Goal: Task Accomplishment & Management: Use online tool/utility

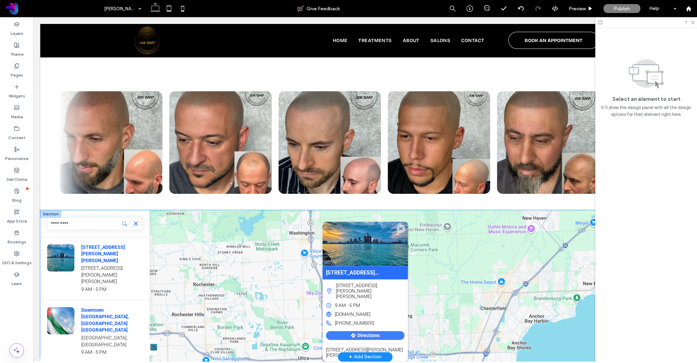
scroll to position [0, 3]
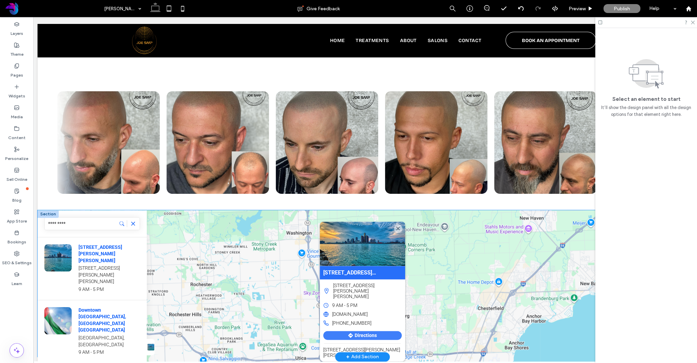
click at [180, 210] on div "43220 Hayes Rd, Clinton Twp, MI 48038 43220 Hayes Rd, Clinton Twp, MI 48038 9 A…" at bounding box center [363, 346] width 650 height 273
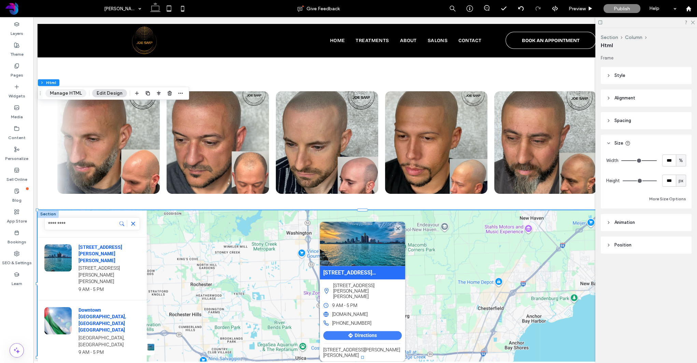
click at [68, 90] on button "Manage HTML" at bounding box center [65, 93] width 41 height 8
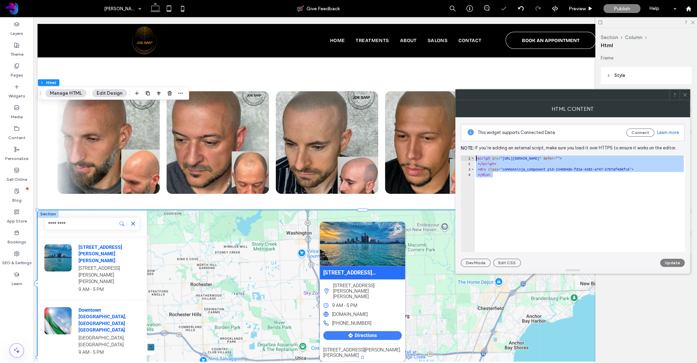
drag, startPoint x: 499, startPoint y: 178, endPoint x: 465, endPoint y: 150, distance: 43.7
click at [465, 150] on div "This widget supports Connected Data Connect Learn more Note: If you’re adding a…" at bounding box center [573, 192] width 224 height 150
type textarea "**********"
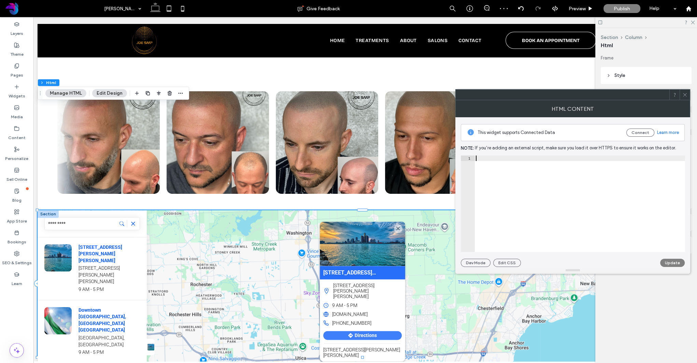
paste textarea "**********"
type textarea "**********"
click at [669, 259] on button "Update" at bounding box center [672, 262] width 25 height 8
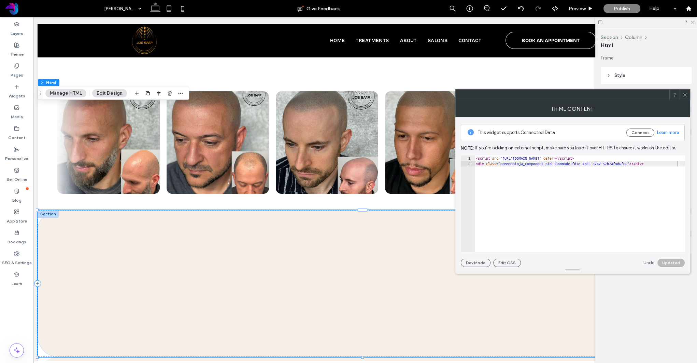
click at [687, 96] on icon at bounding box center [685, 94] width 5 height 5
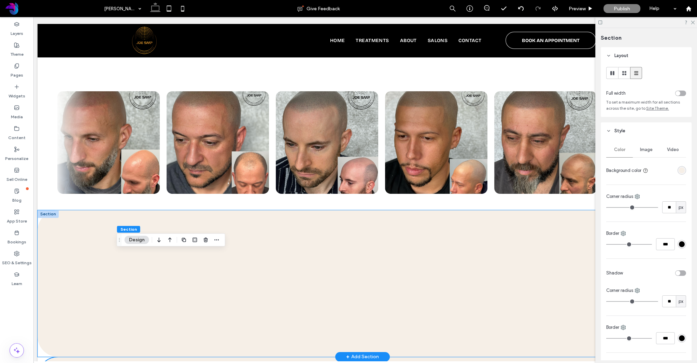
click at [124, 221] on div at bounding box center [363, 283] width 650 height 146
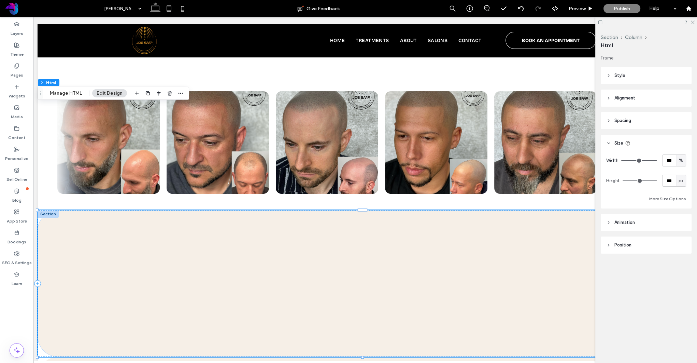
click at [623, 121] on span "Spacing" at bounding box center [623, 120] width 17 height 7
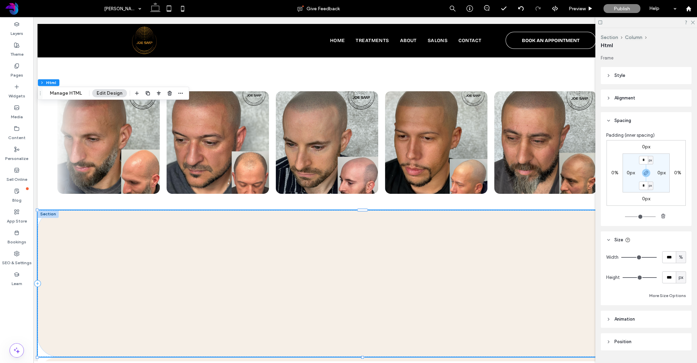
click at [624, 119] on span "Spacing" at bounding box center [623, 120] width 17 height 7
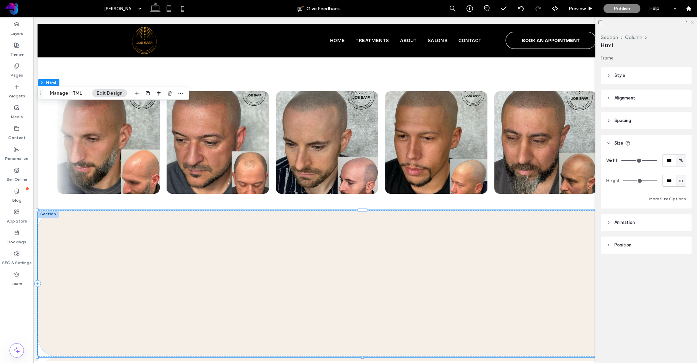
click at [622, 98] on span "Alignment" at bounding box center [625, 98] width 21 height 7
drag, startPoint x: 622, startPoint y: 98, endPoint x: 619, endPoint y: 86, distance: 12.5
click at [622, 98] on span "Alignment" at bounding box center [625, 98] width 21 height 7
click at [619, 79] on header "Style" at bounding box center [646, 75] width 91 height 17
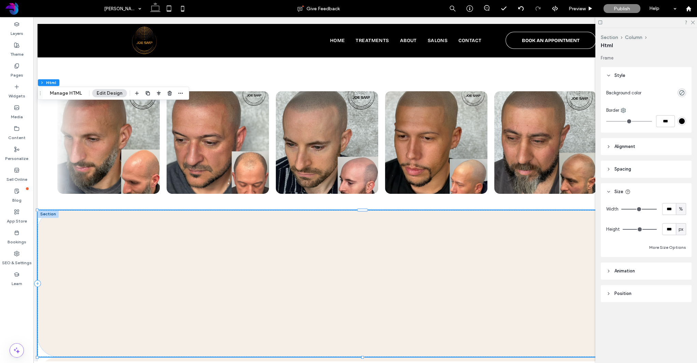
click at [619, 77] on span "Style" at bounding box center [620, 75] width 11 height 7
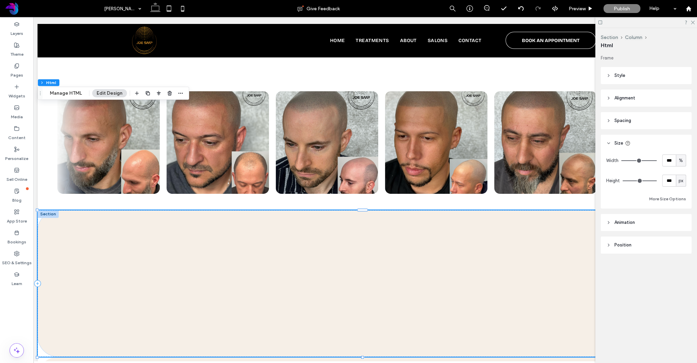
click at [610, 145] on icon at bounding box center [608, 143] width 5 height 5
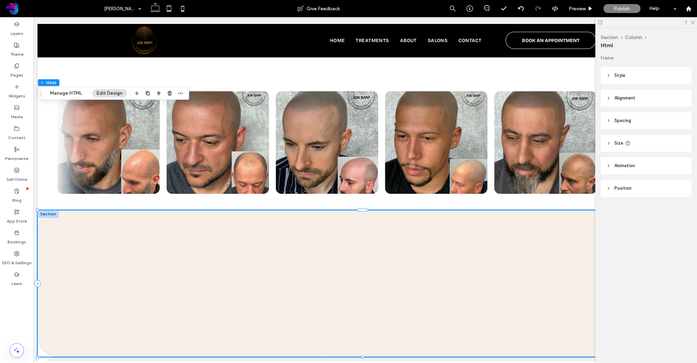
click at [611, 162] on header "Animation" at bounding box center [646, 165] width 91 height 17
click at [609, 166] on icon at bounding box center [608, 165] width 5 height 5
click at [608, 195] on header "Position" at bounding box center [646, 188] width 91 height 17
click at [608, 190] on icon at bounding box center [608, 188] width 5 height 5
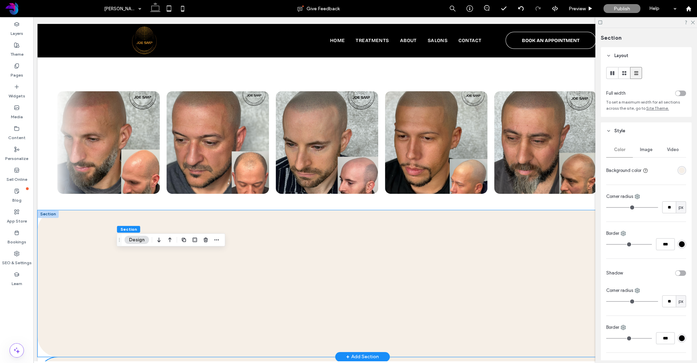
click at [408, 242] on div at bounding box center [363, 283] width 650 height 146
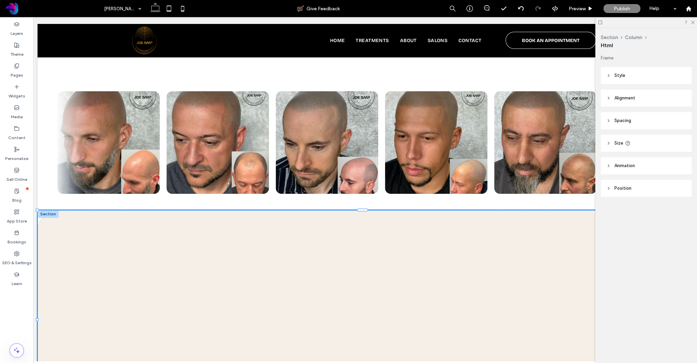
drag, startPoint x: 36, startPoint y: 256, endPoint x: 32, endPoint y: 330, distance: 73.8
type input "***"
click at [356, 231] on div at bounding box center [363, 323] width 650 height 226
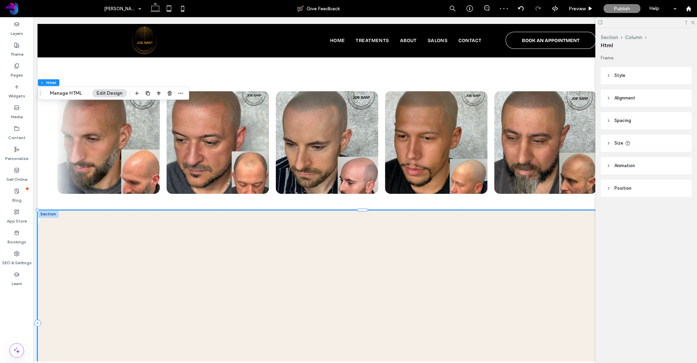
click at [403, 326] on div at bounding box center [363, 323] width 650 height 226
click at [599, 22] on icon at bounding box center [600, 22] width 5 height 5
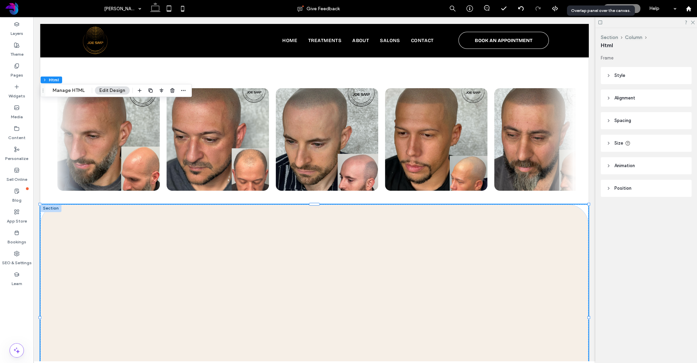
scroll to position [1408, 0]
click at [518, 204] on div at bounding box center [314, 317] width 548 height 226
click at [66, 92] on button "Manage HTML" at bounding box center [68, 90] width 41 height 8
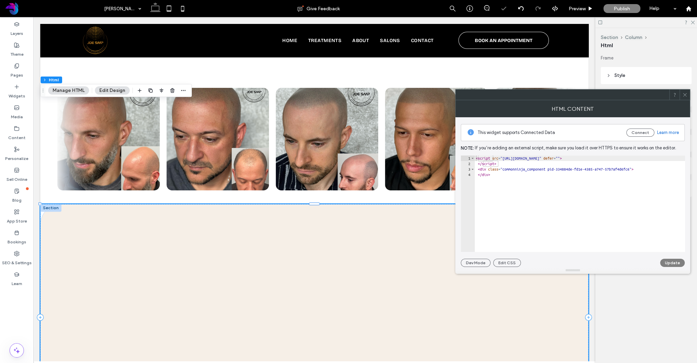
click at [686, 95] on icon at bounding box center [685, 94] width 5 height 5
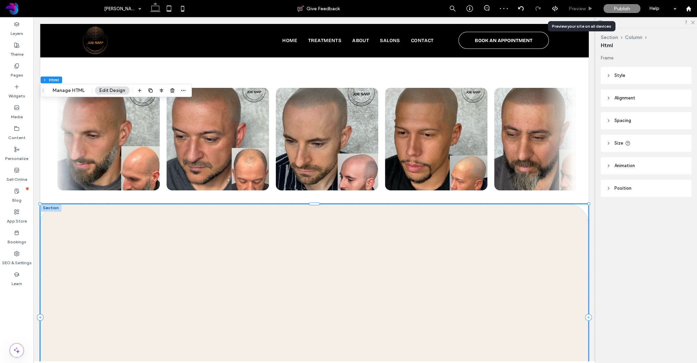
click at [586, 10] on span "Preview" at bounding box center [577, 9] width 17 height 6
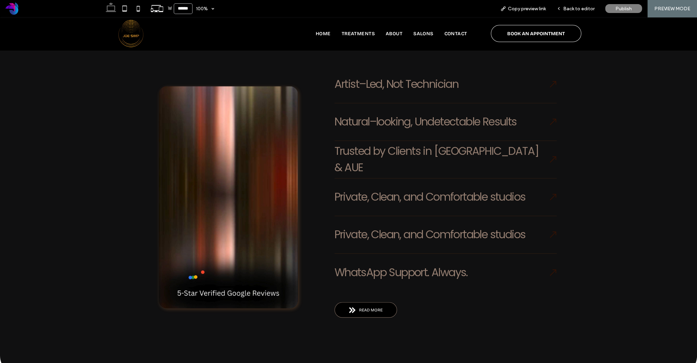
scroll to position [1012, 0]
drag, startPoint x: 331, startPoint y: 269, endPoint x: 326, endPoint y: 301, distance: 31.8
click at [577, 9] on span "Back to editor" at bounding box center [578, 9] width 31 height 6
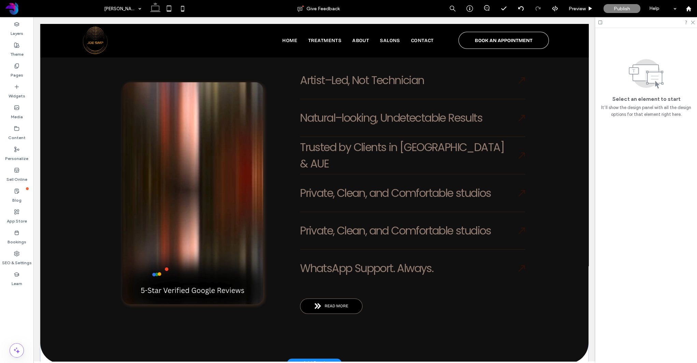
scroll to position [1010, 0]
click at [297, 358] on div "+ Add Section" at bounding box center [314, 363] width 55 height 10
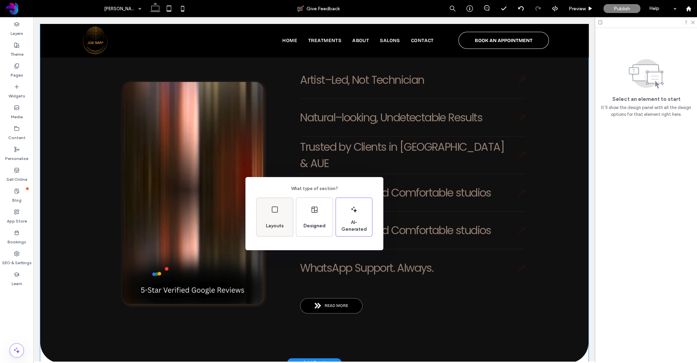
click at [282, 215] on div "Layouts" at bounding box center [275, 217] width 36 height 38
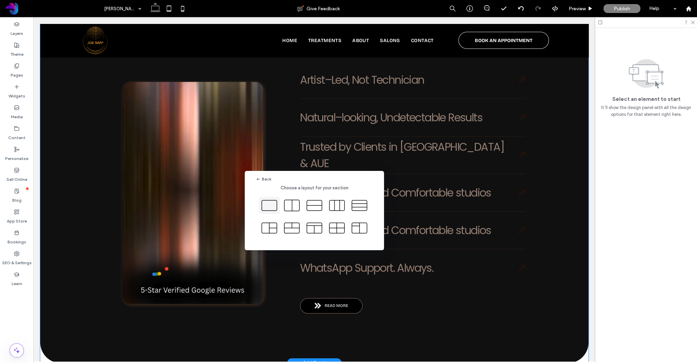
click at [271, 208] on icon at bounding box center [269, 205] width 17 height 17
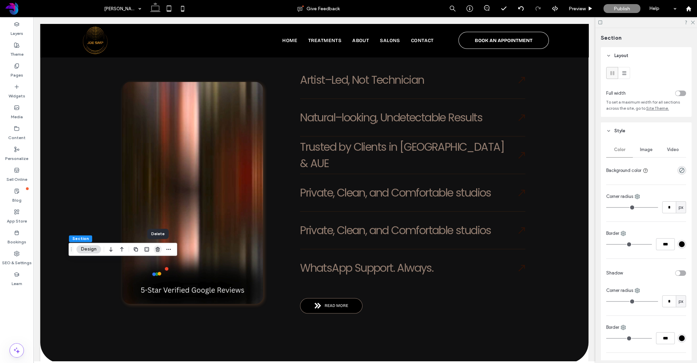
click at [157, 248] on icon "button" at bounding box center [157, 248] width 5 height 5
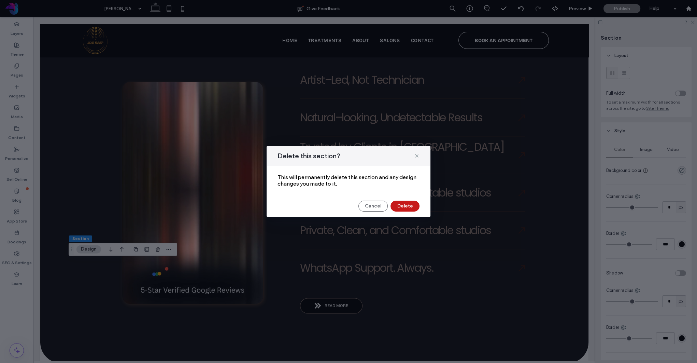
drag, startPoint x: 423, startPoint y: 204, endPoint x: 409, endPoint y: 205, distance: 13.7
click at [423, 204] on div "Cancel Delete" at bounding box center [349, 205] width 164 height 11
click at [409, 205] on button "Delete" at bounding box center [405, 205] width 29 height 11
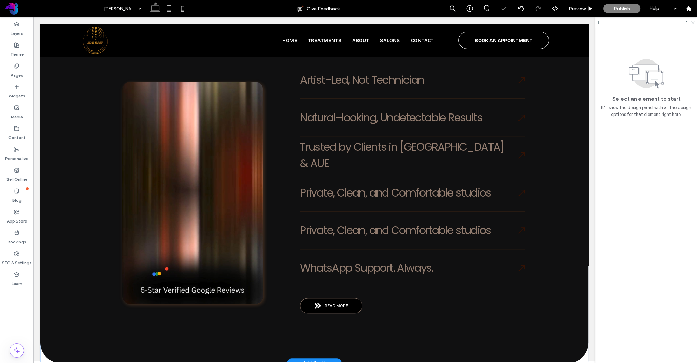
click at [298, 359] on span "+" at bounding box center [299, 363] width 3 height 8
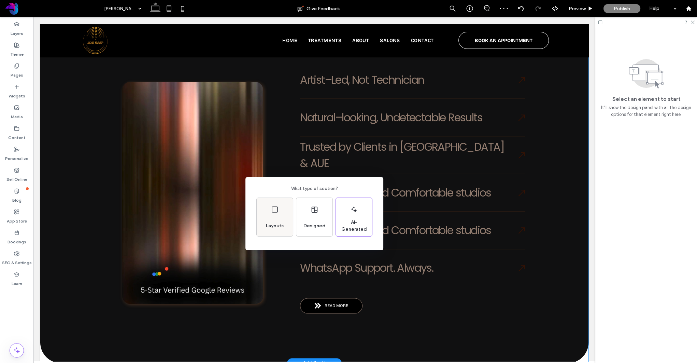
click at [283, 217] on div "Layouts" at bounding box center [275, 217] width 36 height 38
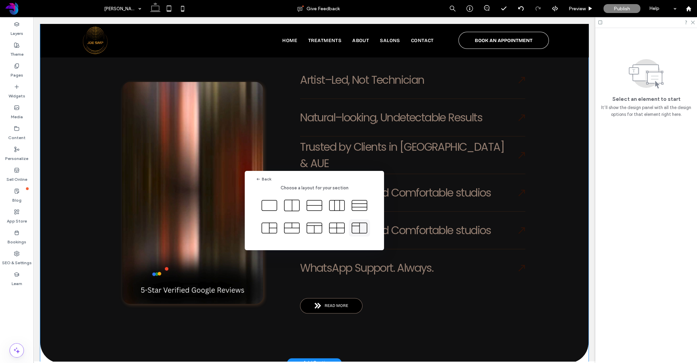
click at [357, 228] on icon at bounding box center [359, 227] width 17 height 17
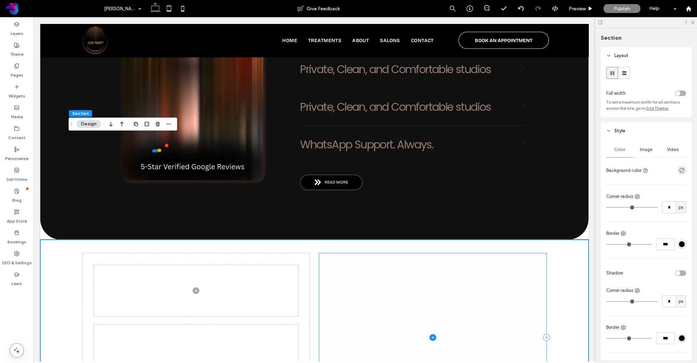
scroll to position [1138, 0]
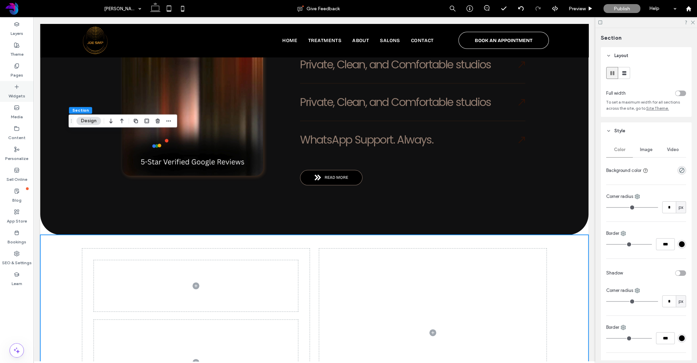
click at [23, 89] on div "Widgets" at bounding box center [16, 91] width 33 height 21
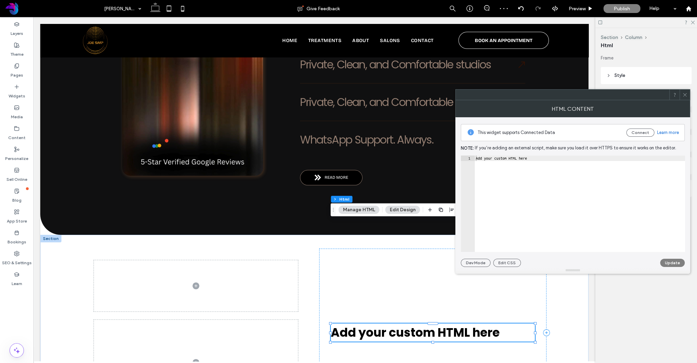
click at [684, 95] on icon at bounding box center [685, 94] width 5 height 5
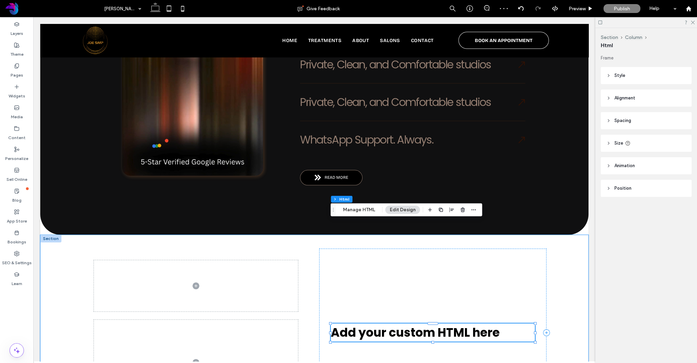
click at [408, 323] on div "Add your custom HTML here" at bounding box center [433, 332] width 204 height 18
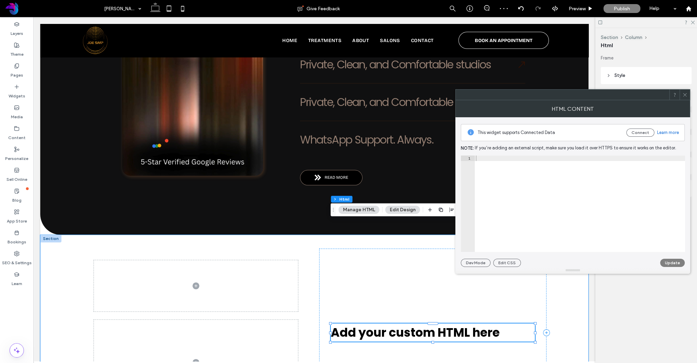
click at [408, 323] on div "Add your custom HTML here" at bounding box center [433, 332] width 204 height 18
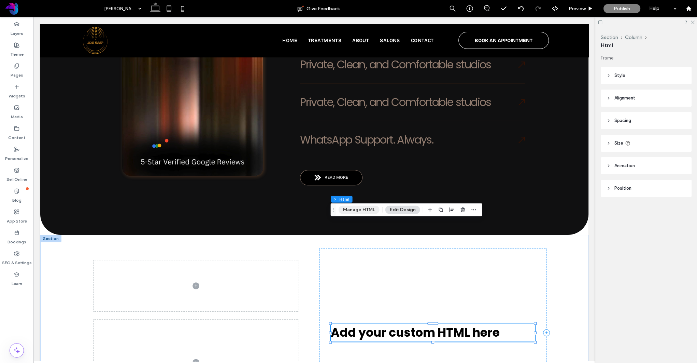
click at [367, 210] on button "Manage HTML" at bounding box center [359, 210] width 41 height 8
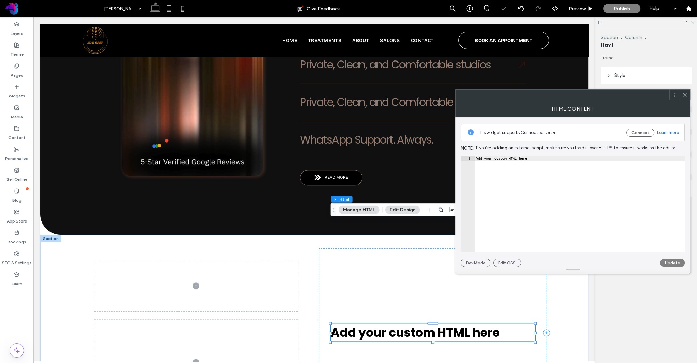
type textarea "**********"
click at [543, 158] on div "Add your custom HTML here" at bounding box center [580, 208] width 211 height 107
paste textarea "**********"
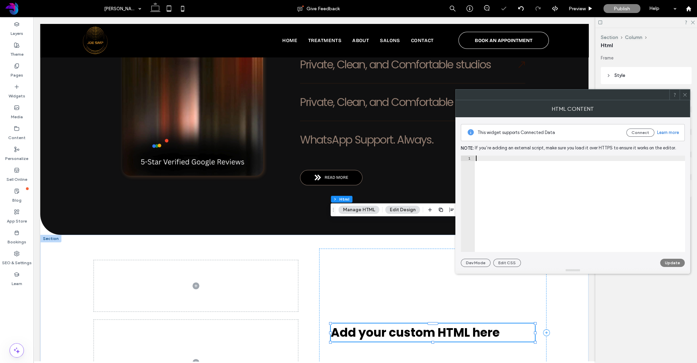
type textarea "**********"
click at [677, 262] on button "Update" at bounding box center [672, 262] width 25 height 8
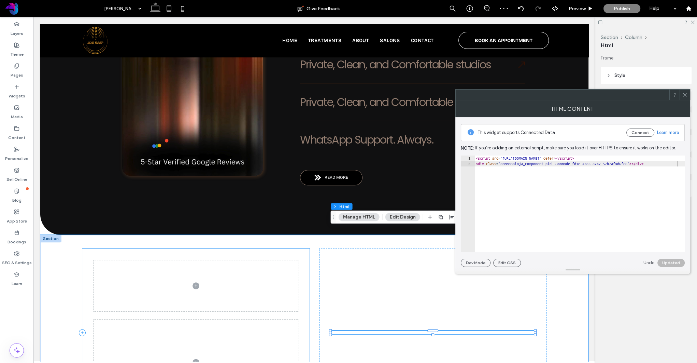
click at [305, 248] on div at bounding box center [195, 332] width 227 height 168
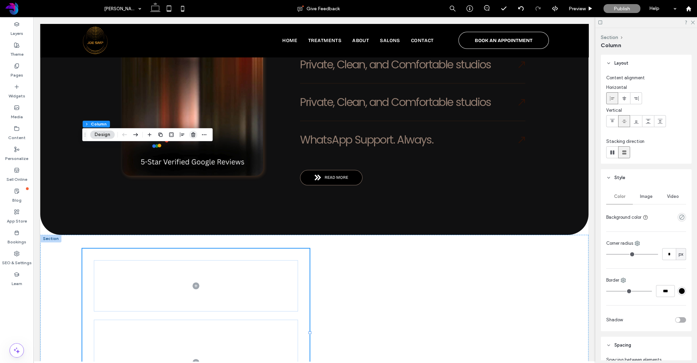
click at [194, 135] on use "button" at bounding box center [193, 134] width 4 height 4
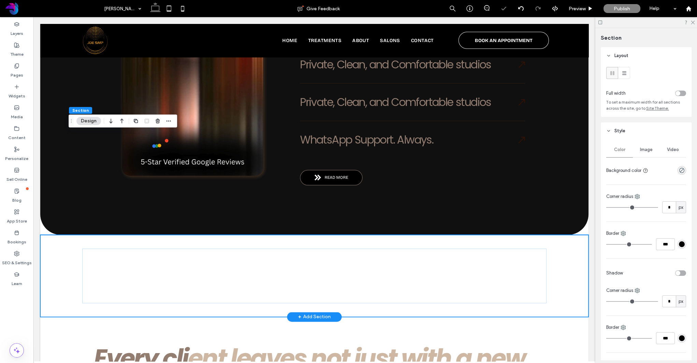
type input "*"
click at [92, 248] on div at bounding box center [314, 275] width 464 height 55
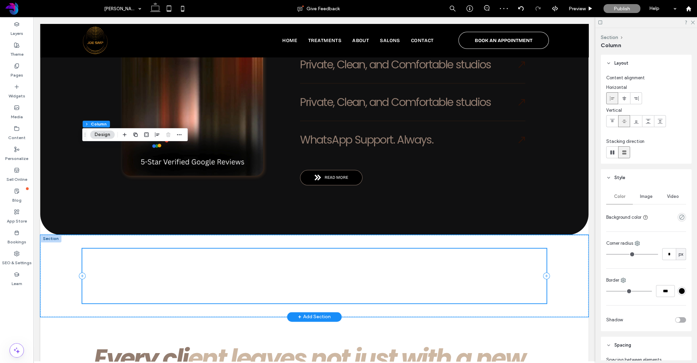
click at [188, 248] on div at bounding box center [314, 275] width 464 height 55
click at [120, 248] on div at bounding box center [314, 275] width 464 height 55
click at [136, 274] on div at bounding box center [314, 275] width 441 height 3
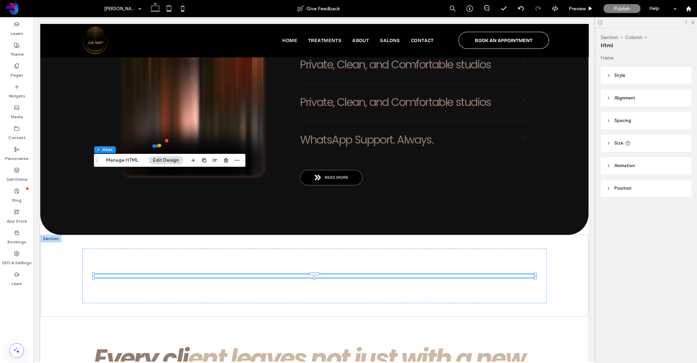
click at [616, 79] on span "Style" at bounding box center [620, 75] width 11 height 7
click at [618, 100] on span "Alignment" at bounding box center [625, 98] width 21 height 7
drag, startPoint x: 617, startPoint y: 99, endPoint x: 621, endPoint y: 111, distance: 12.3
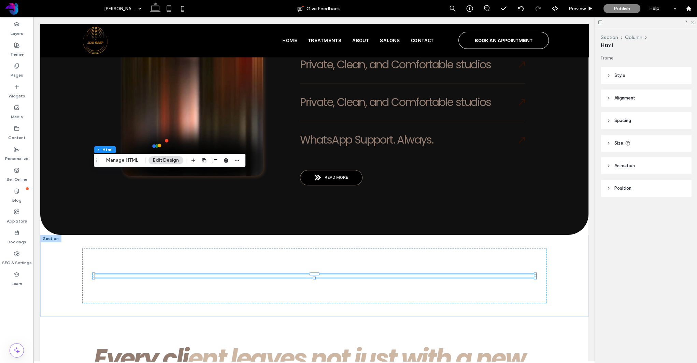
click at [617, 99] on span "Alignment" at bounding box center [625, 98] width 21 height 7
click at [625, 115] on icon at bounding box center [624, 115] width 5 height 5
click at [620, 137] on header "Spacing" at bounding box center [646, 140] width 91 height 17
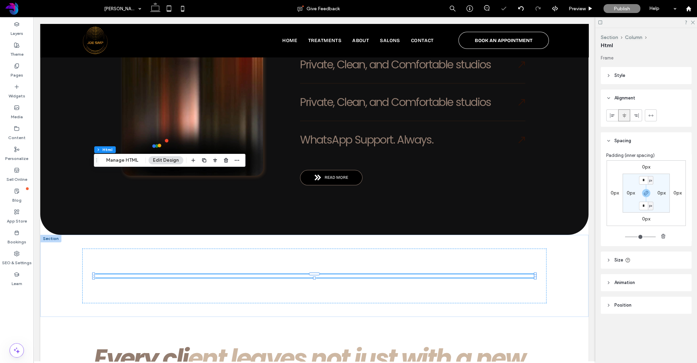
click at [621, 258] on span "Size" at bounding box center [619, 259] width 9 height 7
drag, startPoint x: 626, startPoint y: 296, endPoint x: 630, endPoint y: 297, distance: 4.2
click at [632, 297] on input "range" at bounding box center [640, 297] width 34 height 1
drag, startPoint x: 628, startPoint y: 297, endPoint x: 642, endPoint y: 303, distance: 15.7
click at [636, 298] on input "range" at bounding box center [640, 297] width 34 height 1
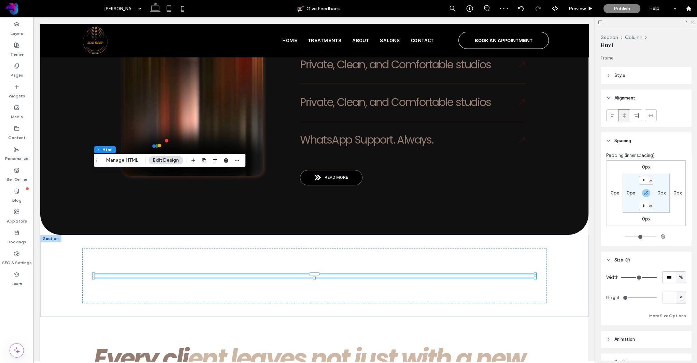
click at [662, 313] on button "More Size Options" at bounding box center [667, 315] width 37 height 8
click at [681, 298] on span "A" at bounding box center [681, 297] width 3 height 7
click at [682, 239] on span "px" at bounding box center [681, 237] width 5 height 7
type input "**"
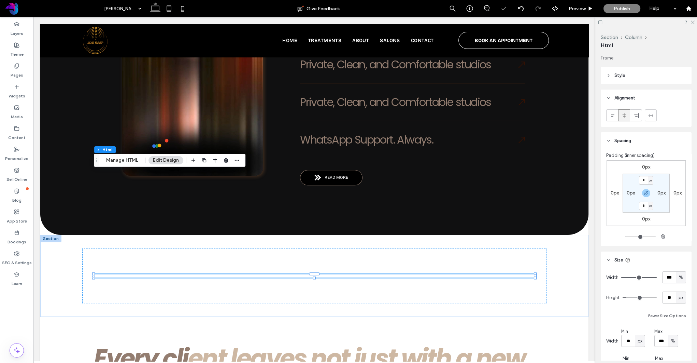
type input "**"
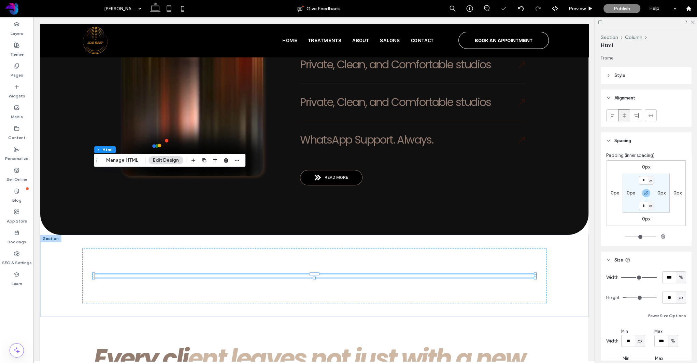
type input "**"
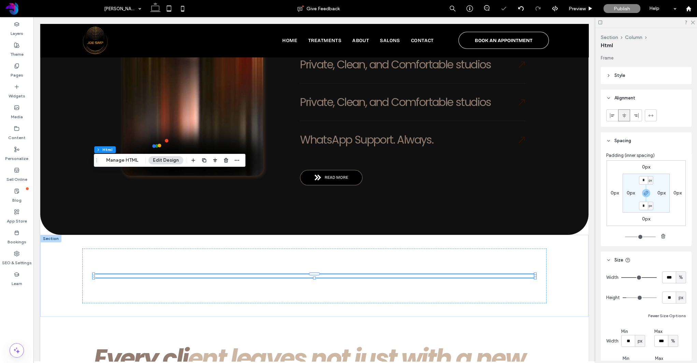
type input "**"
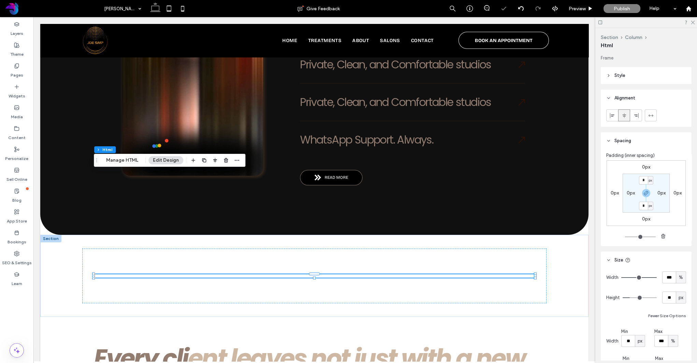
type input "**"
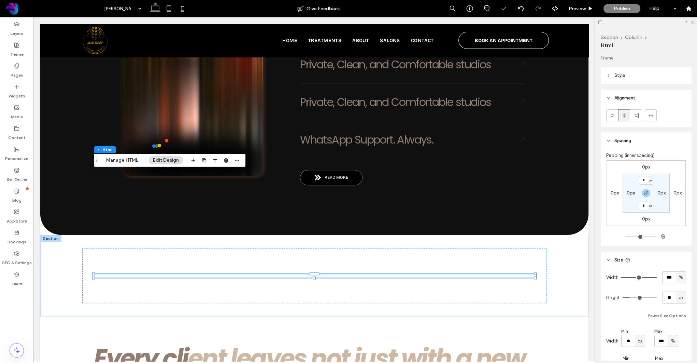
type input "**"
drag, startPoint x: 630, startPoint y: 297, endPoint x: 633, endPoint y: 297, distance: 3.4
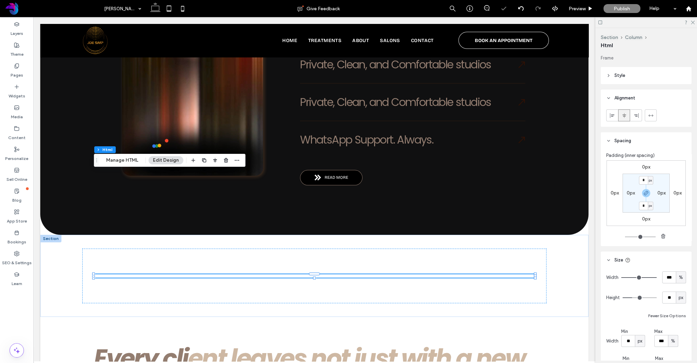
click at [633, 297] on input "range" at bounding box center [640, 297] width 34 height 1
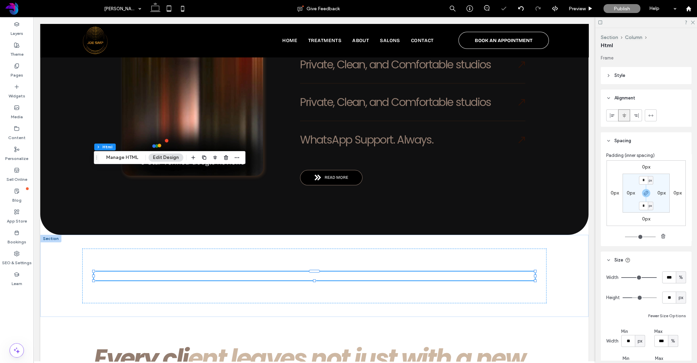
type input "**"
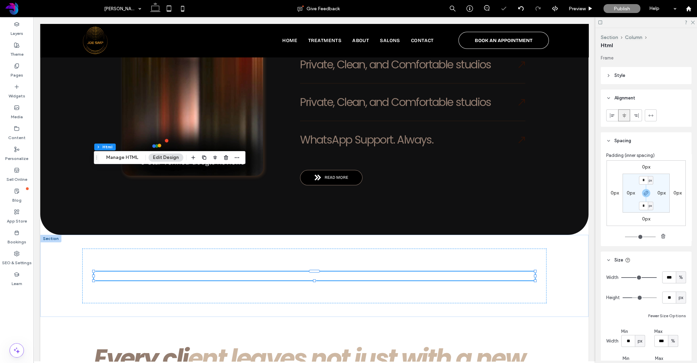
type input "**"
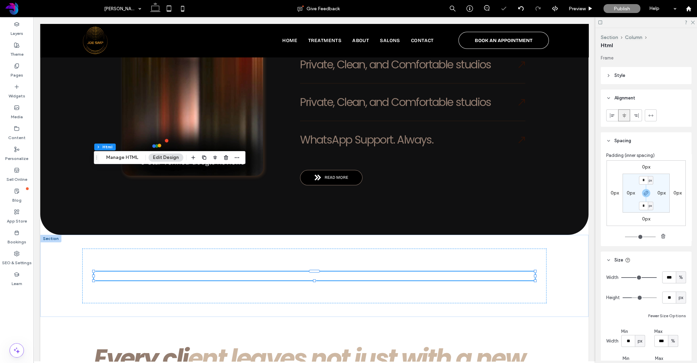
type input "**"
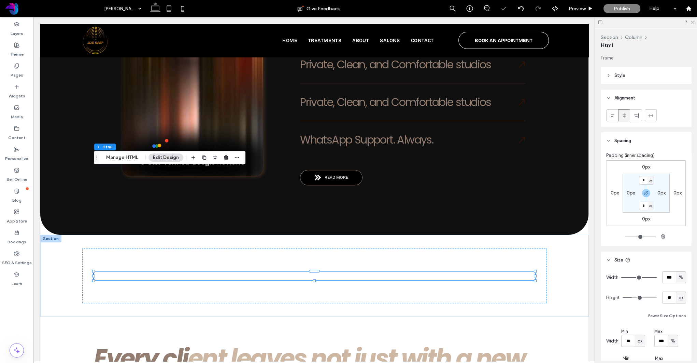
type input "**"
click at [636, 297] on input "range" at bounding box center [640, 297] width 34 height 1
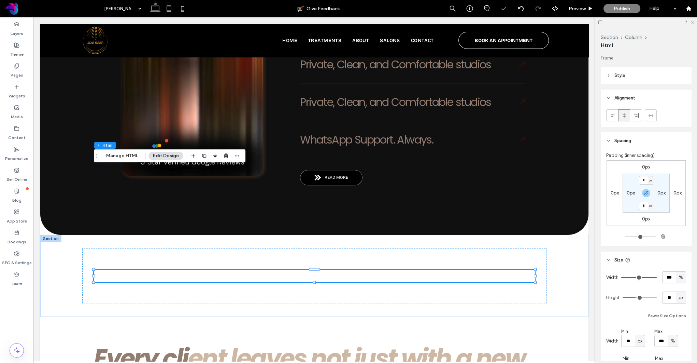
type input "**"
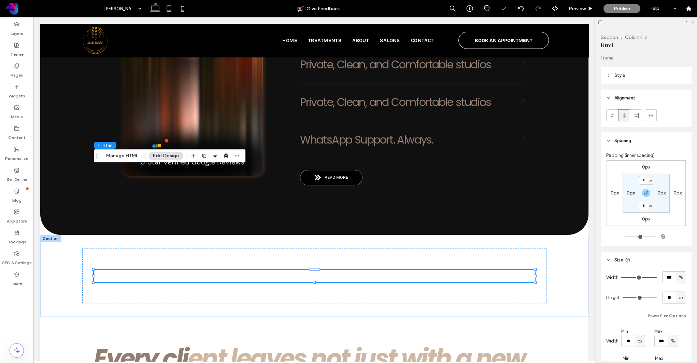
type input "**"
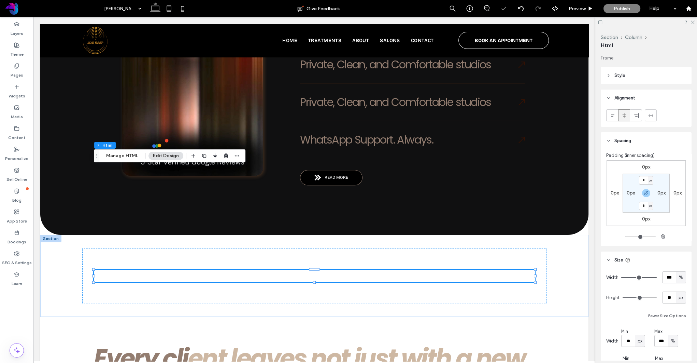
type input "**"
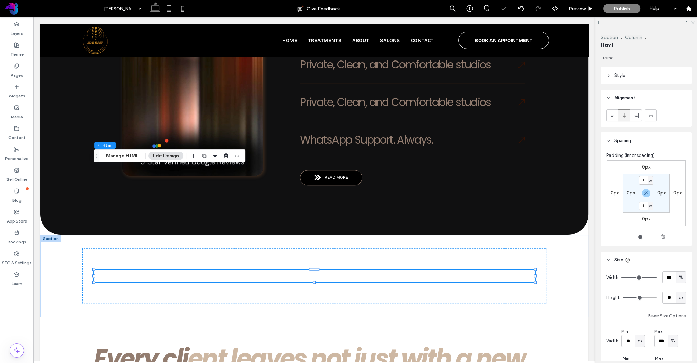
type input "**"
drag, startPoint x: 636, startPoint y: 297, endPoint x: 645, endPoint y: 296, distance: 8.6
type input "**"
click at [645, 297] on input "range" at bounding box center [640, 297] width 34 height 1
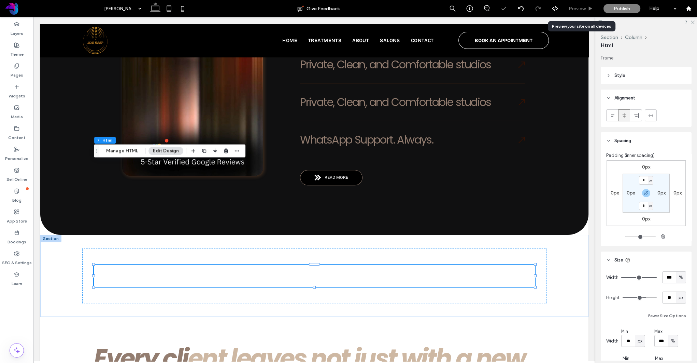
click at [577, 10] on span "Preview" at bounding box center [577, 9] width 17 height 6
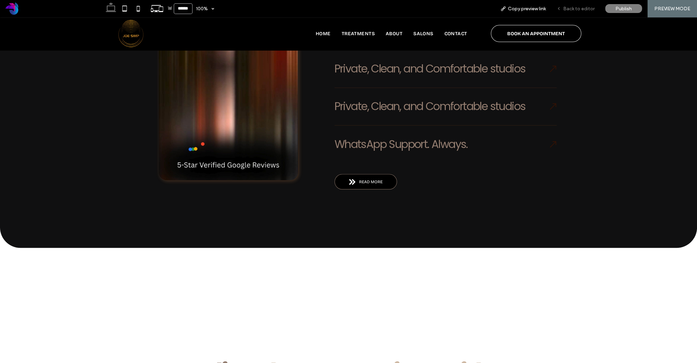
scroll to position [1140, 0]
drag, startPoint x: 577, startPoint y: 8, endPoint x: 363, endPoint y: 171, distance: 269.3
click at [577, 8] on span "Back to editor" at bounding box center [578, 9] width 31 height 6
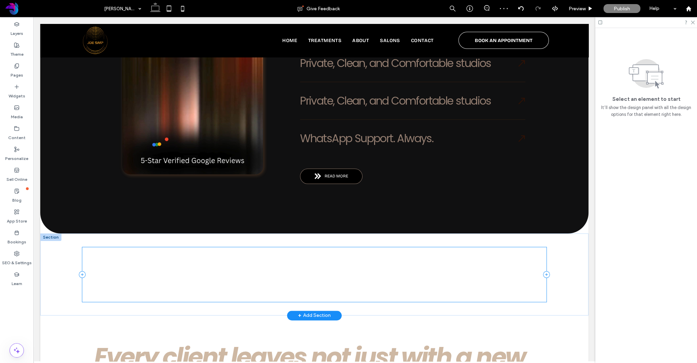
scroll to position [1138, 0]
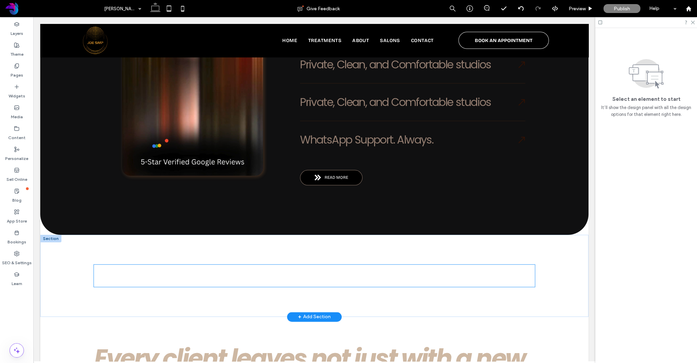
click at [410, 264] on div at bounding box center [314, 275] width 441 height 22
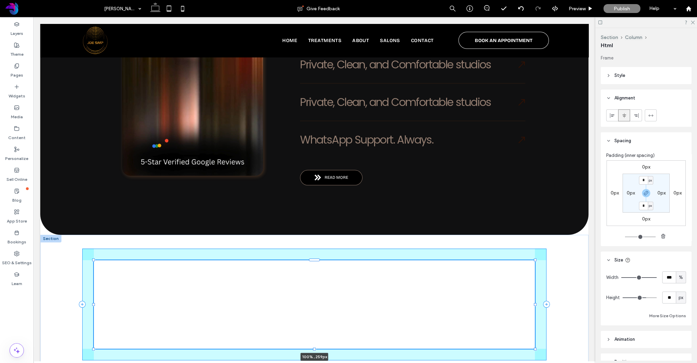
drag, startPoint x: 315, startPoint y: 183, endPoint x: 319, endPoint y: 218, distance: 35.1
click at [319, 235] on div "100% , 259px" at bounding box center [315, 304] width 492 height 139
type input "***"
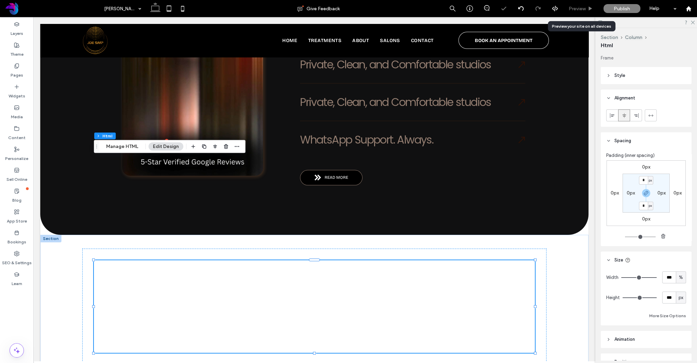
click at [574, 6] on span "Preview" at bounding box center [577, 9] width 17 height 6
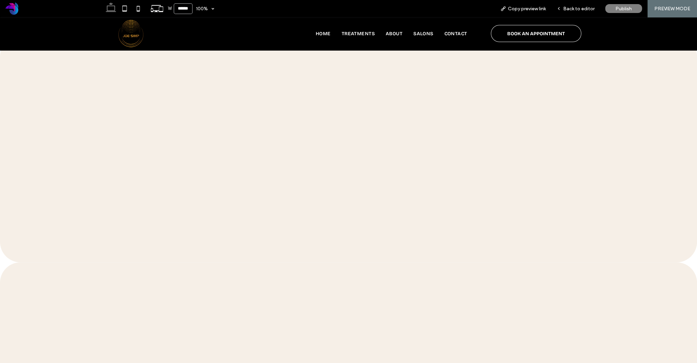
scroll to position [1754, 0]
drag, startPoint x: 567, startPoint y: 9, endPoint x: 515, endPoint y: 41, distance: 61.1
click at [567, 9] on span "Back to editor" at bounding box center [578, 9] width 31 height 6
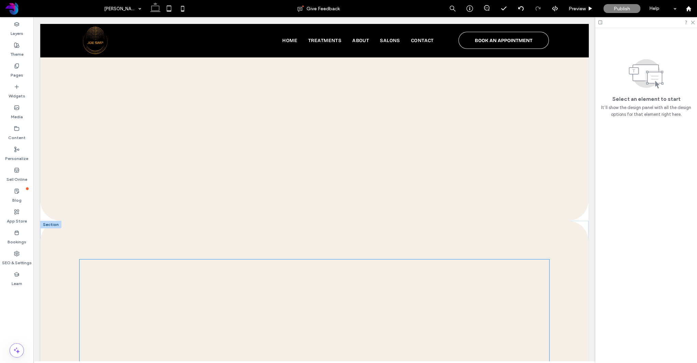
scroll to position [1723, 0]
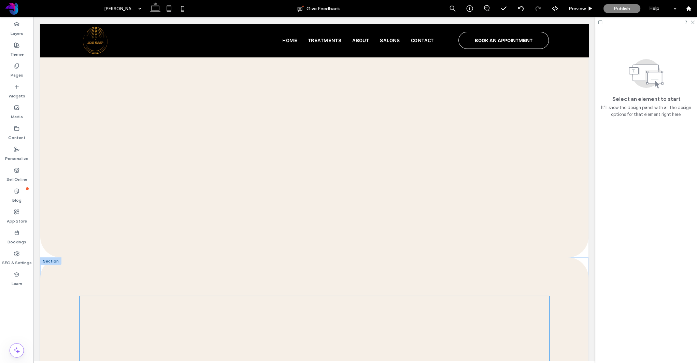
click at [108, 296] on div at bounding box center [315, 369] width 470 height 147
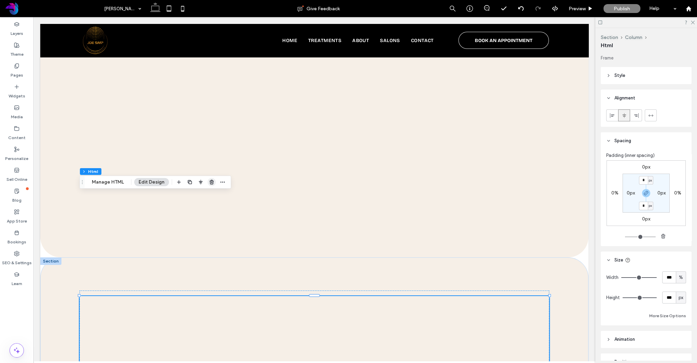
click at [210, 182] on use "button" at bounding box center [212, 182] width 4 height 4
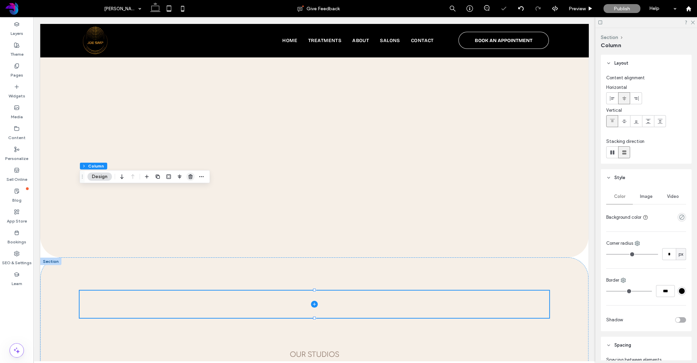
click at [191, 175] on use "button" at bounding box center [190, 176] width 4 height 4
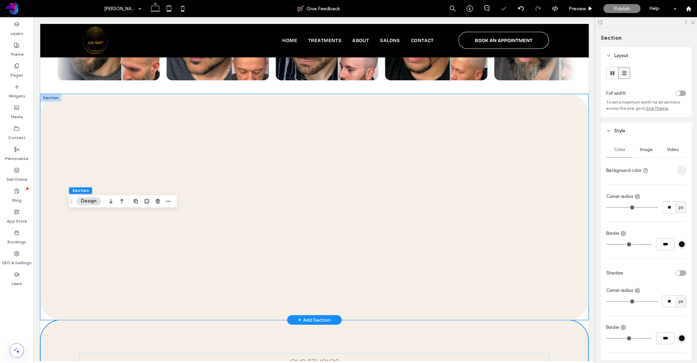
scroll to position [1658, 0]
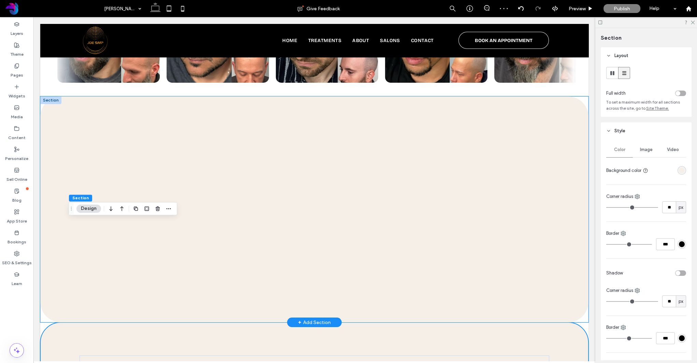
click at [56, 174] on div at bounding box center [314, 209] width 548 height 226
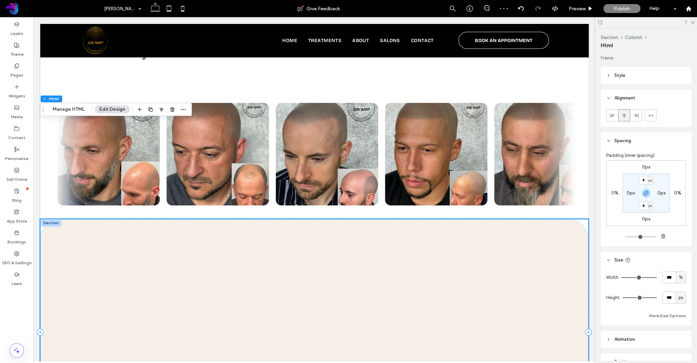
scroll to position [1523, 0]
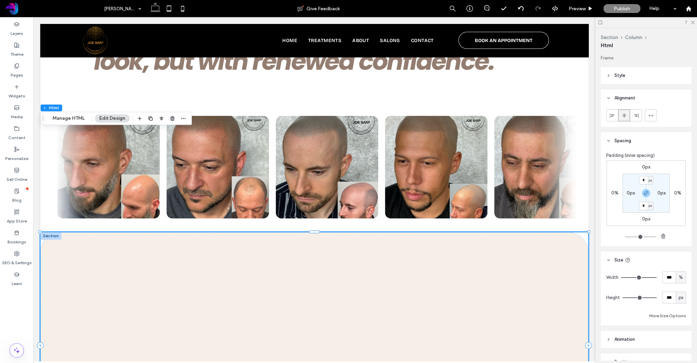
click at [613, 192] on label "0%" at bounding box center [614, 193] width 7 height 6
type input "***"
click at [615, 192] on label "2.5%" at bounding box center [614, 193] width 11 height 6
type input "*"
type input "**"
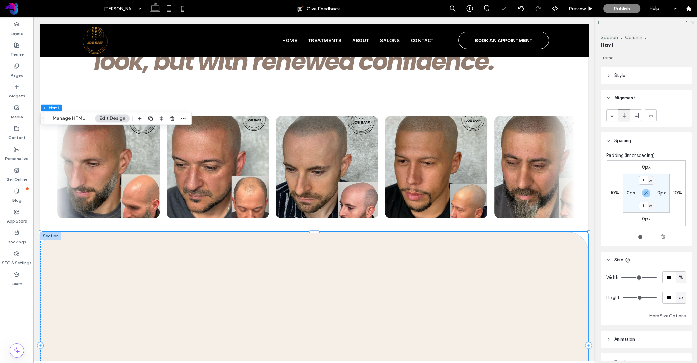
click at [618, 192] on label "10%" at bounding box center [614, 193] width 9 height 6
type input "**"
type input "*"
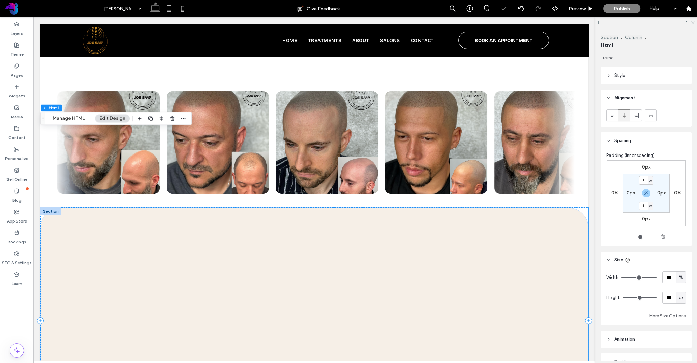
scroll to position [1689, 0]
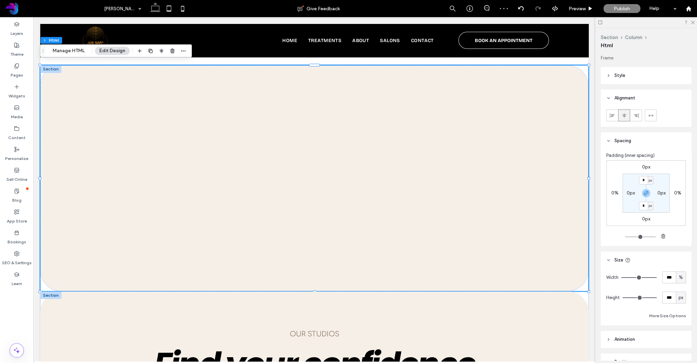
click at [58, 291] on div at bounding box center [50, 295] width 21 height 8
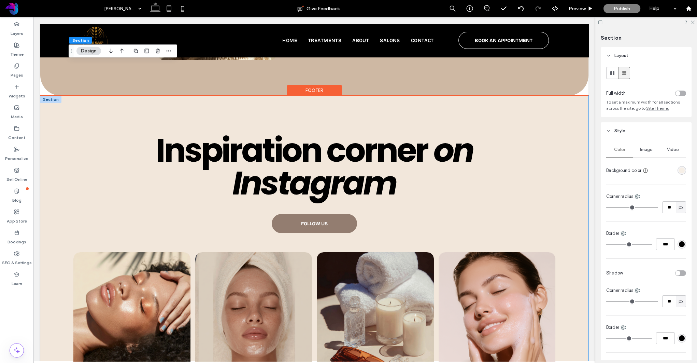
scroll to position [3027, 0]
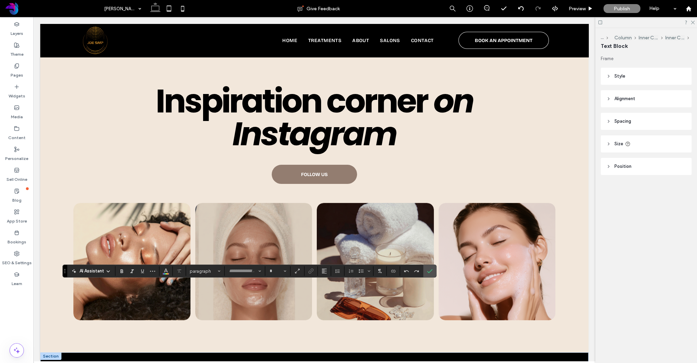
type input "*********"
type input "**"
click at [285, 271] on icon "Size" at bounding box center [285, 270] width 3 height 3
click at [280, 230] on label "16" at bounding box center [278, 231] width 22 height 10
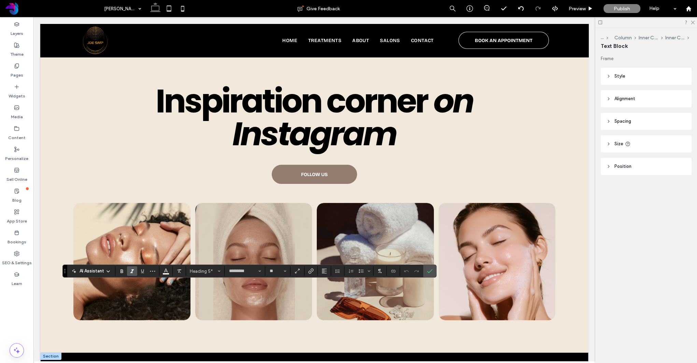
type input "**"
click at [428, 270] on icon "Confirm" at bounding box center [429, 270] width 5 height 5
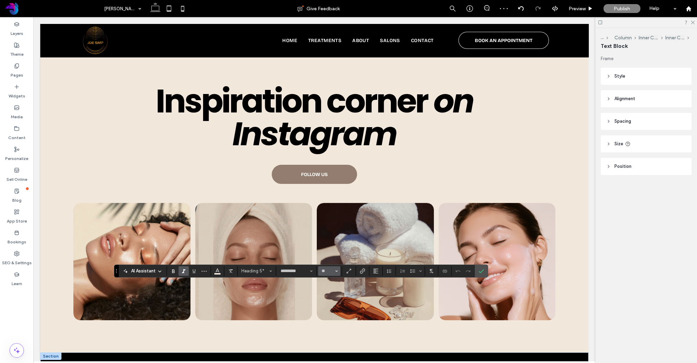
click at [336, 272] on icon "Size" at bounding box center [336, 270] width 3 height 3
click at [331, 240] on label "16" at bounding box center [329, 240] width 22 height 10
type input "**"
click at [487, 271] on section at bounding box center [481, 271] width 13 height 12
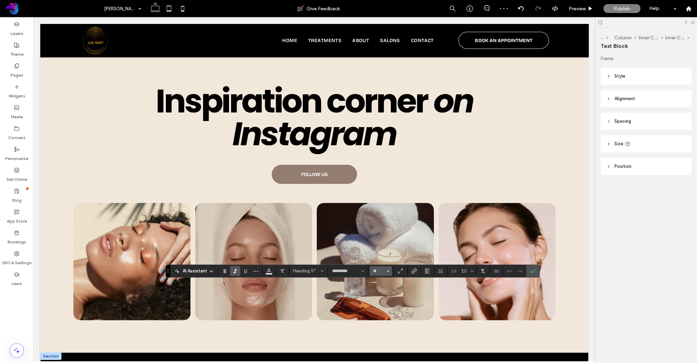
click at [388, 271] on icon "Size" at bounding box center [388, 270] width 3 height 3
click at [384, 234] on label "16" at bounding box center [381, 231] width 22 height 10
type input "**"
click at [535, 269] on use "Confirm" at bounding box center [533, 271] width 5 height 4
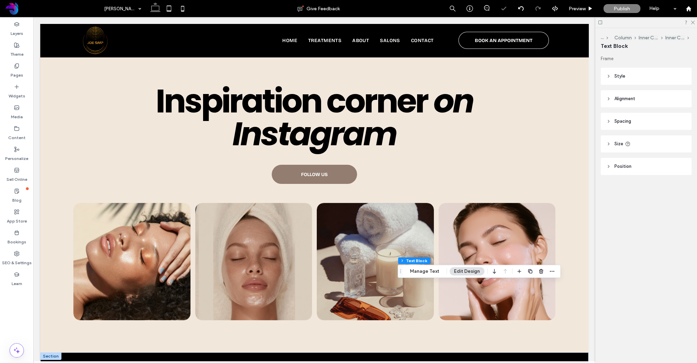
type input "*********"
type input "**"
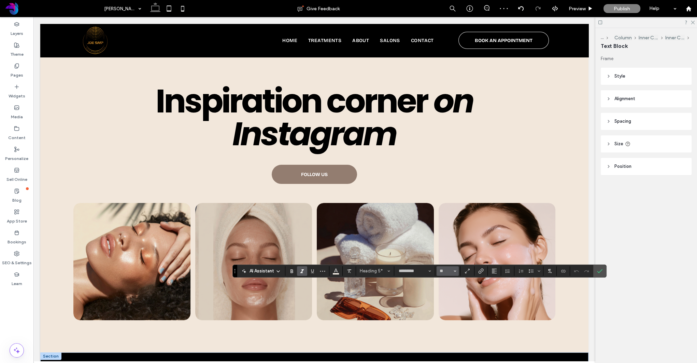
click at [456, 270] on icon "Size" at bounding box center [455, 270] width 3 height 3
click at [448, 242] on label "16" at bounding box center [448, 241] width 22 height 10
type input "**"
click at [601, 270] on use "Confirm" at bounding box center [599, 271] width 5 height 4
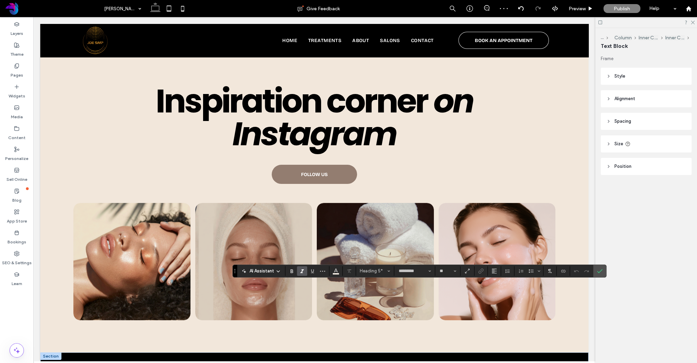
click at [598, 270] on icon "Confirm" at bounding box center [599, 270] width 5 height 5
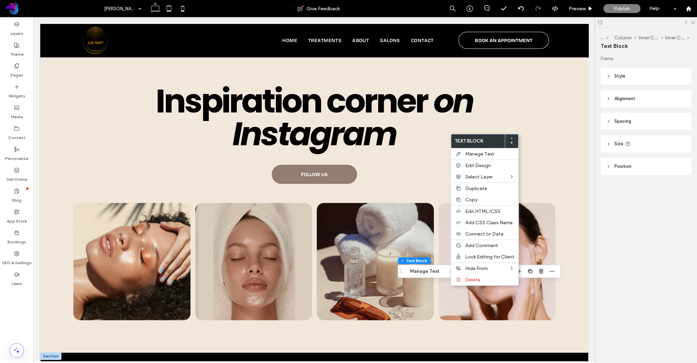
drag, startPoint x: 472, startPoint y: 197, endPoint x: 512, endPoint y: 291, distance: 102.6
click at [472, 197] on span "Copy" at bounding box center [471, 200] width 12 height 6
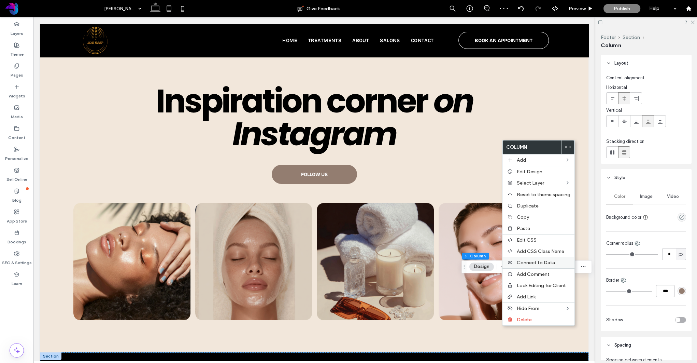
drag, startPoint x: 523, startPoint y: 228, endPoint x: 519, endPoint y: 266, distance: 38.1
click at [523, 228] on span "Paste" at bounding box center [523, 228] width 13 height 6
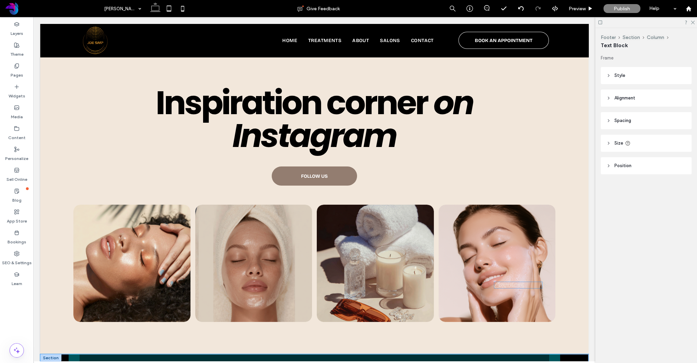
drag, startPoint x: 509, startPoint y: 346, endPoint x: 507, endPoint y: 285, distance: 60.8
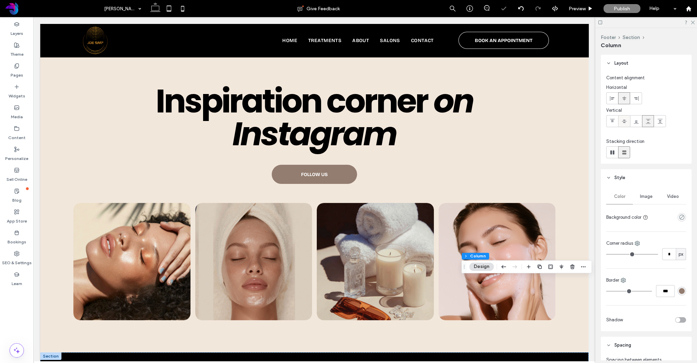
click at [624, 121] on use at bounding box center [624, 120] width 5 height 3
click at [610, 120] on icon at bounding box center [612, 120] width 5 height 5
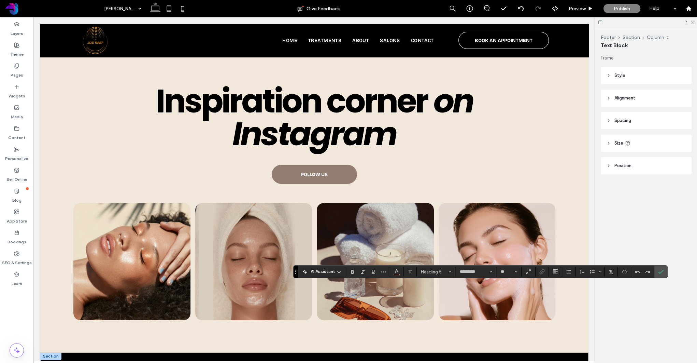
type input "**"
click at [660, 272] on icon "Confirm" at bounding box center [660, 271] width 5 height 5
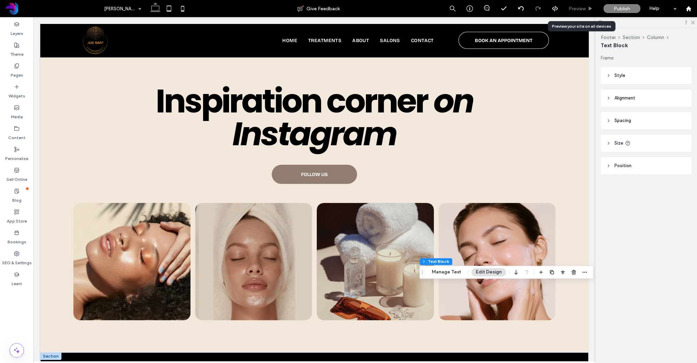
click at [577, 9] on span "Preview" at bounding box center [577, 9] width 17 height 6
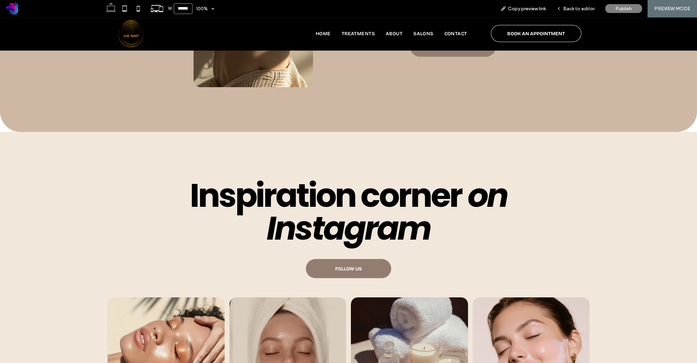
scroll to position [3117, 0]
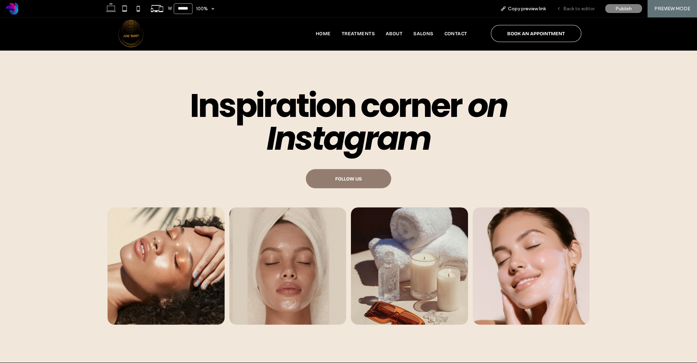
drag, startPoint x: 577, startPoint y: 9, endPoint x: 546, endPoint y: 198, distance: 191.6
click at [577, 9] on span "Back to editor" at bounding box center [578, 9] width 31 height 6
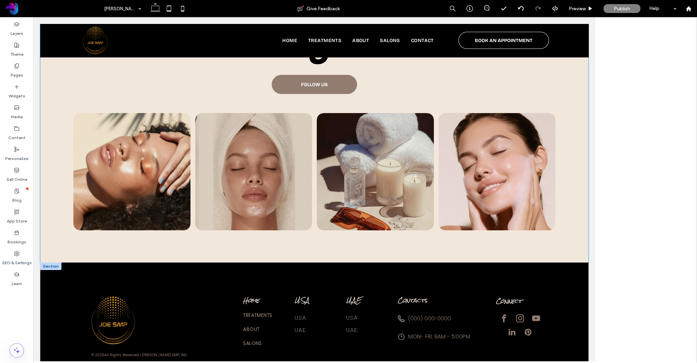
scroll to position [3027, 0]
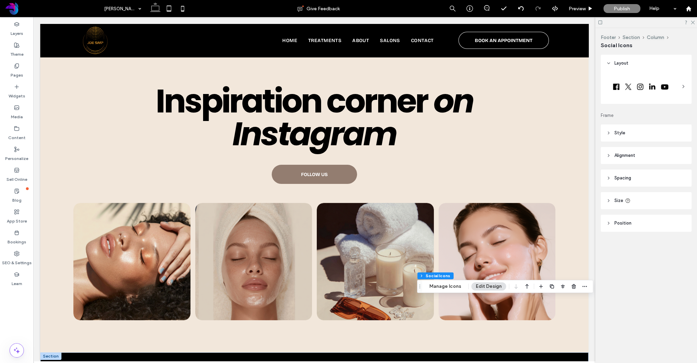
click at [619, 136] on span "Style" at bounding box center [620, 132] width 11 height 7
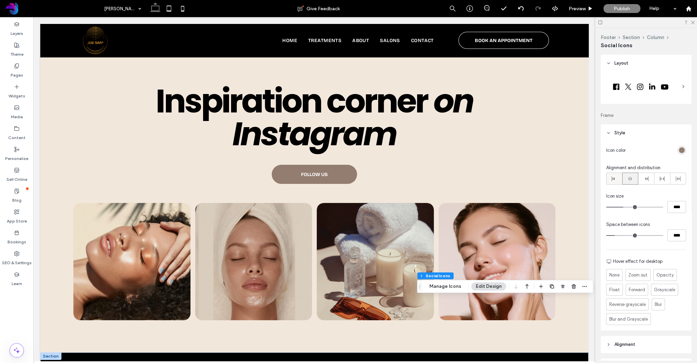
click at [612, 179] on use at bounding box center [613, 178] width 3 height 5
click at [450, 284] on button "Manage Icons" at bounding box center [445, 286] width 41 height 8
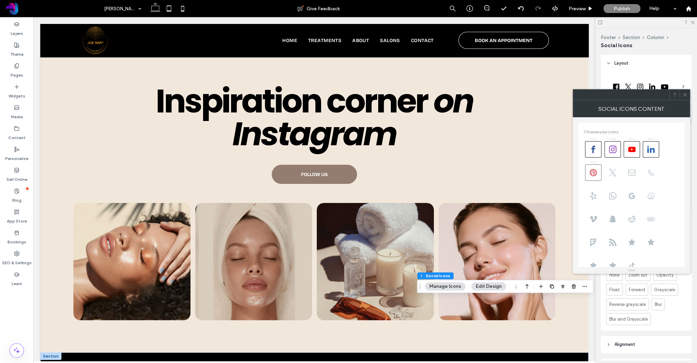
click at [595, 169] on icon at bounding box center [594, 173] width 8 height 8
drag, startPoint x: 630, startPoint y: 148, endPoint x: 647, endPoint y: 174, distance: 30.6
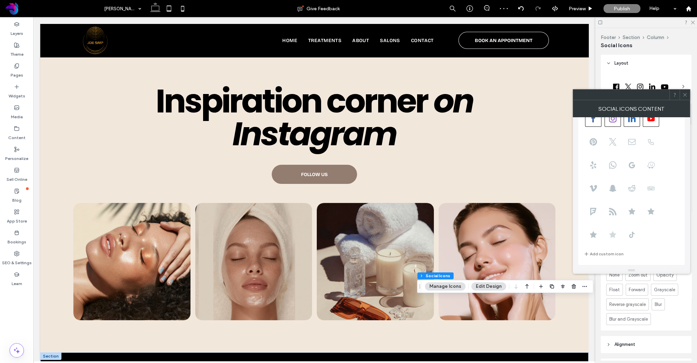
scroll to position [30, 0]
drag, startPoint x: 624, startPoint y: 191, endPoint x: 612, endPoint y: 137, distance: 55.4
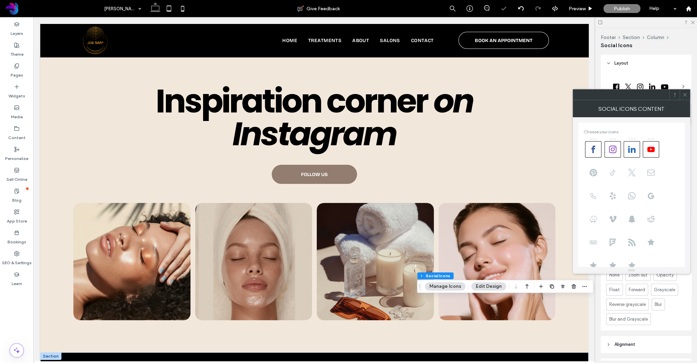
click at [613, 171] on use at bounding box center [612, 172] width 5 height 6
click at [630, 195] on icon at bounding box center [632, 196] width 8 height 8
click at [631, 150] on use at bounding box center [632, 149] width 8 height 7
drag, startPoint x: 613, startPoint y: 173, endPoint x: 625, endPoint y: 172, distance: 12.0
drag, startPoint x: 633, startPoint y: 195, endPoint x: 646, endPoint y: 149, distance: 48.0
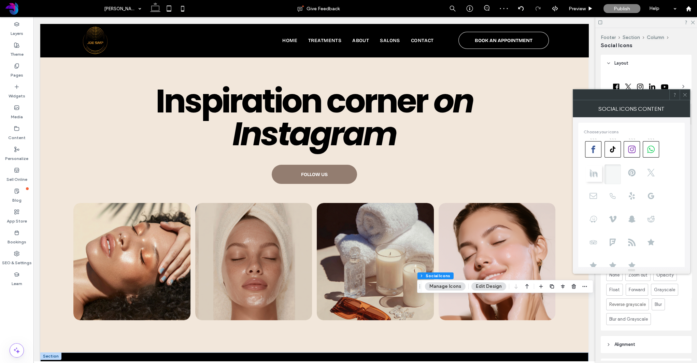
drag, startPoint x: 613, startPoint y: 170, endPoint x: 592, endPoint y: 171, distance: 20.9
click at [630, 180] on use at bounding box center [632, 178] width 6 height 6
click at [615, 201] on use at bounding box center [613, 201] width 8 height 7
drag, startPoint x: 613, startPoint y: 202, endPoint x: 596, endPoint y: 156, distance: 48.5
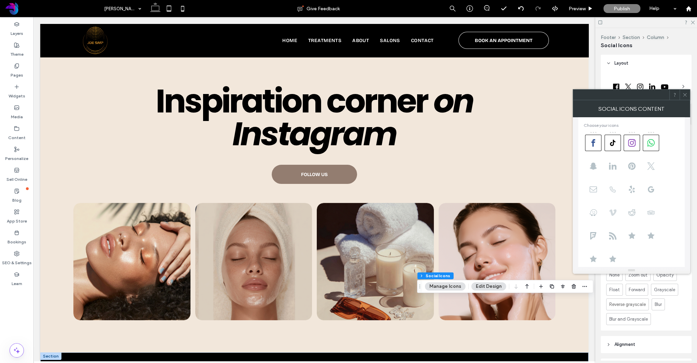
scroll to position [7, 0]
drag, startPoint x: 631, startPoint y: 270, endPoint x: 632, endPoint y: 294, distance: 23.9
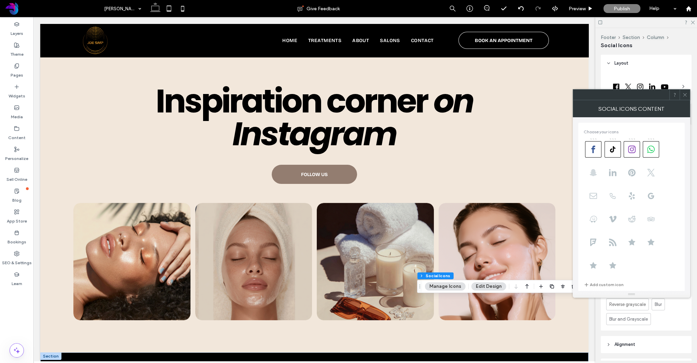
click at [595, 171] on use at bounding box center [594, 172] width 8 height 7
click at [651, 196] on icon at bounding box center [651, 196] width 8 height 8
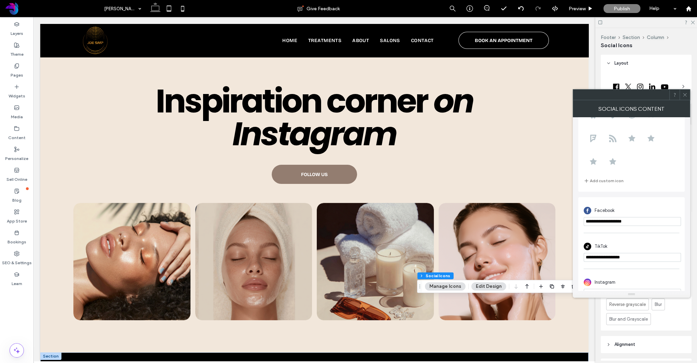
scroll to position [106, 0]
click at [644, 221] on input "**********" at bounding box center [632, 219] width 97 height 9
click at [637, 256] on input "**********" at bounding box center [632, 255] width 97 height 9
click at [627, 254] on input "**********" at bounding box center [632, 255] width 97 height 9
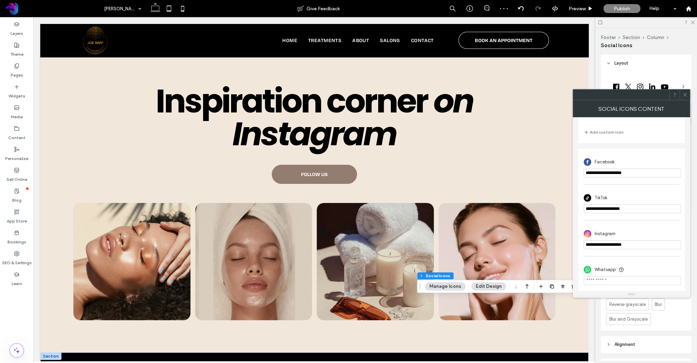
scroll to position [155, 0]
click at [645, 245] on input "**********" at bounding box center [632, 241] width 97 height 9
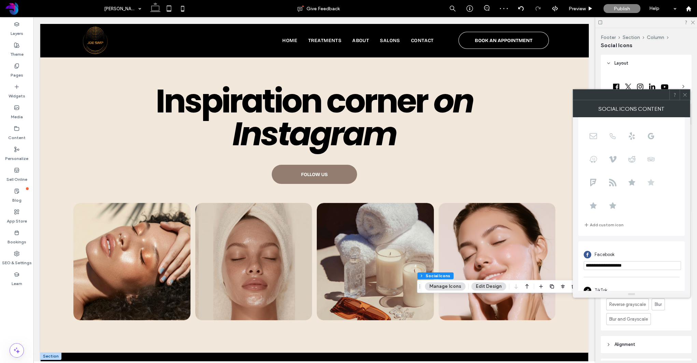
scroll to position [0, 0]
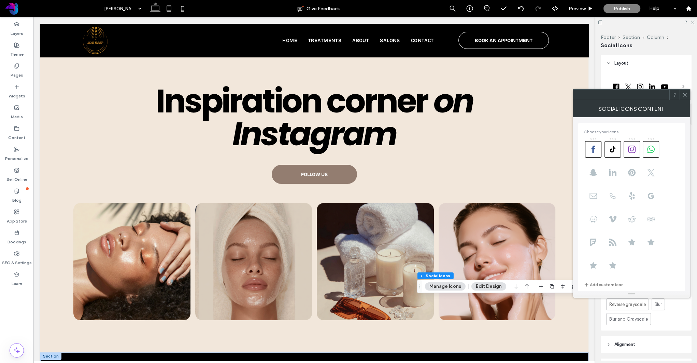
click at [638, 107] on div "Social Icons Content" at bounding box center [631, 108] width 117 height 17
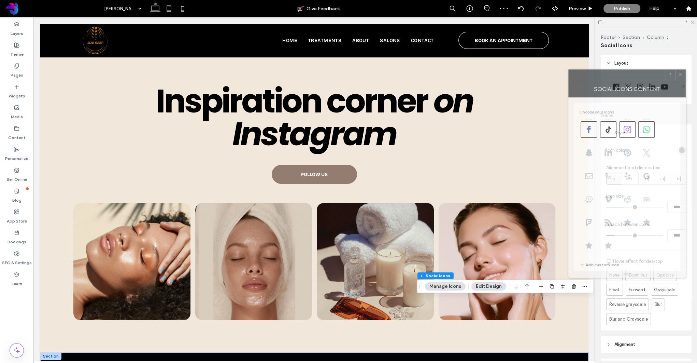
drag, startPoint x: 631, startPoint y: 95, endPoint x: 620, endPoint y: 76, distance: 22.2
click at [620, 76] on div at bounding box center [617, 75] width 96 height 10
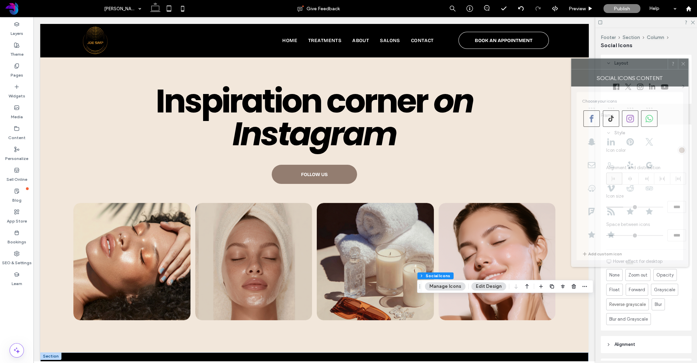
drag, startPoint x: 628, startPoint y: 75, endPoint x: 627, endPoint y: 66, distance: 9.2
click at [627, 66] on div at bounding box center [620, 64] width 96 height 10
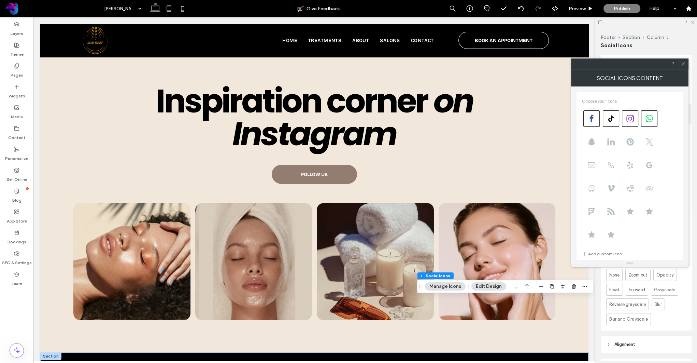
click at [683, 64] on icon at bounding box center [683, 63] width 5 height 5
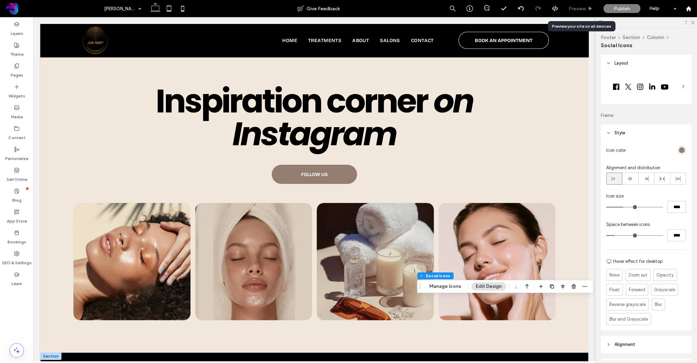
click at [585, 11] on span "Preview" at bounding box center [577, 9] width 17 height 6
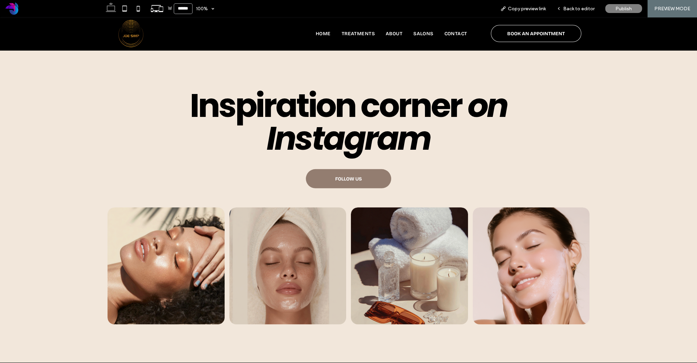
scroll to position [3126, 0]
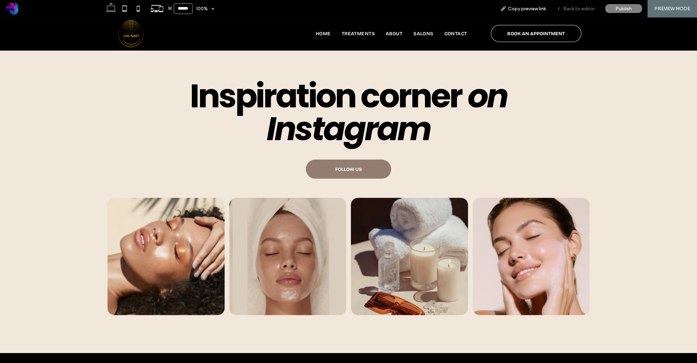
click at [584, 10] on span "Back to editor" at bounding box center [578, 9] width 31 height 6
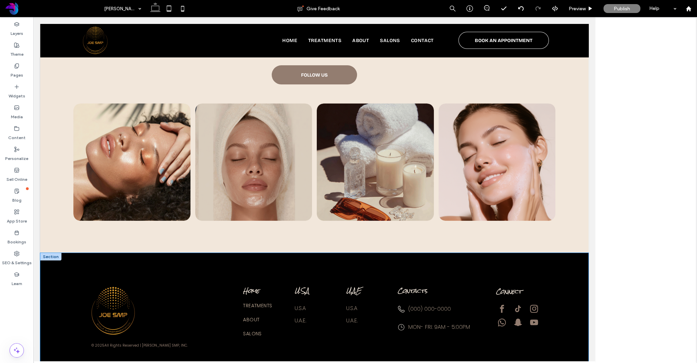
scroll to position [3027, 0]
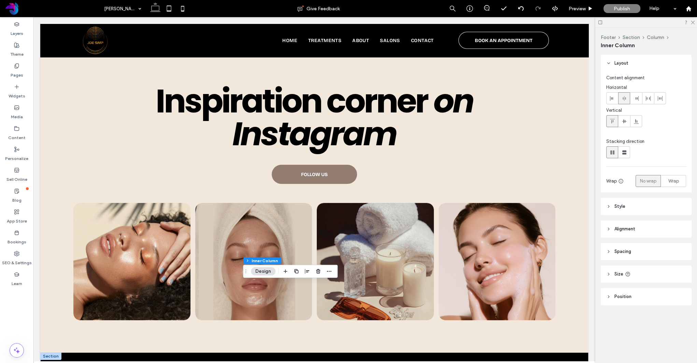
drag, startPoint x: 267, startPoint y: 319, endPoint x: 276, endPoint y: 318, distance: 9.6
click at [265, 272] on button "Design" at bounding box center [263, 271] width 25 height 8
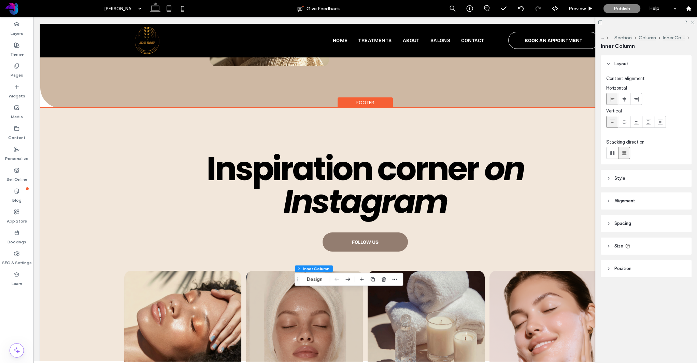
scroll to position [3091, 0]
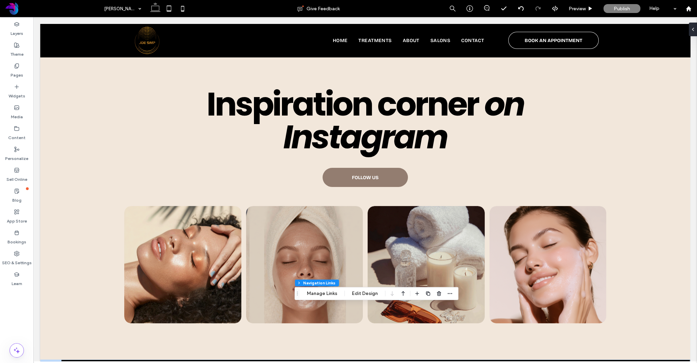
type input "***"
type input "****"
click at [363, 293] on button "Edit Design" at bounding box center [365, 293] width 35 height 8
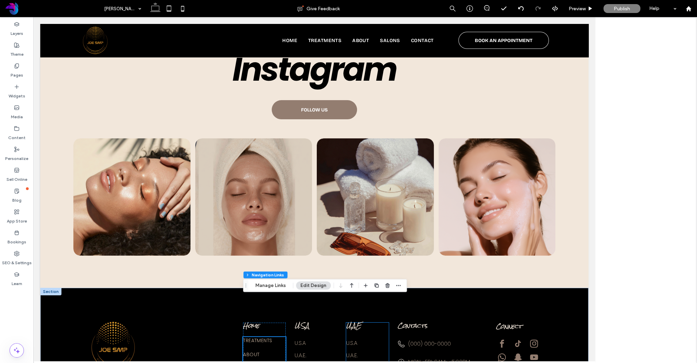
scroll to position [3027, 0]
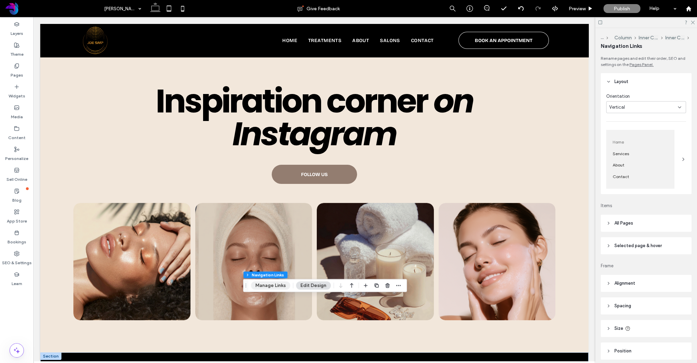
click at [278, 286] on button "Manage Links" at bounding box center [270, 285] width 39 height 8
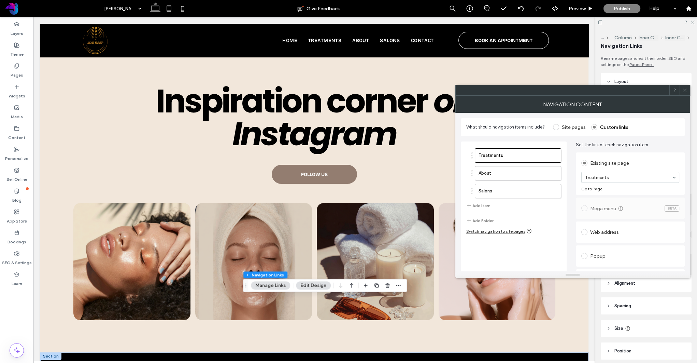
click at [686, 92] on icon at bounding box center [685, 90] width 5 height 5
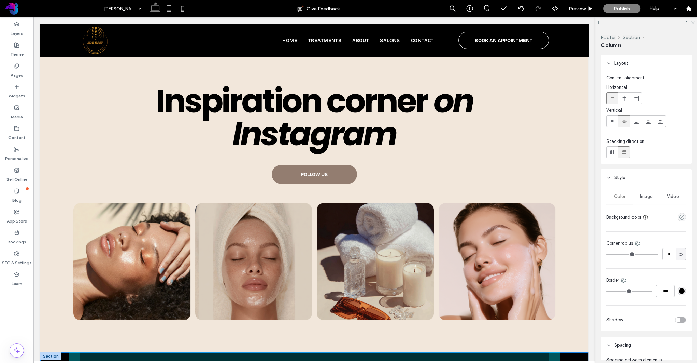
type input "*"
type input "**"
type input "*****"
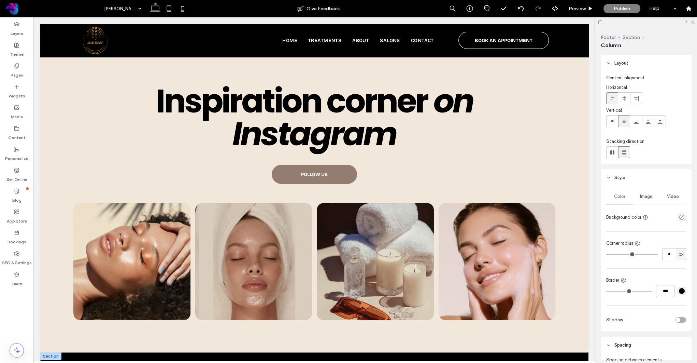
type input "*"
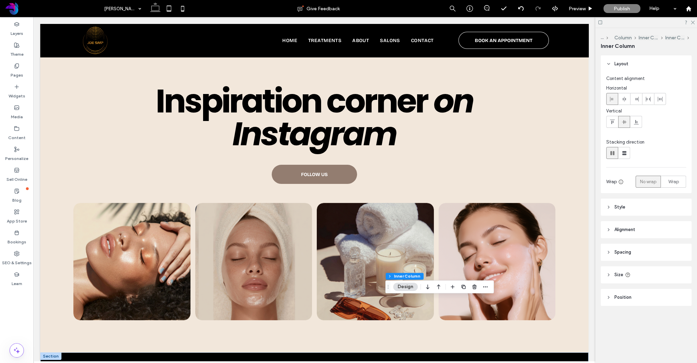
scroll to position [3027, 0]
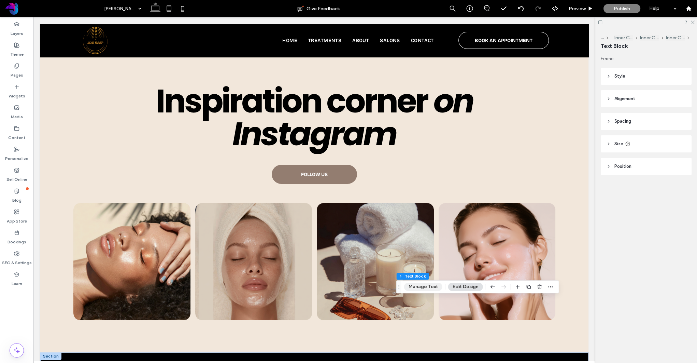
click at [432, 286] on button "Manage Text" at bounding box center [423, 286] width 38 height 8
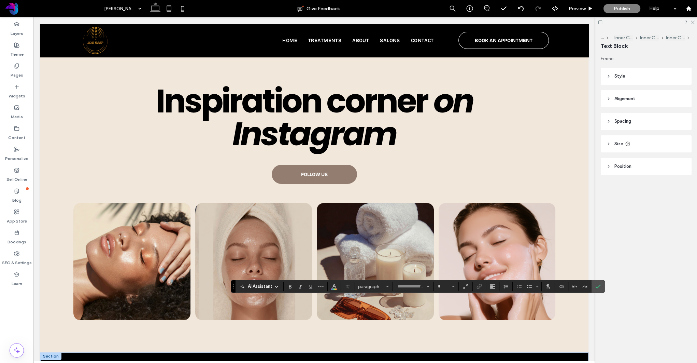
type input "*******"
click at [451, 285] on button "**" at bounding box center [446, 286] width 22 height 10
click at [446, 254] on label "14" at bounding box center [446, 254] width 22 height 10
type input "**"
click at [600, 286] on icon "Confirm" at bounding box center [597, 285] width 5 height 5
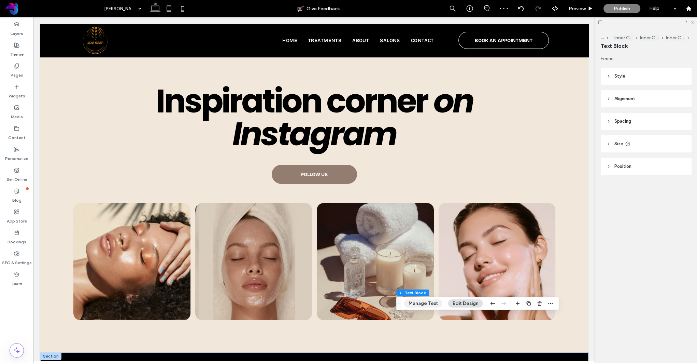
click at [431, 302] on button "Manage Text" at bounding box center [423, 303] width 38 height 8
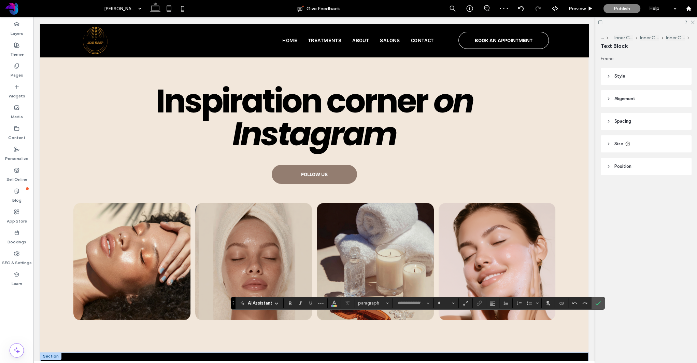
type input "*******"
type input "**"
click at [447, 302] on input "**" at bounding box center [443, 302] width 13 height 5
click at [448, 268] on label "14" at bounding box center [446, 270] width 22 height 10
type input "**"
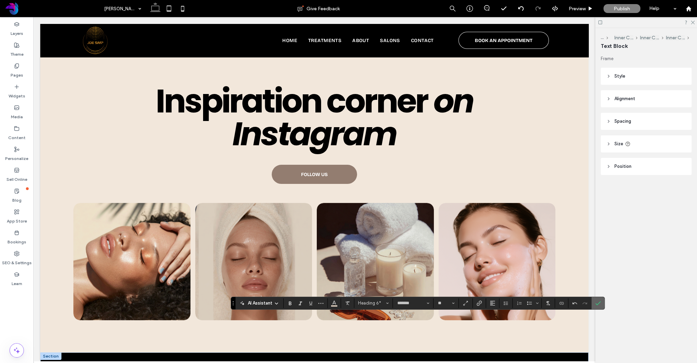
click at [598, 302] on icon "Confirm" at bounding box center [597, 302] width 5 height 5
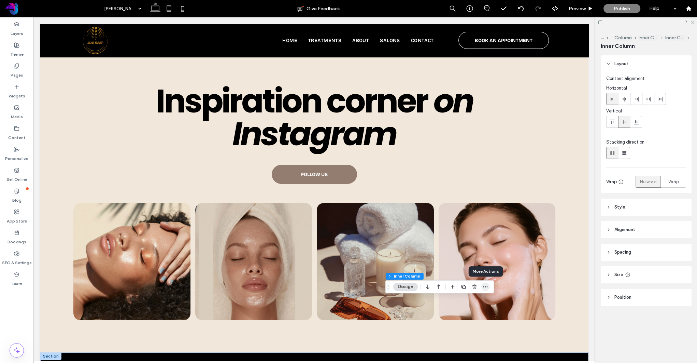
click at [486, 288] on icon "button" at bounding box center [485, 286] width 5 height 5
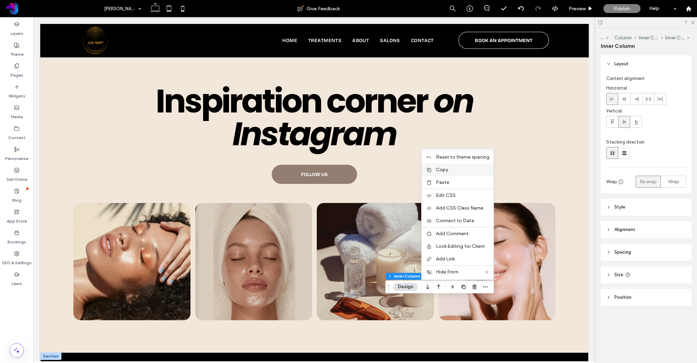
click at [454, 169] on label "Copy" at bounding box center [463, 170] width 54 height 6
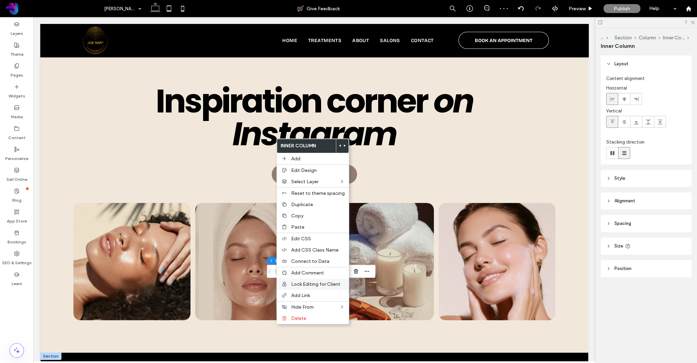
drag, startPoint x: 307, startPoint y: 228, endPoint x: 308, endPoint y: 290, distance: 62.2
click at [307, 228] on label "Paste" at bounding box center [318, 227] width 54 height 6
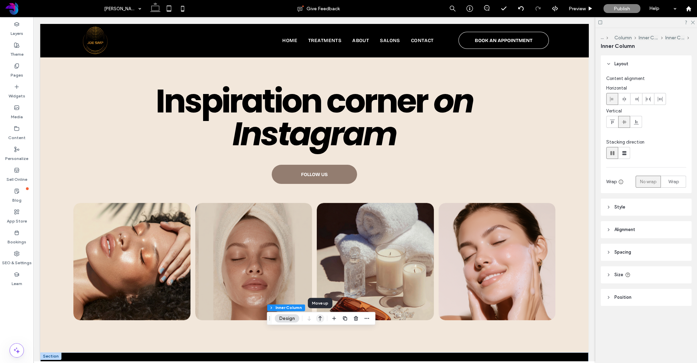
click at [321, 317] on icon "button" at bounding box center [320, 318] width 8 height 12
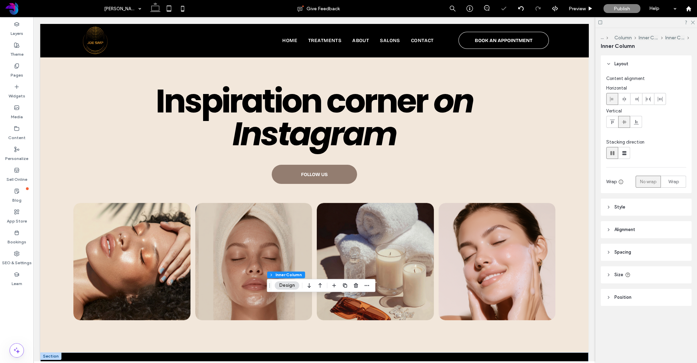
drag, startPoint x: 300, startPoint y: 327, endPoint x: 311, endPoint y: 322, distance: 11.3
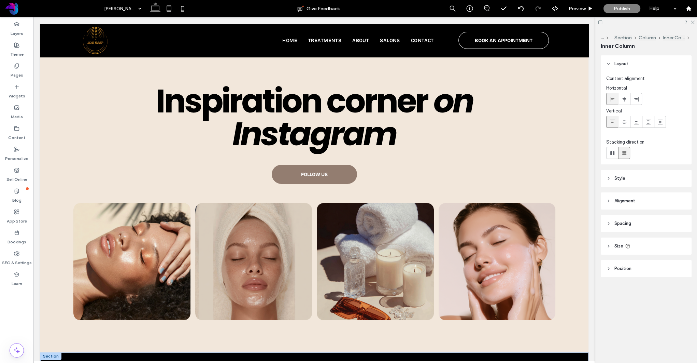
drag, startPoint x: 317, startPoint y: 310, endPoint x: 330, endPoint y: 310, distance: 13.3
type input "**"
type input "****"
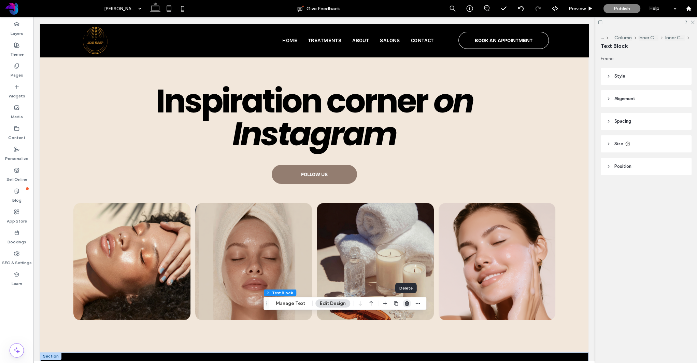
click at [406, 301] on icon "button" at bounding box center [406, 302] width 5 height 5
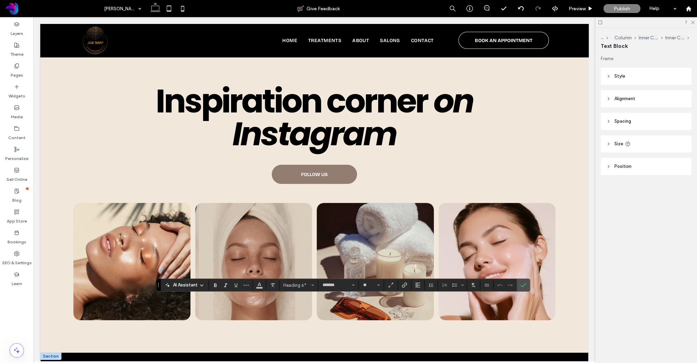
drag, startPoint x: 350, startPoint y: 304, endPoint x: 338, endPoint y: 305, distance: 12.3
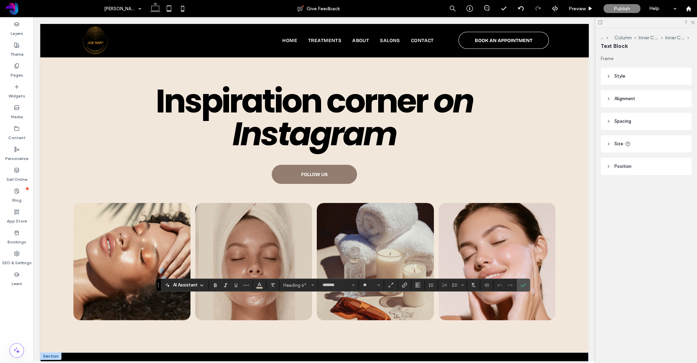
type input "**********"
click at [522, 284] on icon "Confirm" at bounding box center [523, 284] width 5 height 5
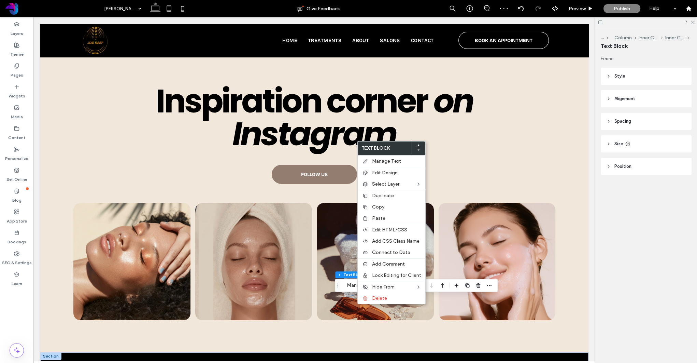
drag, startPoint x: 382, startPoint y: 208, endPoint x: 285, endPoint y: 312, distance: 142.3
click at [382, 208] on span "Copy" at bounding box center [378, 207] width 12 height 6
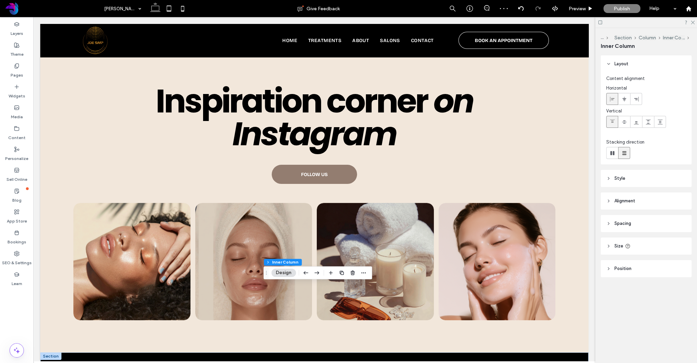
scroll to position [3025, 0]
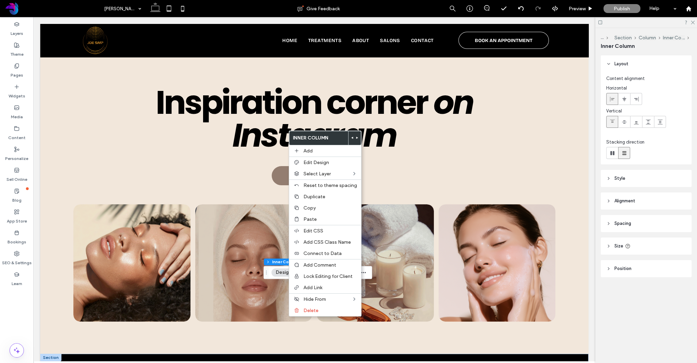
drag, startPoint x: 316, startPoint y: 217, endPoint x: 277, endPoint y: 316, distance: 106.1
click at [316, 217] on label "Paste" at bounding box center [331, 219] width 54 height 6
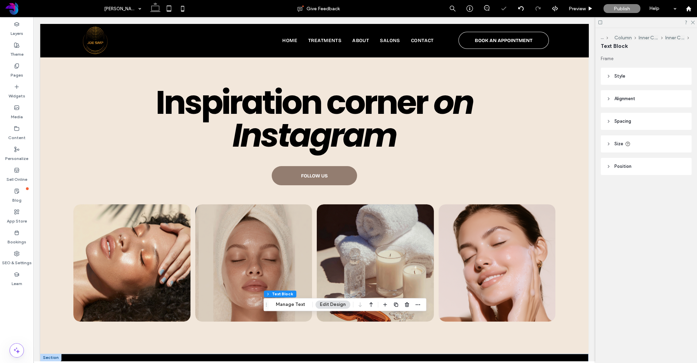
drag, startPoint x: 370, startPoint y: 303, endPoint x: 363, endPoint y: 308, distance: 8.9
click at [370, 303] on use "button" at bounding box center [370, 304] width 3 height 5
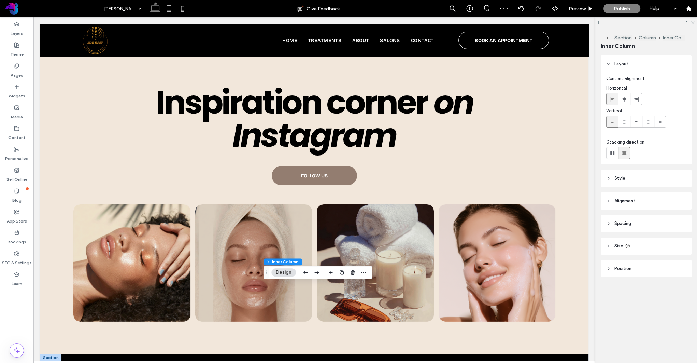
click at [617, 176] on span "Style" at bounding box center [620, 178] width 11 height 7
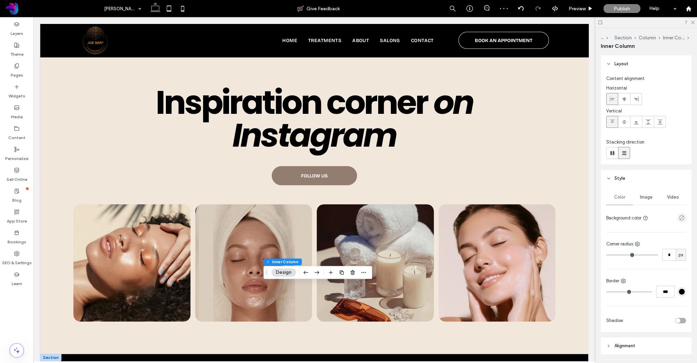
click at [611, 178] on icon at bounding box center [608, 178] width 5 height 5
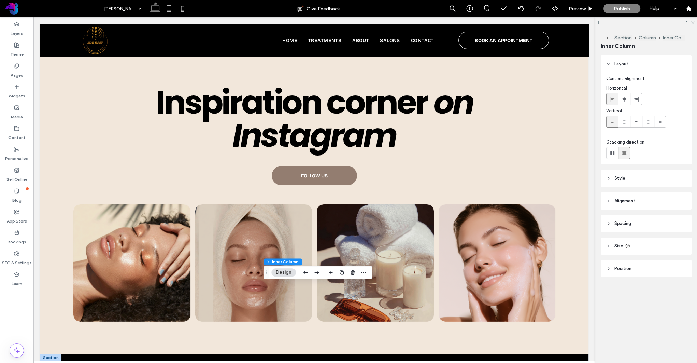
click at [609, 196] on header "Alignment" at bounding box center [646, 200] width 91 height 17
click at [610, 200] on icon at bounding box center [608, 200] width 5 height 5
click at [609, 246] on icon at bounding box center [608, 245] width 5 height 5
type input "**"
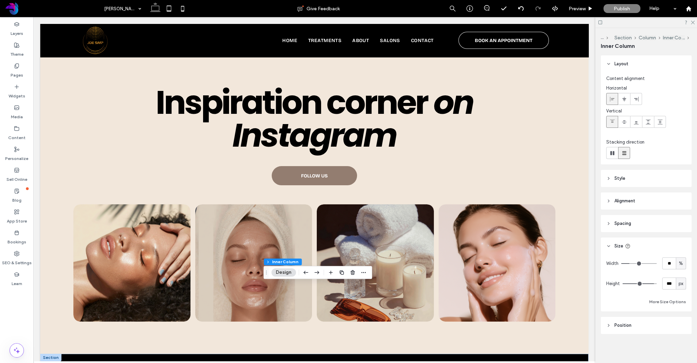
type input "**"
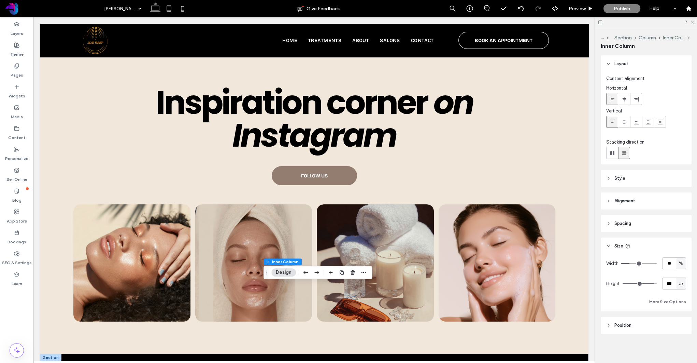
type input "**"
click at [629, 264] on input "range" at bounding box center [639, 263] width 36 height 1
type input "**"
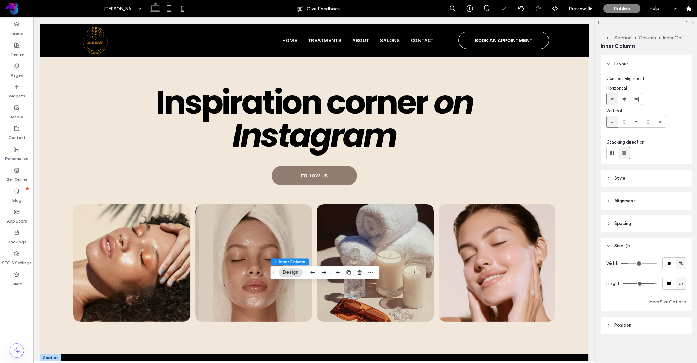
type input "**"
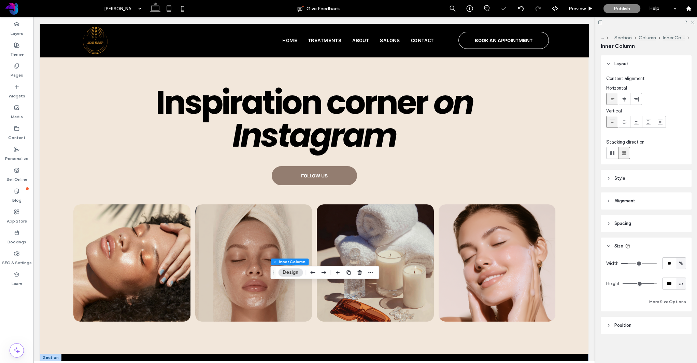
type input "**"
click at [631, 263] on input "range" at bounding box center [639, 263] width 36 height 1
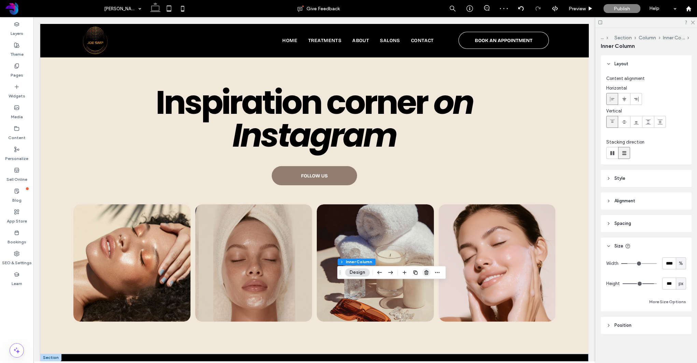
click at [425, 272] on icon "button" at bounding box center [426, 271] width 5 height 5
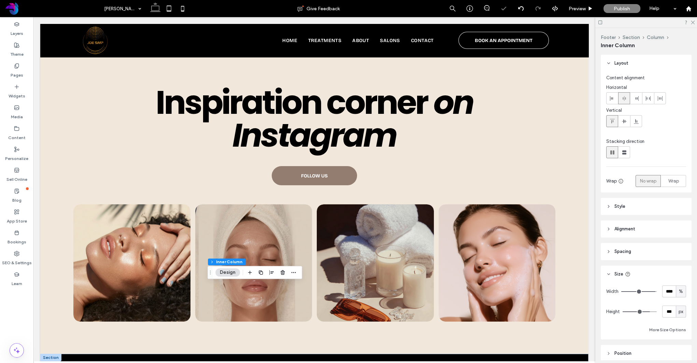
click at [614, 99] on icon at bounding box center [612, 98] width 5 height 5
drag, startPoint x: 323, startPoint y: 299, endPoint x: 327, endPoint y: 304, distance: 5.8
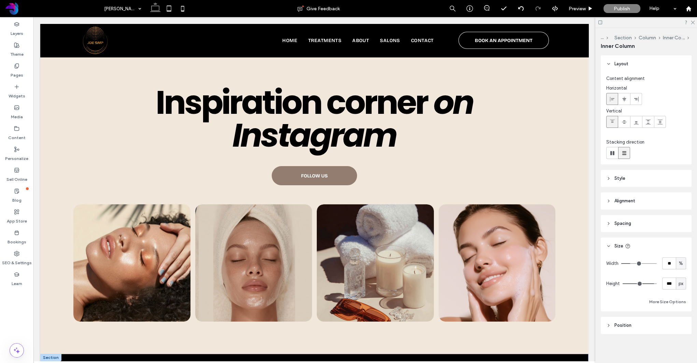
scroll to position [1, 0]
type input "**"
type input "****"
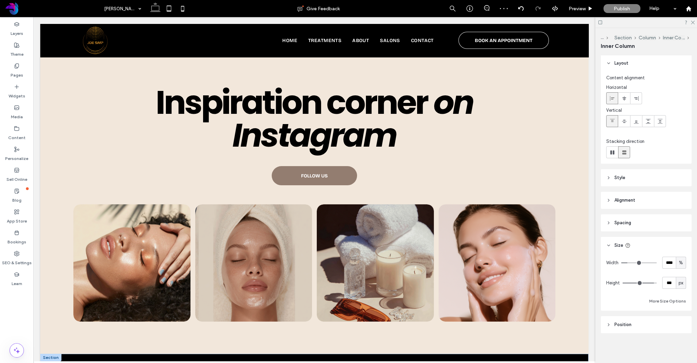
drag, startPoint x: 254, startPoint y: 312, endPoint x: 273, endPoint y: 311, distance: 19.5
type input "**"
type input "****"
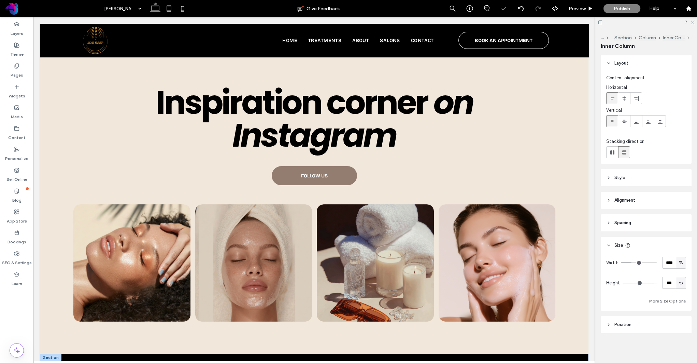
type input "**"
type input "****"
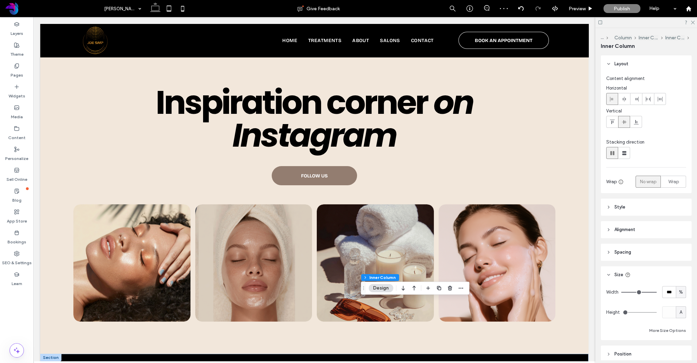
drag, startPoint x: 423, startPoint y: 321, endPoint x: 431, endPoint y: 321, distance: 7.5
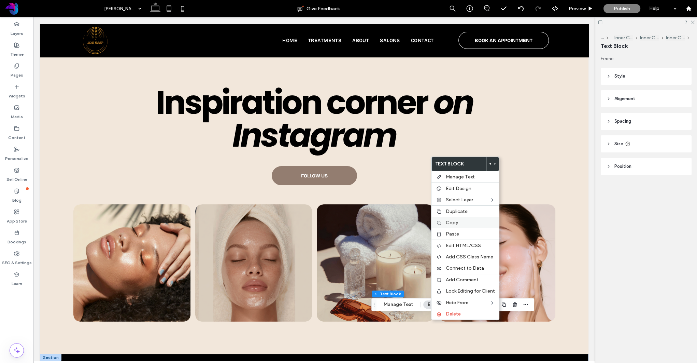
click at [455, 226] on div "Copy" at bounding box center [466, 222] width 68 height 11
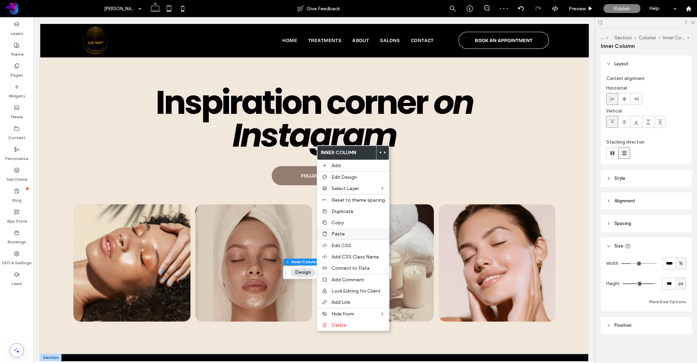
click at [341, 233] on span "Paste" at bounding box center [338, 234] width 13 height 6
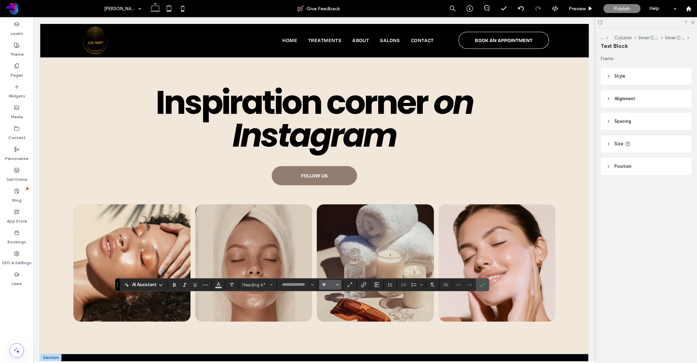
click at [337, 284] on use "Size" at bounding box center [337, 284] width 2 height 1
click at [329, 251] on label "14" at bounding box center [330, 252] width 22 height 10
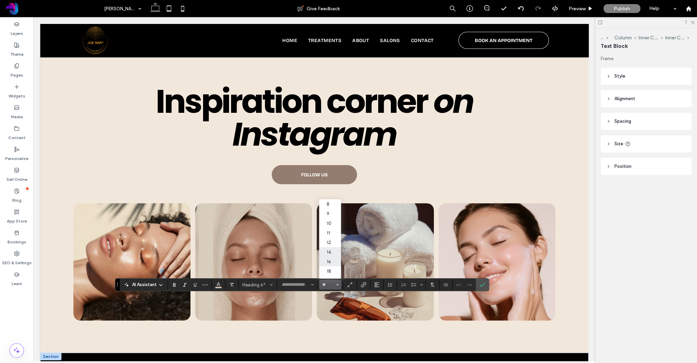
type input "**"
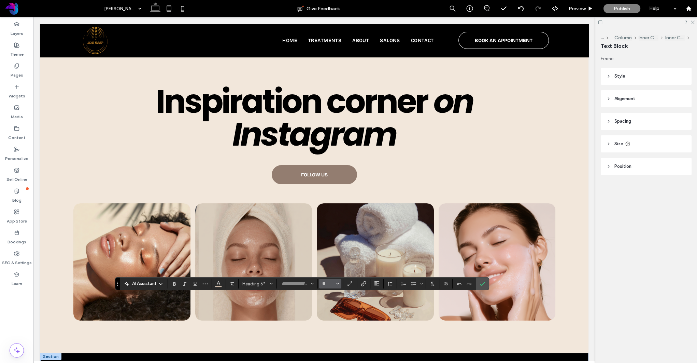
click at [337, 284] on icon "Size" at bounding box center [337, 283] width 3 height 3
click at [332, 262] on label "16" at bounding box center [330, 260] width 22 height 10
type input "**"
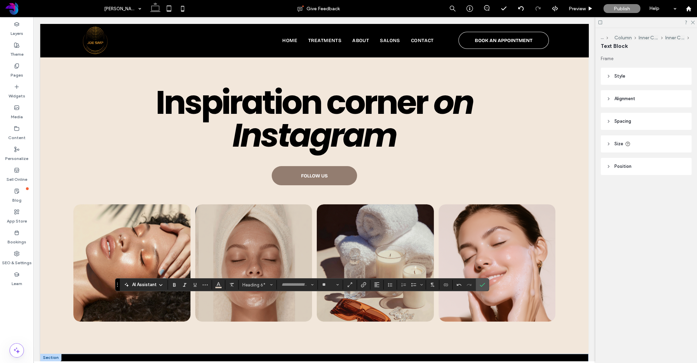
drag, startPoint x: 303, startPoint y: 312, endPoint x: 308, endPoint y: 310, distance: 5.6
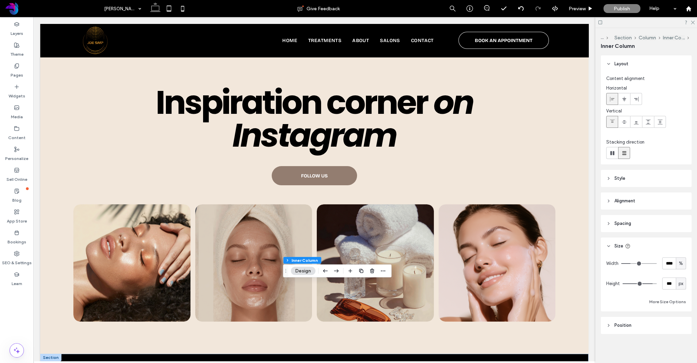
drag, startPoint x: 351, startPoint y: 313, endPoint x: 361, endPoint y: 313, distance: 9.6
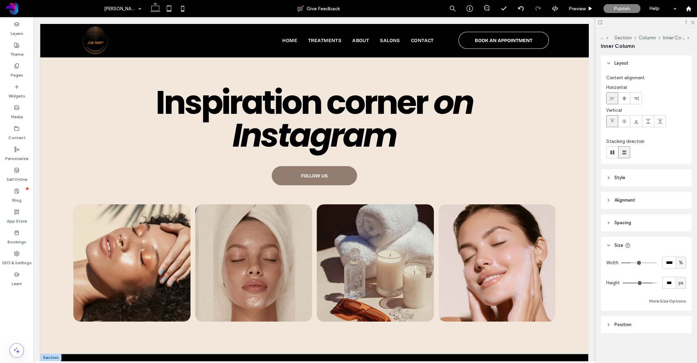
type input "**"
type input "****"
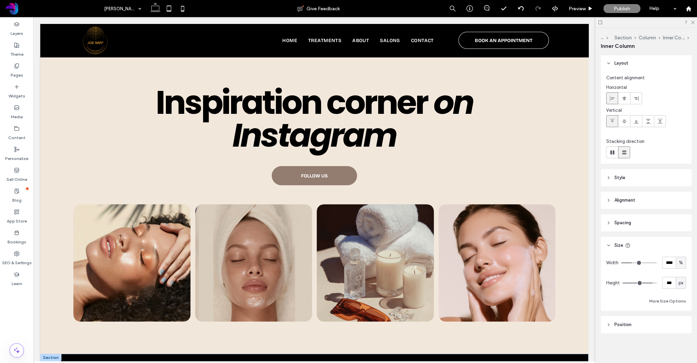
drag, startPoint x: 360, startPoint y: 344, endPoint x: 365, endPoint y: 332, distance: 12.7
type input "**"
type input "****"
type input "***"
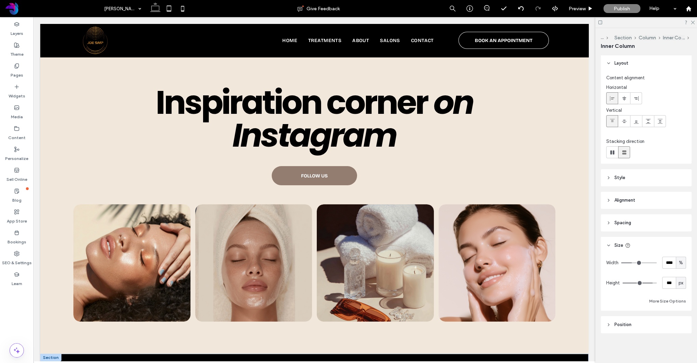
type input "***"
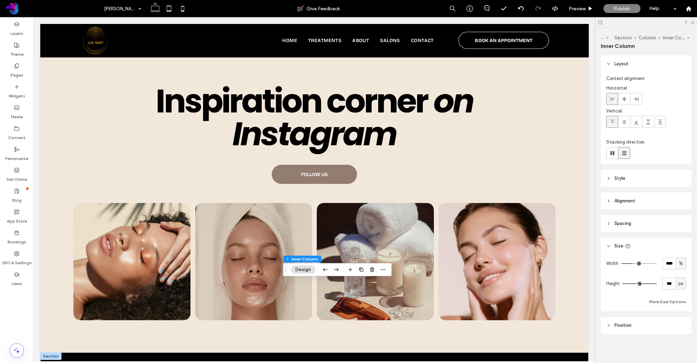
type input "***"
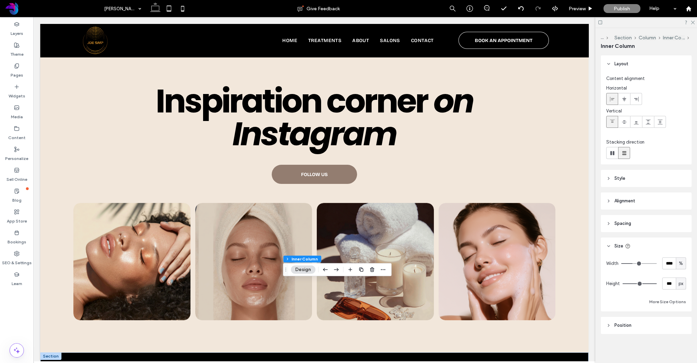
type input "***"
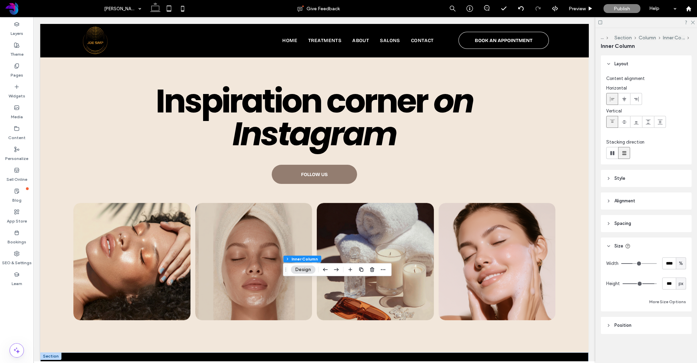
type input "***"
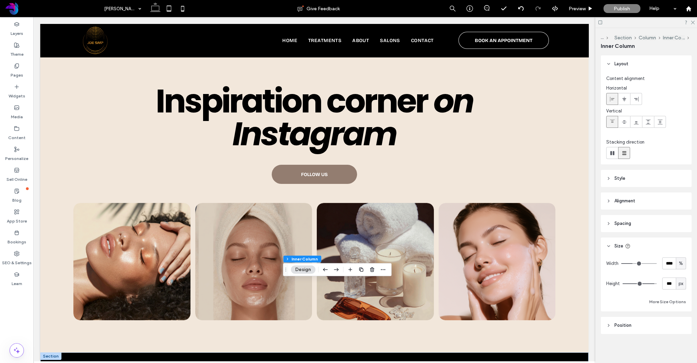
type input "***"
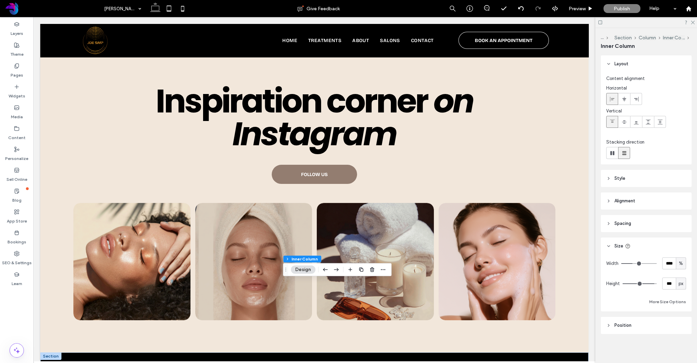
type input "***"
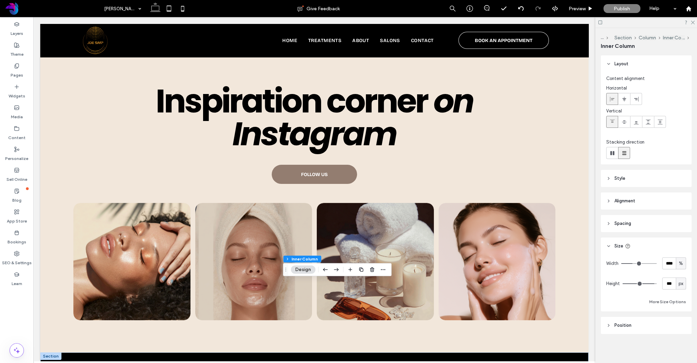
type input "***"
drag, startPoint x: 653, startPoint y: 282, endPoint x: 649, endPoint y: 283, distance: 3.8
click at [650, 283] on input "range" at bounding box center [640, 283] width 34 height 1
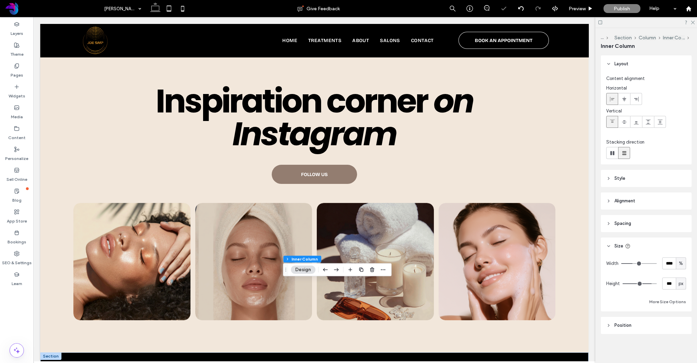
type input "***"
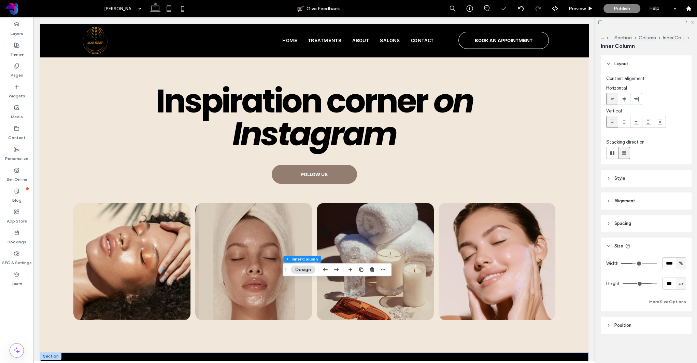
type input "***"
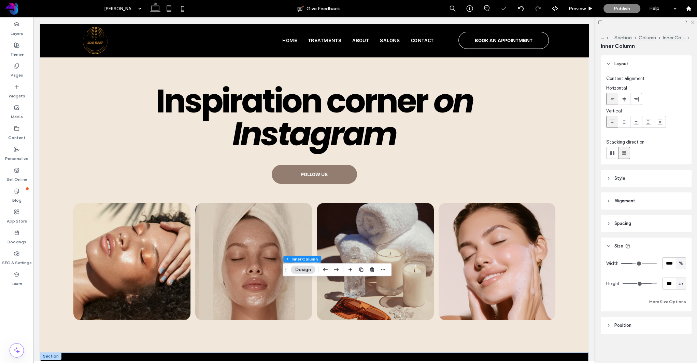
type input "***"
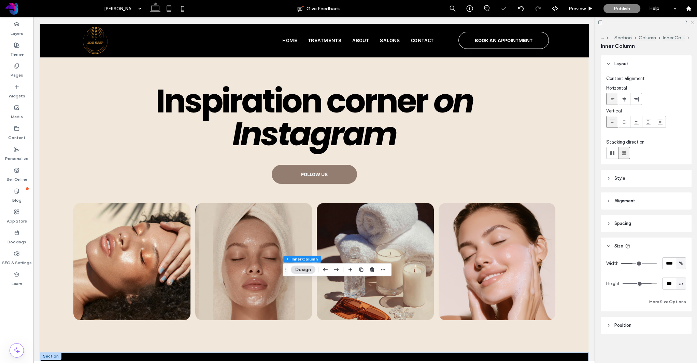
type input "***"
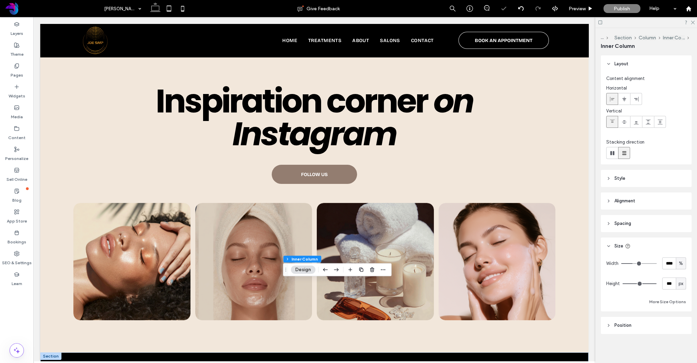
type input "***"
drag, startPoint x: 649, startPoint y: 283, endPoint x: 657, endPoint y: 281, distance: 7.6
click at [662, 281] on div "Height *** px" at bounding box center [646, 283] width 80 height 12
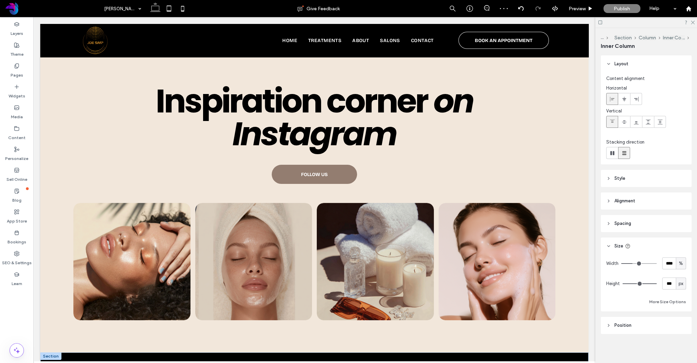
scroll to position [1, 0]
drag, startPoint x: 354, startPoint y: 312, endPoint x: 318, endPoint y: 298, distance: 38.9
type input "**"
type input "****"
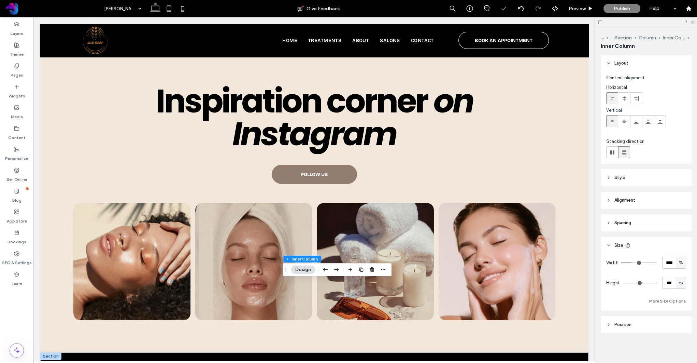
drag, startPoint x: 297, startPoint y: 297, endPoint x: 261, endPoint y: 299, distance: 36.3
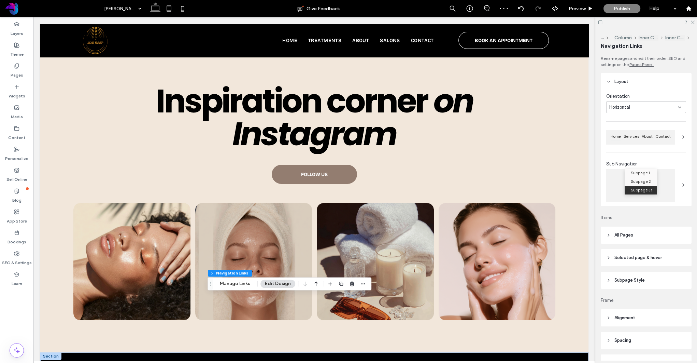
type input "***"
type input "****"
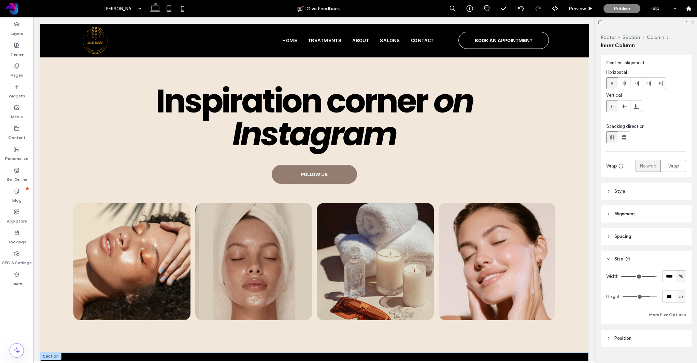
scroll to position [28, 0]
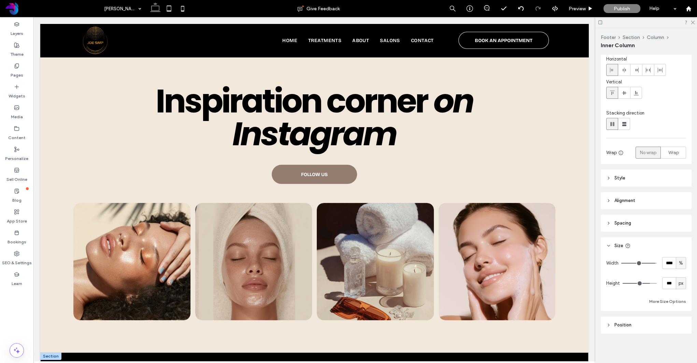
drag, startPoint x: 472, startPoint y: 311, endPoint x: 483, endPoint y: 310, distance: 12.0
type input "***"
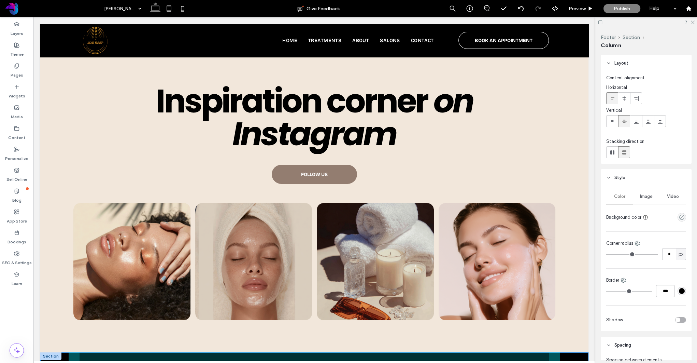
drag, startPoint x: 192, startPoint y: 311, endPoint x: 202, endPoint y: 305, distance: 12.9
type input "*"
type input "**"
type input "*****"
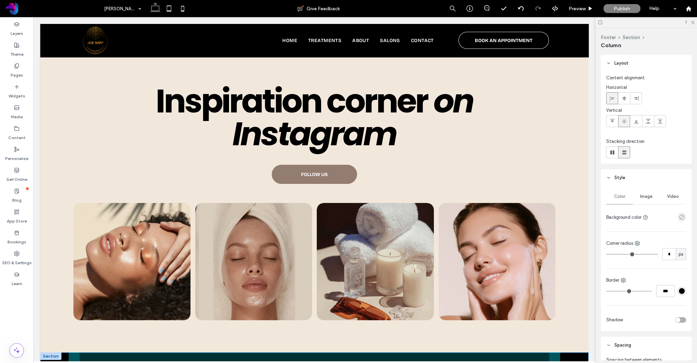
type input "*"
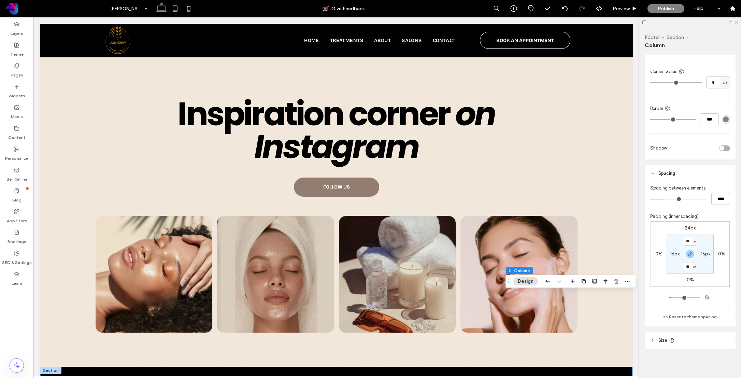
scroll to position [172, 0]
click at [691, 227] on label "24px" at bounding box center [690, 227] width 11 height 6
type input "**"
click at [688, 228] on input "**" at bounding box center [687, 227] width 9 height 9
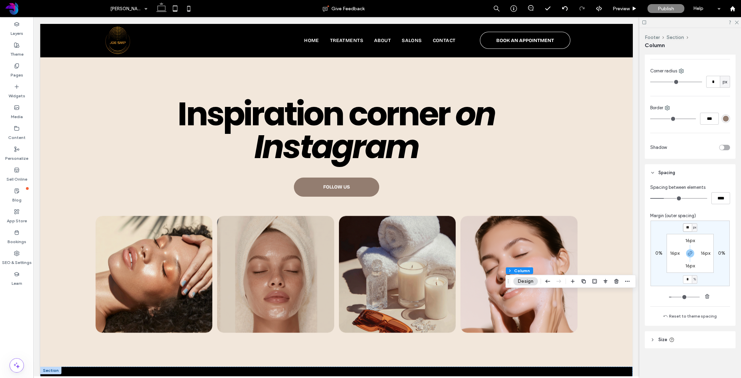
type input "*"
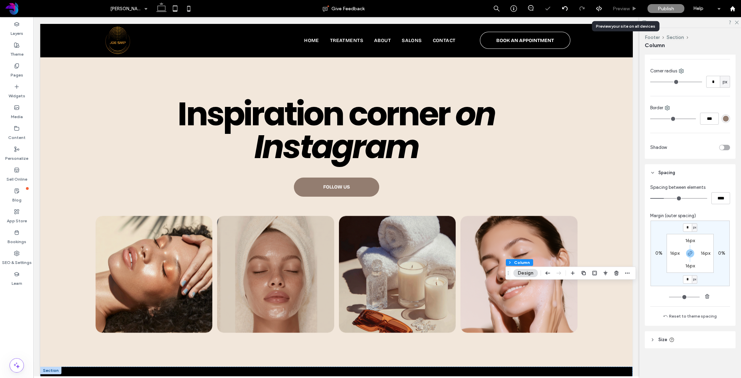
drag, startPoint x: 616, startPoint y: 10, endPoint x: 361, endPoint y: 225, distance: 333.9
click at [616, 10] on span "Preview" at bounding box center [621, 9] width 17 height 6
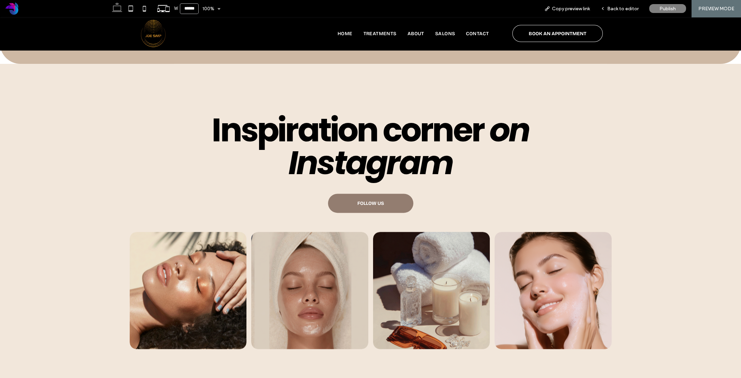
scroll to position [3145, 0]
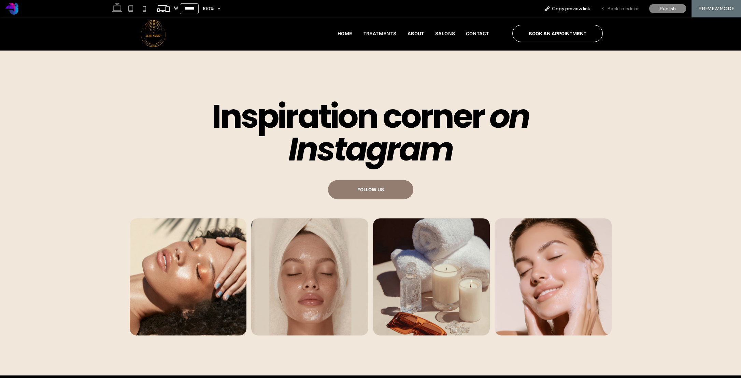
click at [634, 6] on span "Back to editor" at bounding box center [622, 9] width 31 height 6
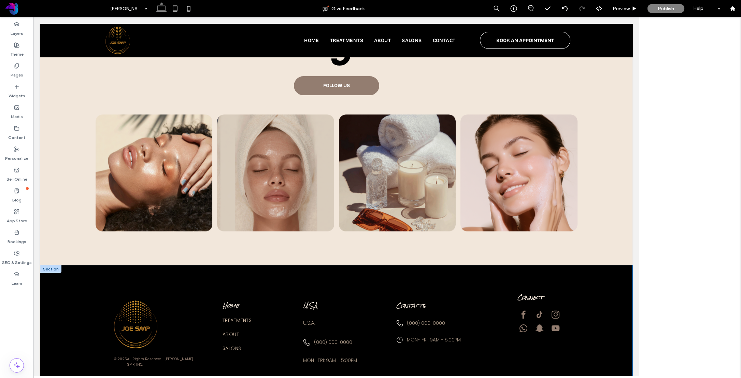
scroll to position [3043, 0]
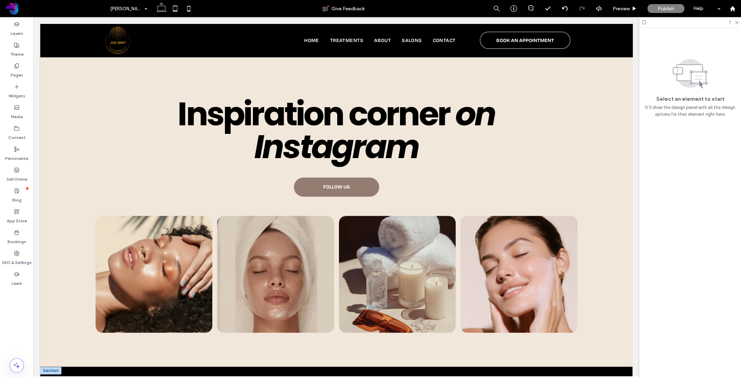
drag, startPoint x: 248, startPoint y: 337, endPoint x: 253, endPoint y: 335, distance: 5.8
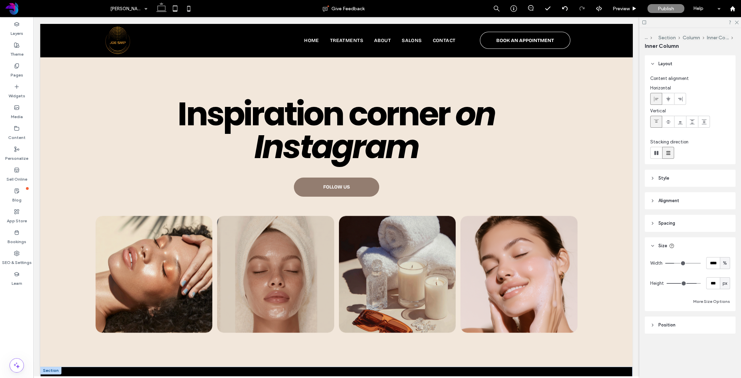
type input "**"
type input "****"
type input "***"
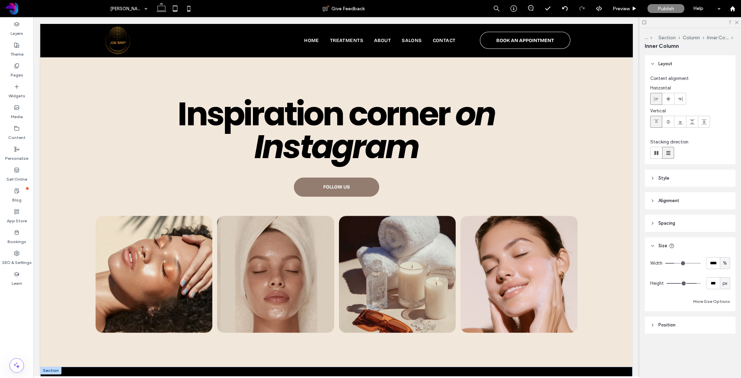
scroll to position [3043, 0]
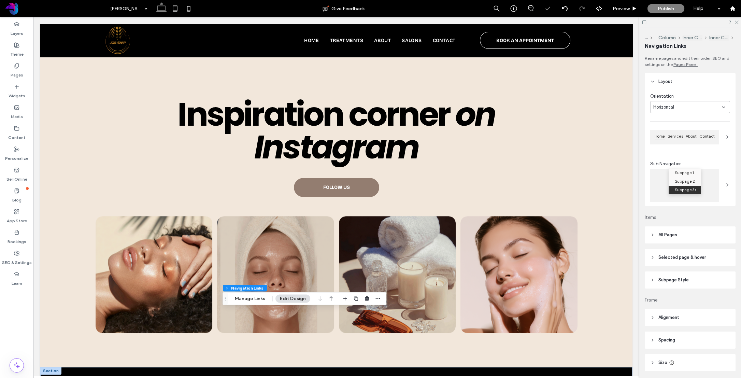
type input "***"
type input "****"
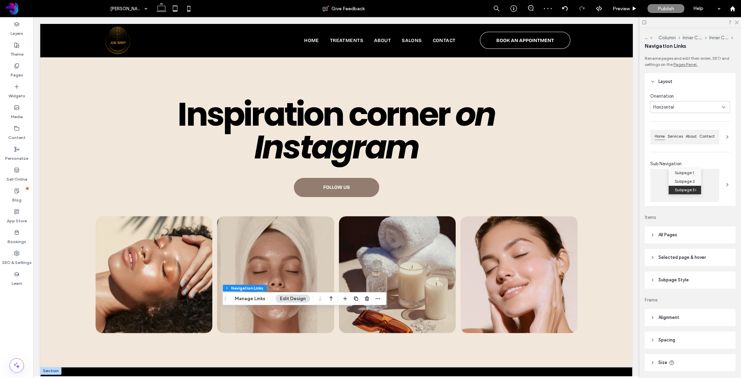
type input "***"
type input "****"
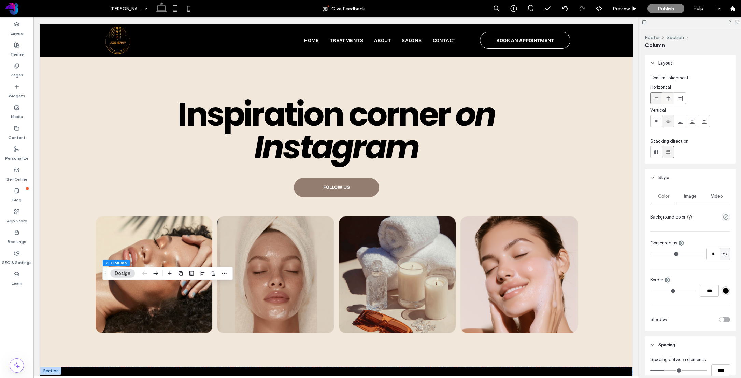
click at [666, 101] on span at bounding box center [668, 98] width 5 height 11
type input "*"
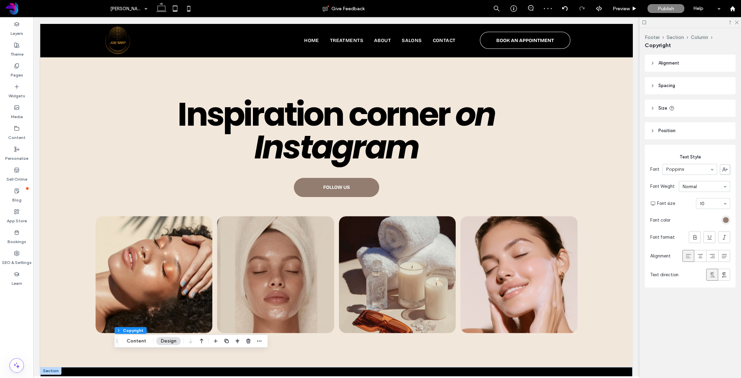
click at [133, 342] on button "Content" at bounding box center [136, 341] width 28 height 8
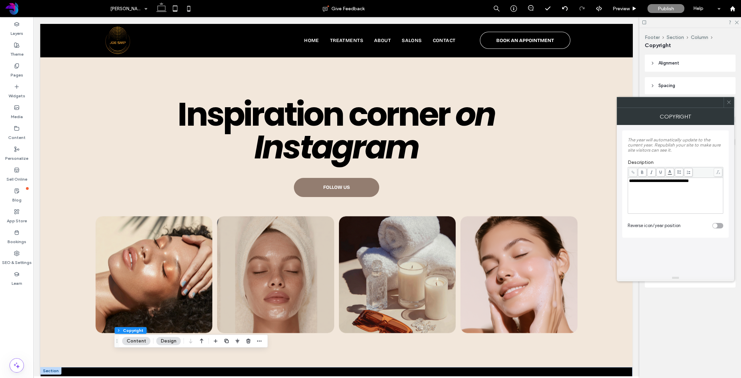
click at [697, 182] on div "**********" at bounding box center [675, 181] width 93 height 5
click at [697, 103] on icon at bounding box center [729, 102] width 5 height 5
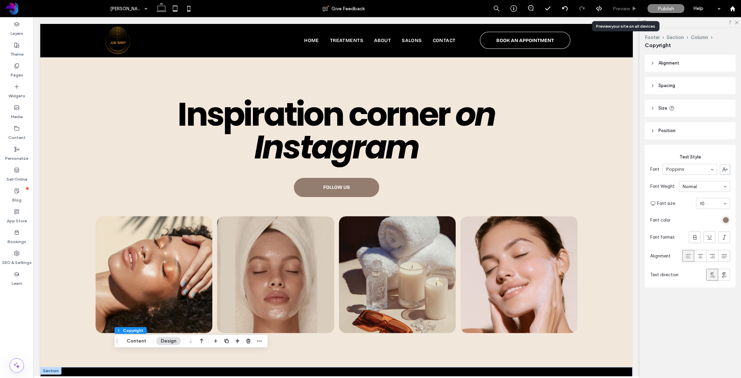
click at [626, 6] on span "Preview" at bounding box center [621, 9] width 17 height 6
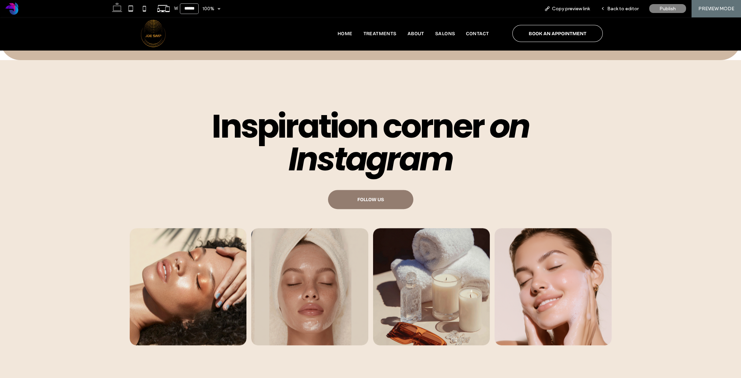
scroll to position [3145, 0]
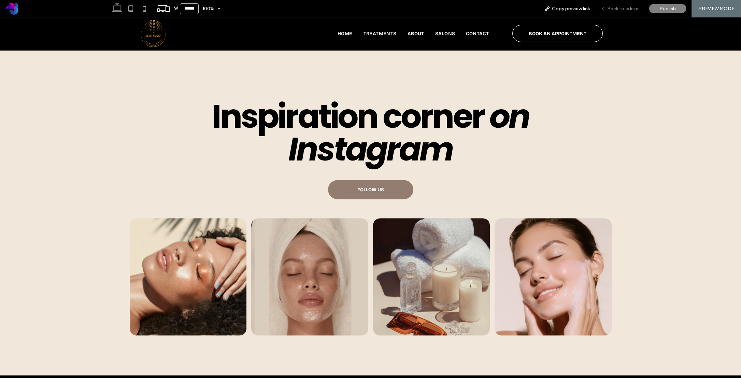
click at [627, 11] on span "Back to editor" at bounding box center [622, 9] width 31 height 6
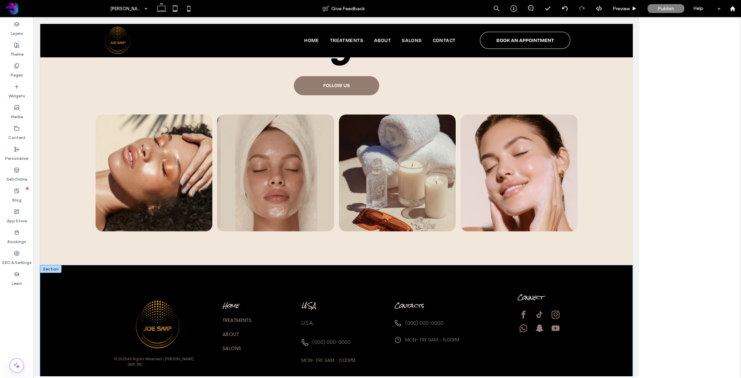
scroll to position [3043, 0]
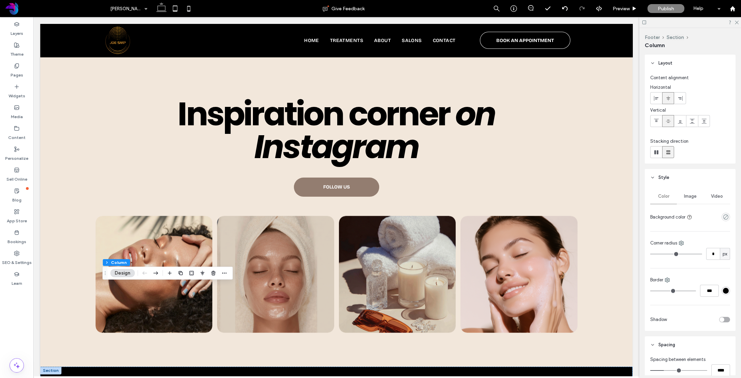
click at [656, 100] on icon at bounding box center [656, 98] width 5 height 5
type input "*"
drag, startPoint x: 180, startPoint y: 354, endPoint x: 184, endPoint y: 354, distance: 4.1
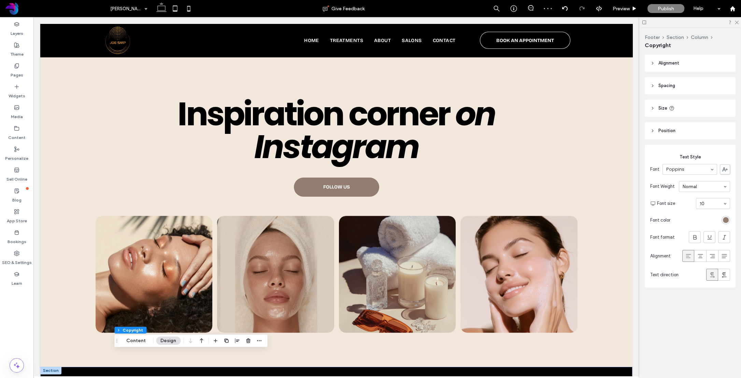
click at [141, 342] on button "Content" at bounding box center [136, 341] width 28 height 8
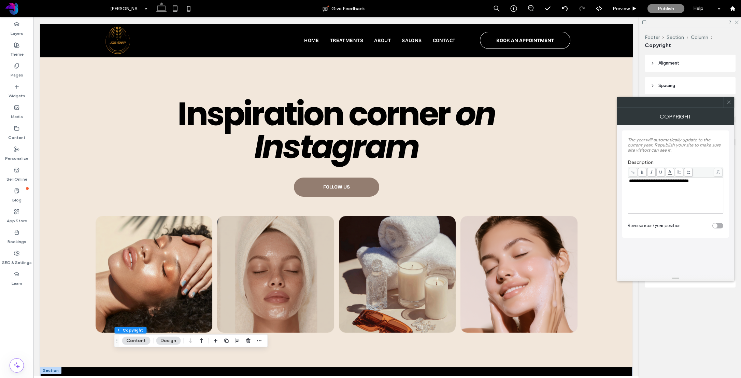
click at [697, 103] on div at bounding box center [729, 102] width 10 height 10
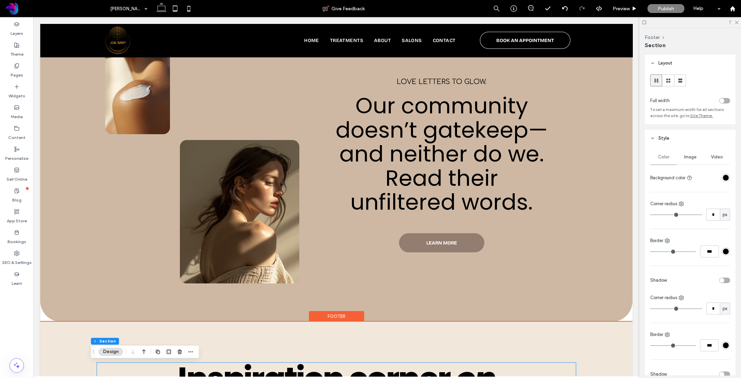
scroll to position [2769, 0]
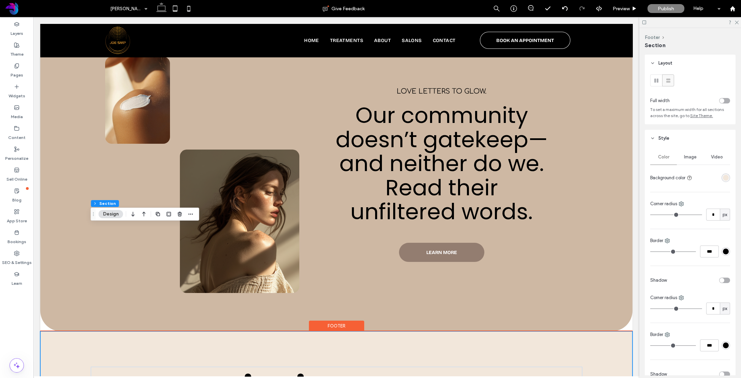
click at [142, 213] on use "button" at bounding box center [143, 214] width 3 height 5
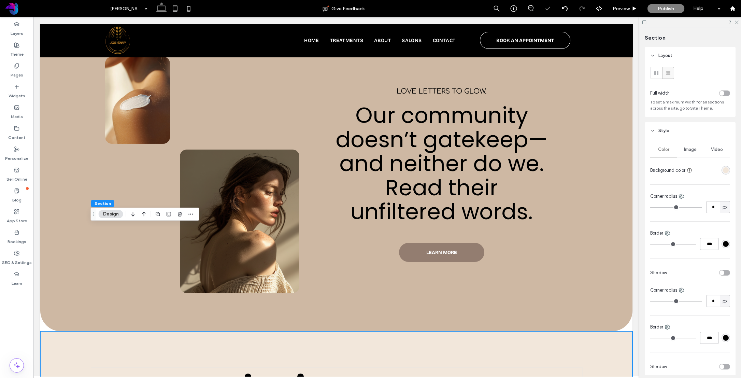
click at [143, 214] on icon "button" at bounding box center [144, 214] width 8 height 12
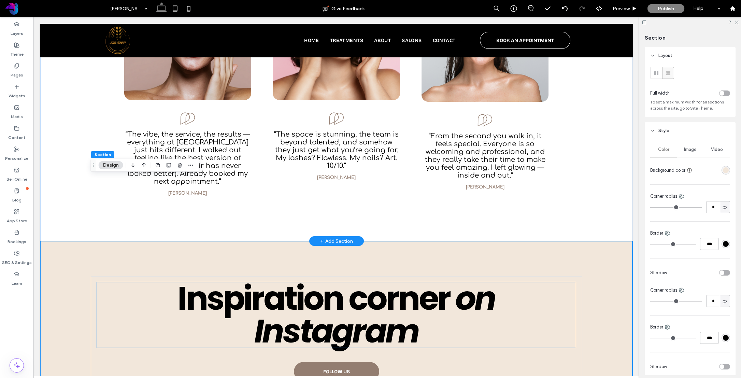
scroll to position [2571, 0]
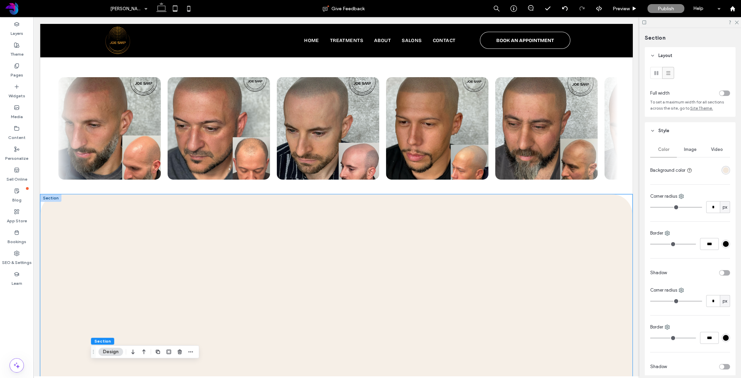
scroll to position [1571, 0]
click at [169, 263] on div at bounding box center [336, 308] width 592 height 226
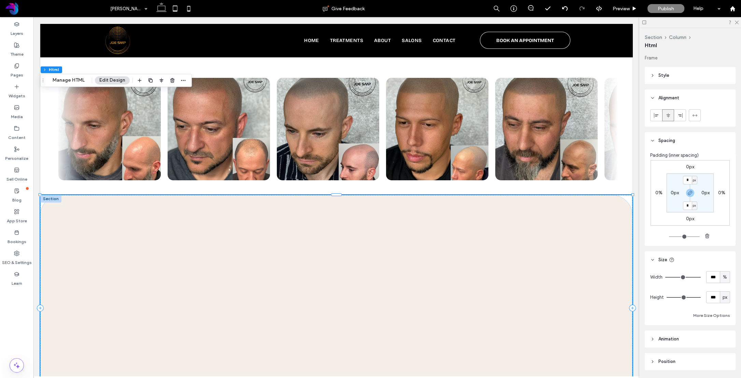
click at [237, 199] on div at bounding box center [336, 308] width 592 height 226
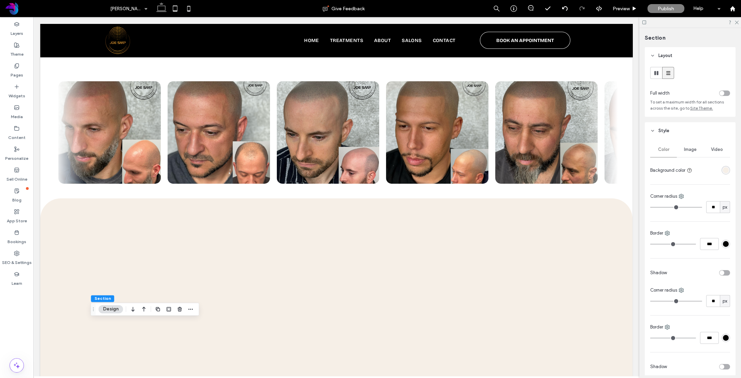
drag, startPoint x: 44, startPoint y: 324, endPoint x: 61, endPoint y: 339, distance: 22.9
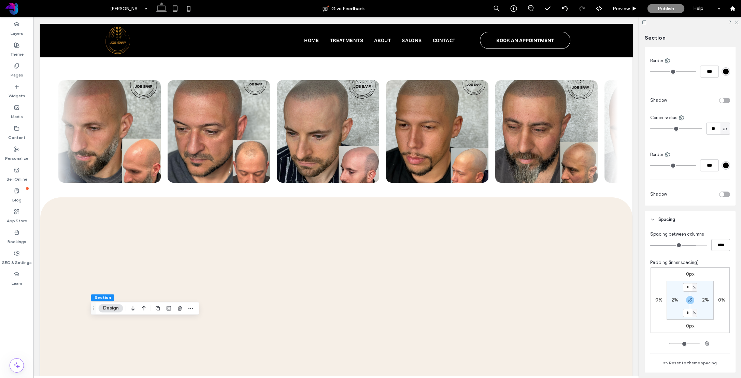
scroll to position [195, 0]
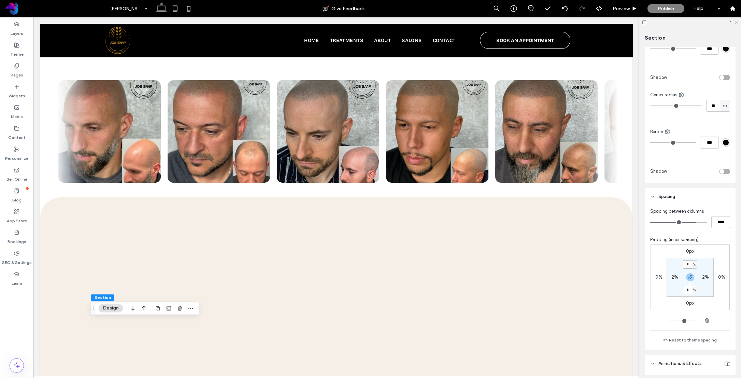
click at [687, 264] on input "*" at bounding box center [687, 264] width 9 height 9
type input "**"
drag, startPoint x: 689, startPoint y: 291, endPoint x: 678, endPoint y: 291, distance: 11.3
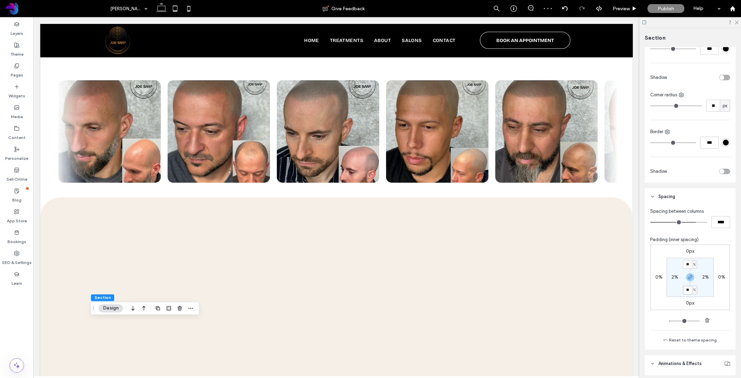
click at [680, 291] on section "** % 2% ** % 2%" at bounding box center [690, 277] width 47 height 39
type input "*"
drag, startPoint x: 686, startPoint y: 264, endPoint x: 681, endPoint y: 262, distance: 5.6
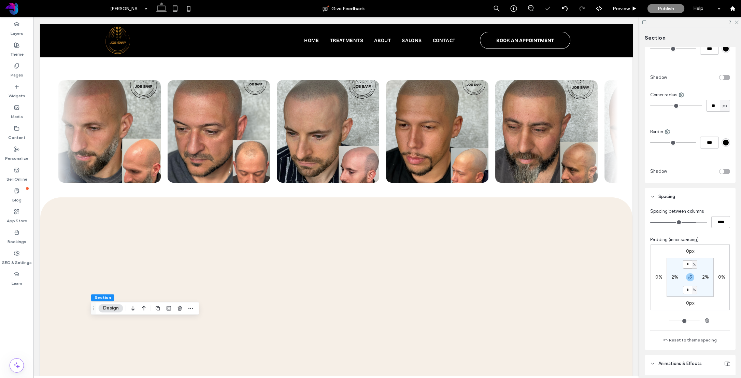
click at [681, 262] on section "* % 2% * % 2%" at bounding box center [690, 277] width 47 height 39
type input "*"
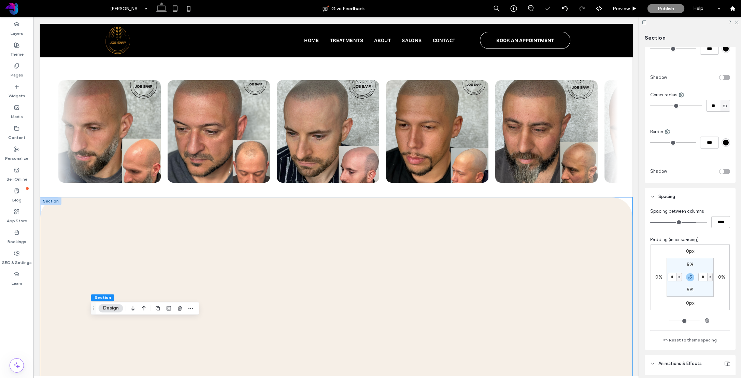
drag, startPoint x: 75, startPoint y: 250, endPoint x: 118, endPoint y: 245, distance: 43.3
click at [75, 250] on div at bounding box center [336, 310] width 592 height 226
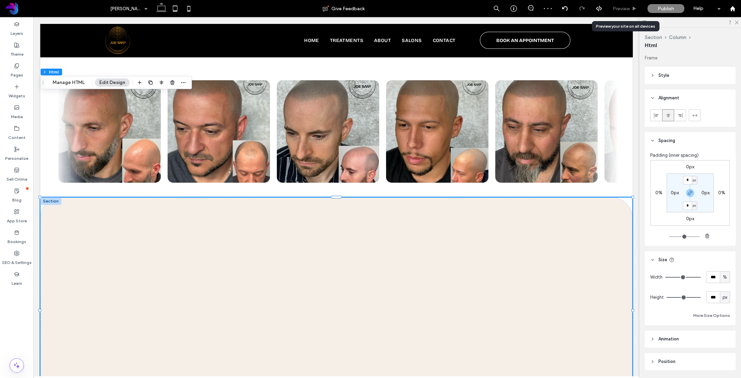
click at [628, 5] on div "Preview" at bounding box center [625, 8] width 35 height 17
click at [628, 11] on span "Preview" at bounding box center [621, 9] width 17 height 6
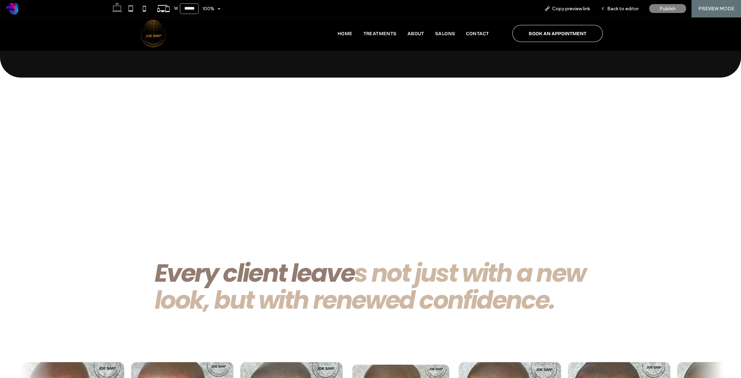
scroll to position [1318, 0]
drag, startPoint x: 615, startPoint y: 11, endPoint x: 240, endPoint y: 129, distance: 393.3
click at [615, 11] on span "Back to editor" at bounding box center [622, 9] width 31 height 6
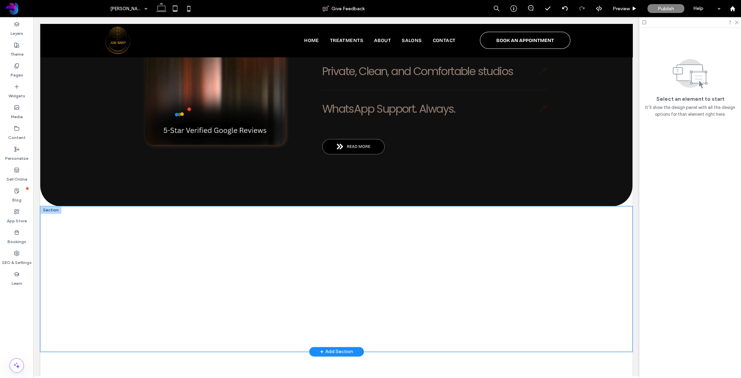
scroll to position [1163, 0]
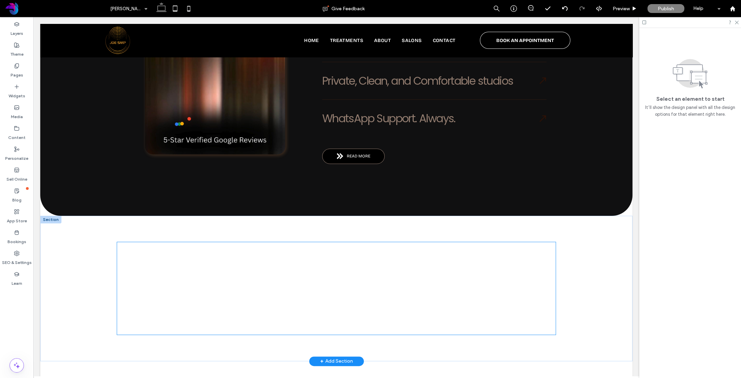
click at [153, 242] on div at bounding box center [336, 288] width 439 height 93
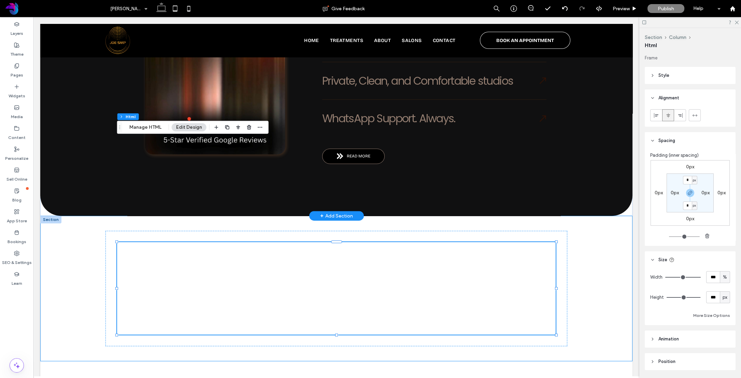
drag, startPoint x: 83, startPoint y: 182, endPoint x: 391, endPoint y: 66, distance: 328.8
click at [83, 216] on div at bounding box center [336, 288] width 592 height 145
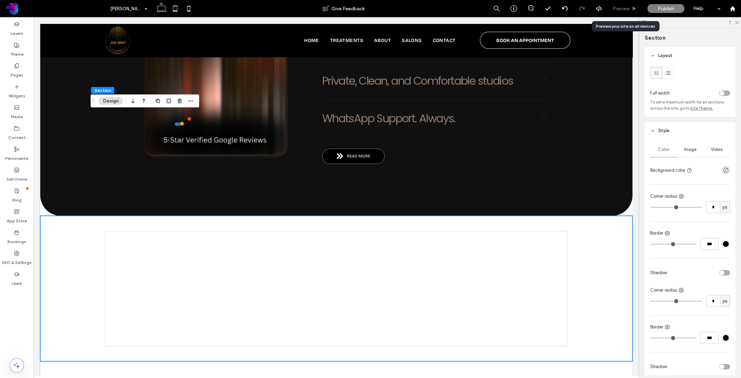
drag, startPoint x: 628, startPoint y: 4, endPoint x: 628, endPoint y: 8, distance: 4.2
click at [629, 4] on div "Preview" at bounding box center [625, 8] width 35 height 17
drag, startPoint x: 627, startPoint y: 9, endPoint x: 354, endPoint y: 184, distance: 324.4
click at [627, 9] on span "Preview" at bounding box center [621, 9] width 17 height 6
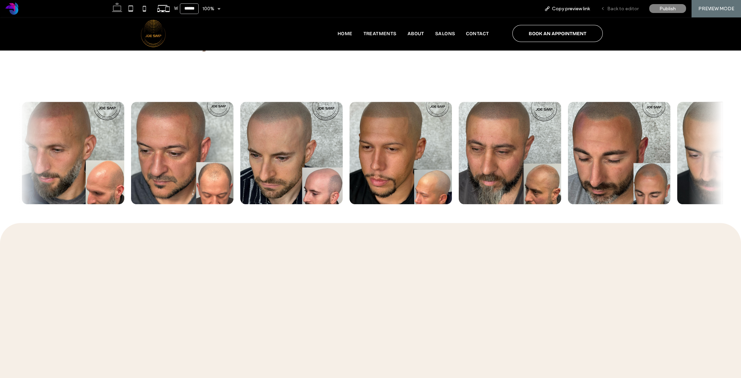
drag, startPoint x: 614, startPoint y: 6, endPoint x: 202, endPoint y: 165, distance: 442.1
click at [614, 6] on span "Back to editor" at bounding box center [622, 9] width 31 height 6
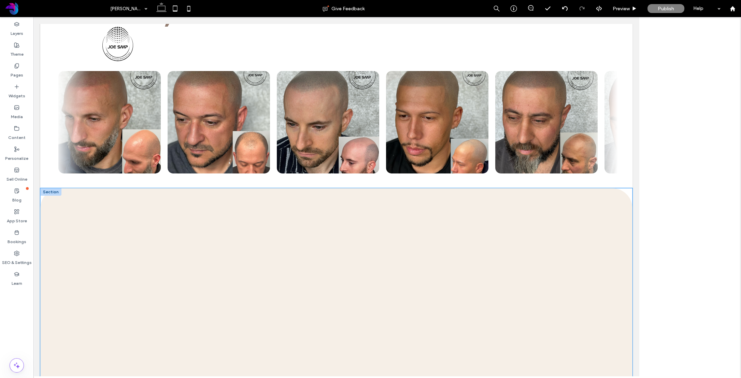
scroll to position [1551, 0]
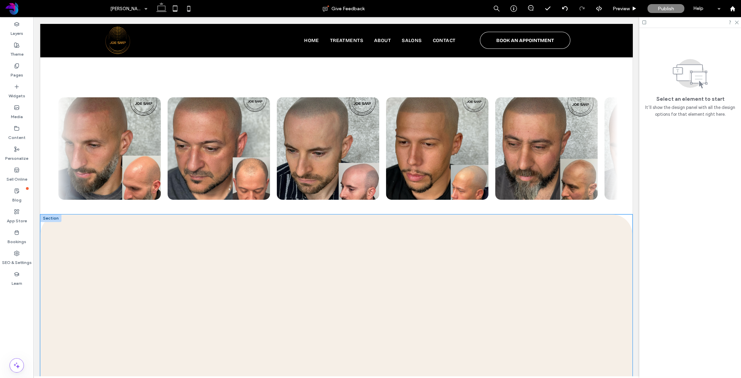
click at [232, 214] on div at bounding box center [336, 327] width 592 height 226
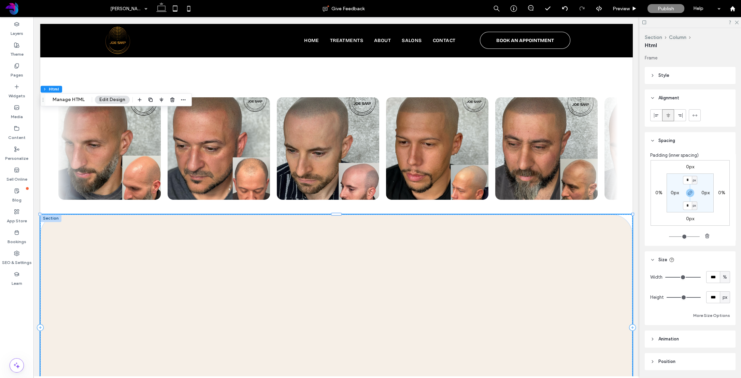
click at [233, 214] on div at bounding box center [336, 327] width 592 height 226
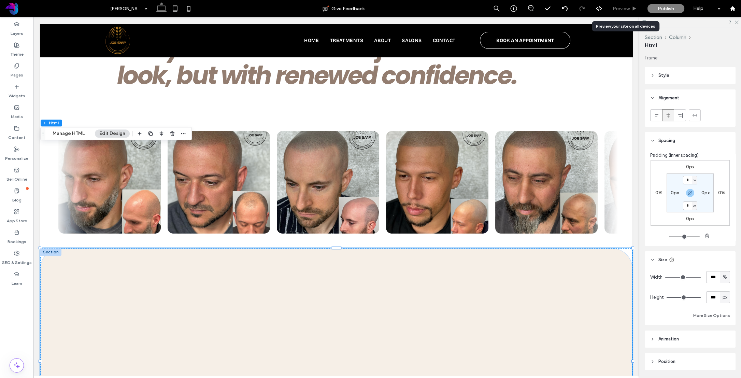
click at [628, 7] on span "Preview" at bounding box center [621, 9] width 17 height 6
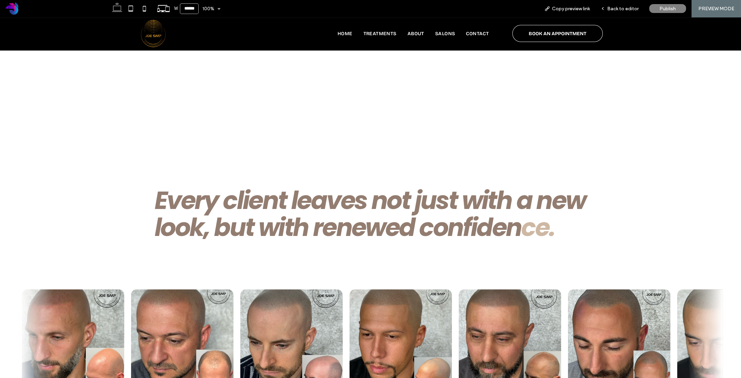
scroll to position [1393, 0]
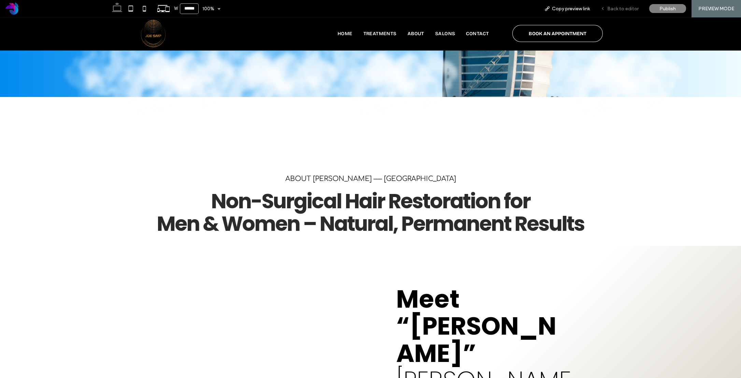
click at [624, 7] on span "Back to editor" at bounding box center [622, 9] width 31 height 6
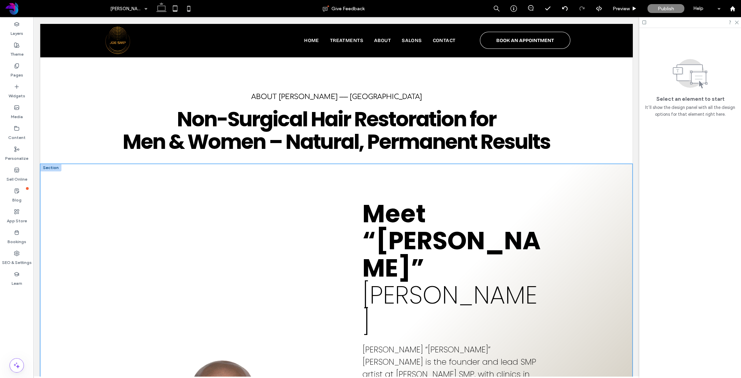
scroll to position [354, 0]
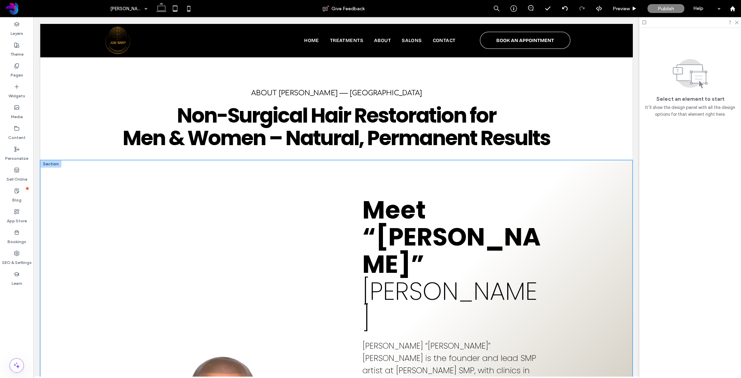
click at [597, 204] on div "Meet “Joe” Yousif George Yousif “Joe” George is the founder and lead SMP artist…" at bounding box center [336, 339] width 592 height 358
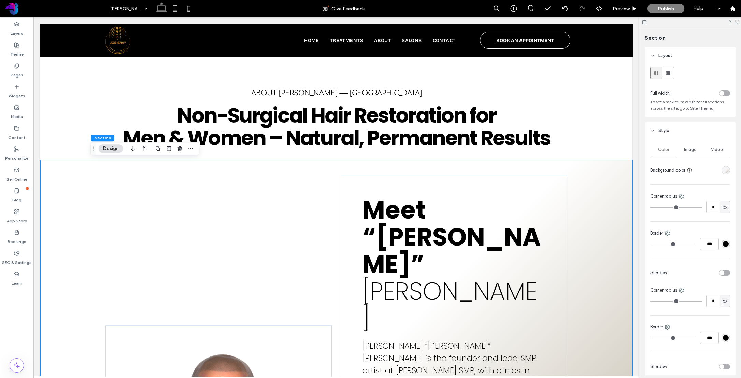
click at [727, 170] on div "linear-gradient(495deg, rgba(255, 255, 255, 0.06) 56%, rgba(126, 110, 75, 0.47)…" at bounding box center [726, 170] width 6 height 6
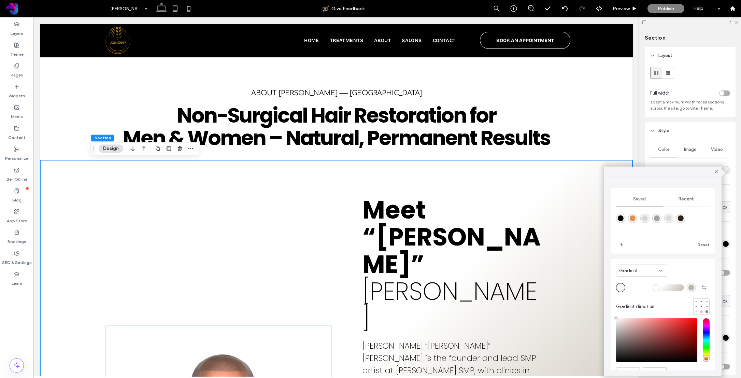
click at [703, 312] on div at bounding box center [701, 311] width 5 height 5
type input "*"
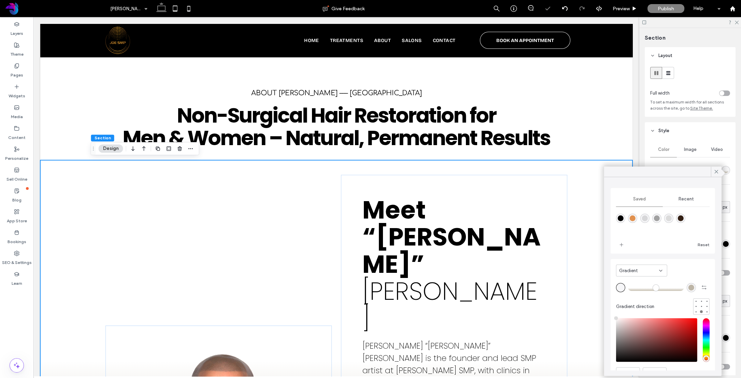
click at [716, 172] on use at bounding box center [716, 171] width 3 height 3
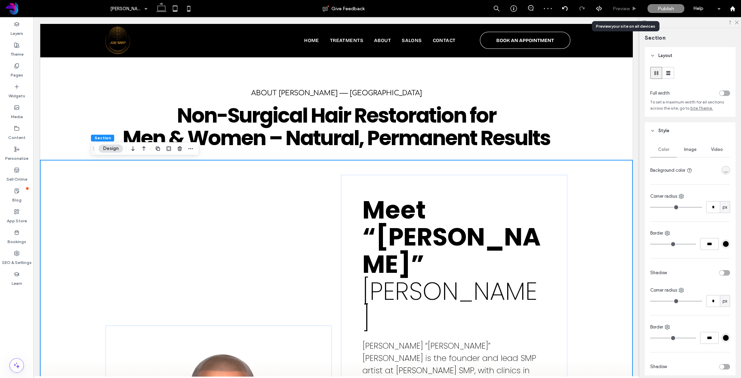
click at [629, 6] on span "Preview" at bounding box center [621, 9] width 17 height 6
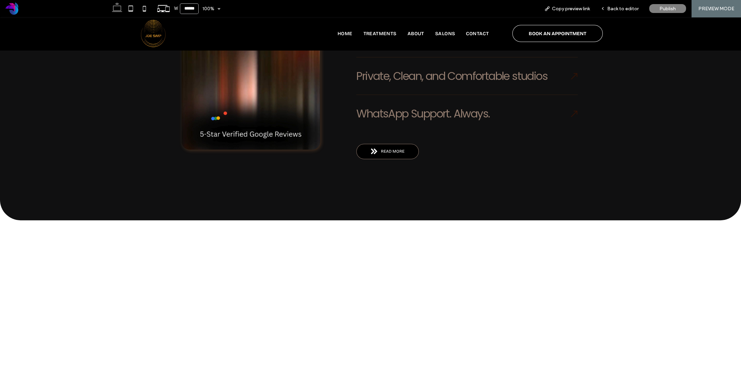
scroll to position [1187, 0]
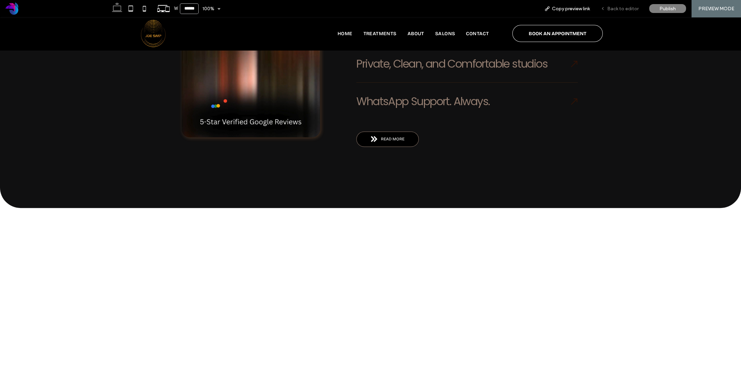
click at [622, 8] on span "Back to editor" at bounding box center [622, 9] width 31 height 6
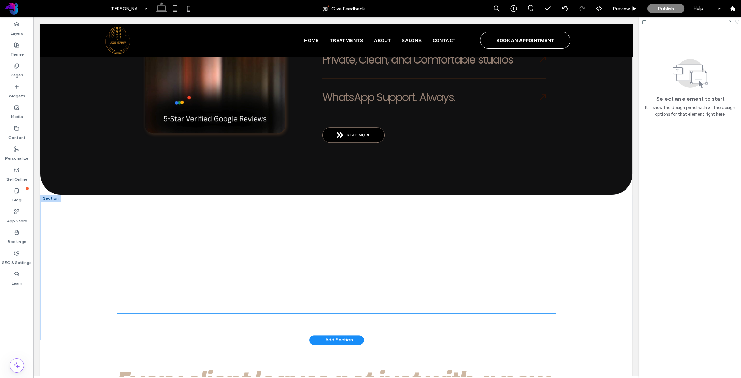
scroll to position [1185, 0]
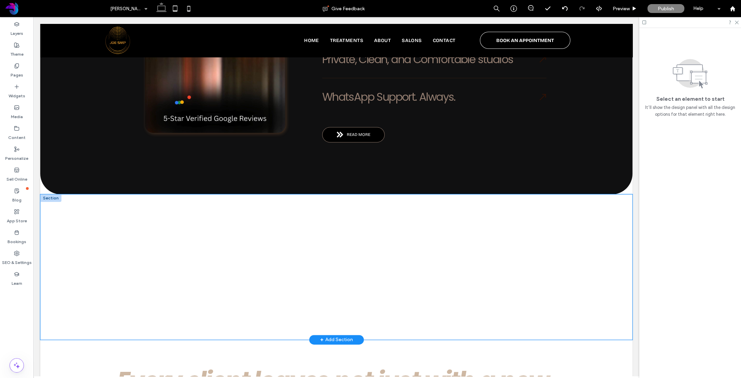
click at [84, 194] on div at bounding box center [336, 266] width 592 height 145
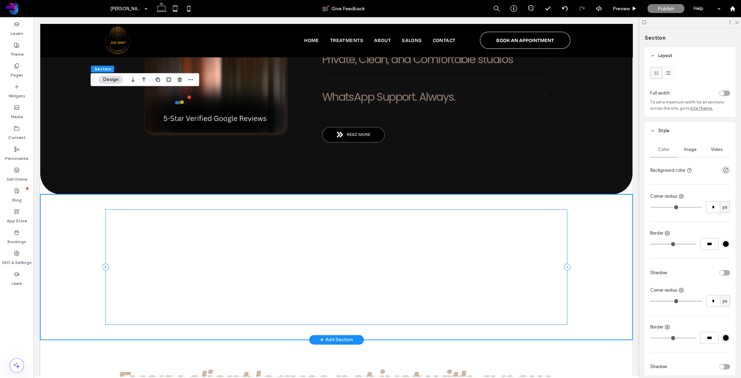
click at [116, 209] on div at bounding box center [337, 267] width 462 height 116
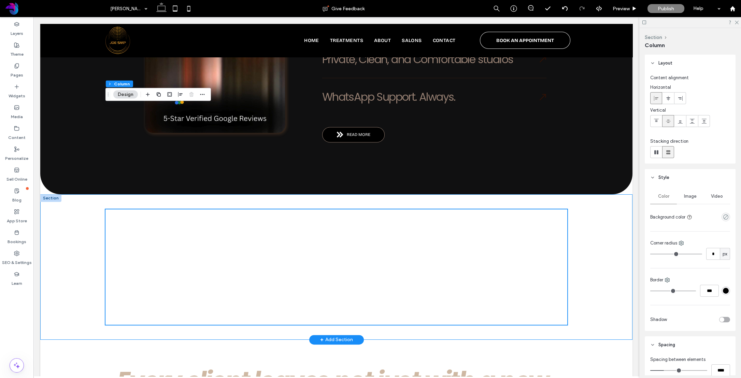
click at [89, 194] on div at bounding box center [336, 266] width 592 height 145
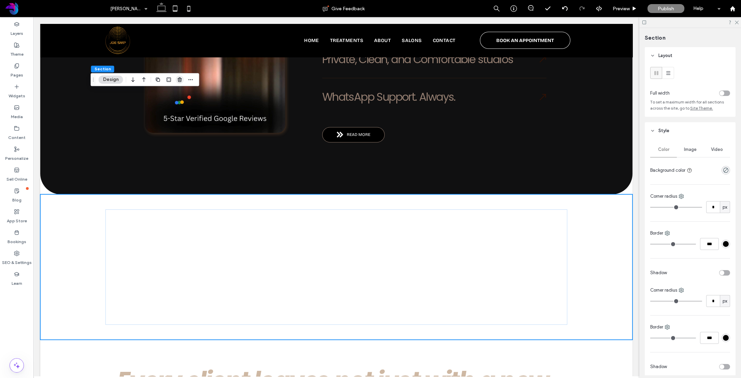
click at [180, 79] on icon "button" at bounding box center [179, 79] width 5 height 5
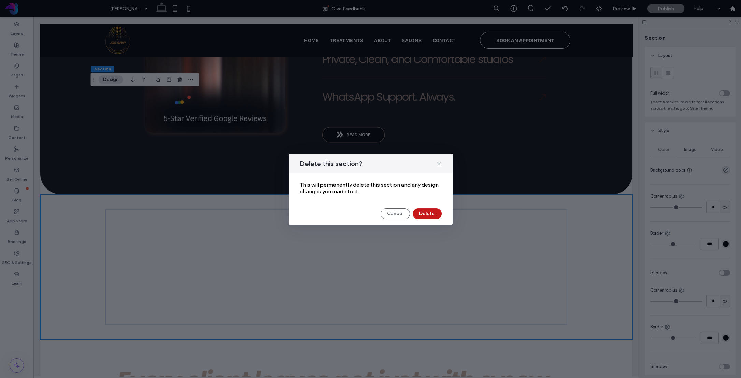
click at [431, 213] on button "Delete" at bounding box center [427, 213] width 29 height 11
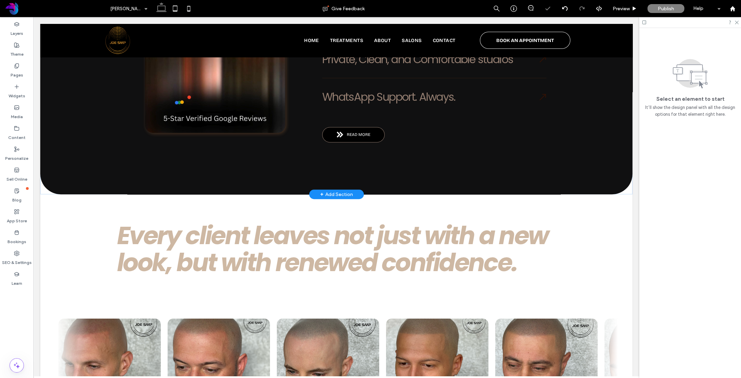
click at [330, 191] on div "+ Add Section" at bounding box center [336, 195] width 33 height 8
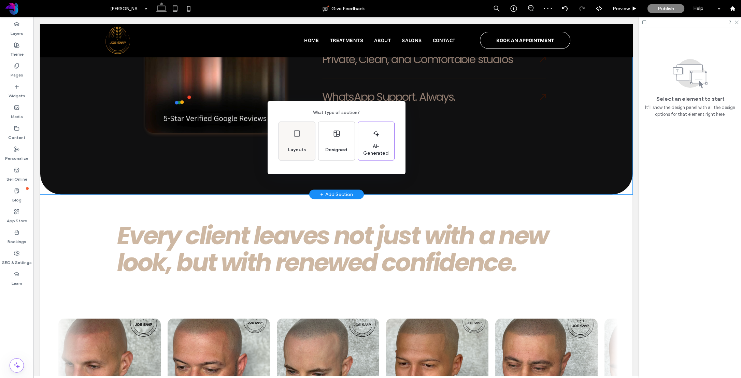
click at [286, 144] on div "Layouts" at bounding box center [296, 149] width 23 height 15
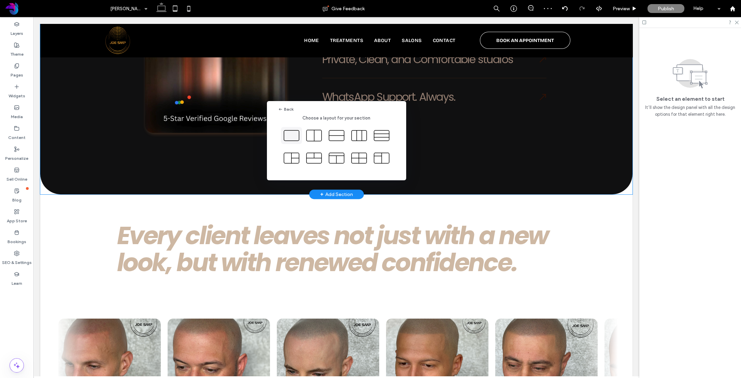
click at [293, 137] on icon at bounding box center [291, 135] width 17 height 17
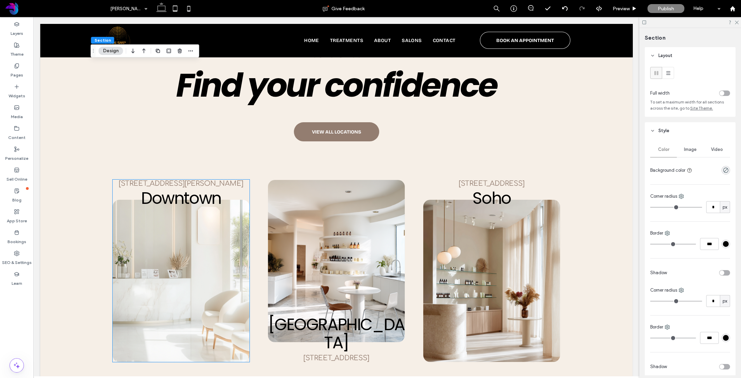
scroll to position [1939, 0]
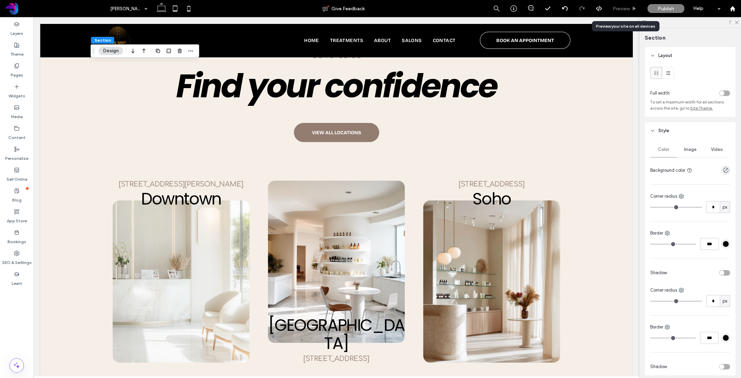
click at [623, 8] on span "Preview" at bounding box center [621, 9] width 17 height 6
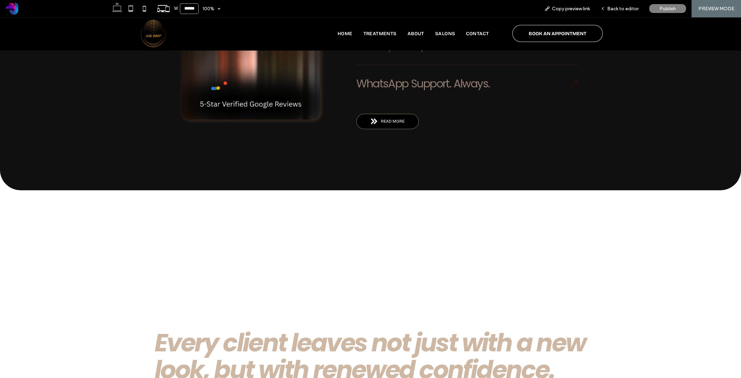
scroll to position [1205, 0]
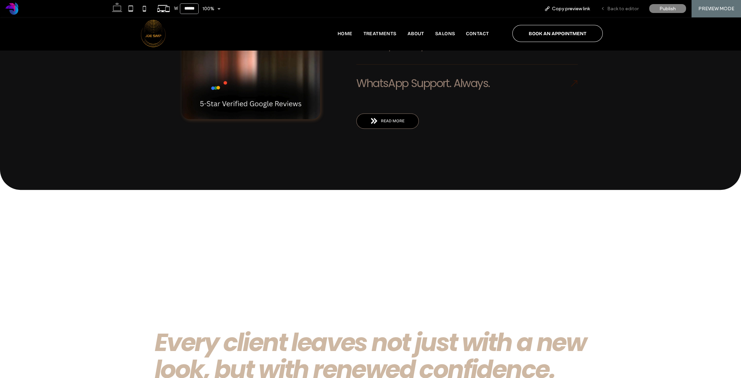
click at [622, 10] on span "Back to editor" at bounding box center [622, 9] width 31 height 6
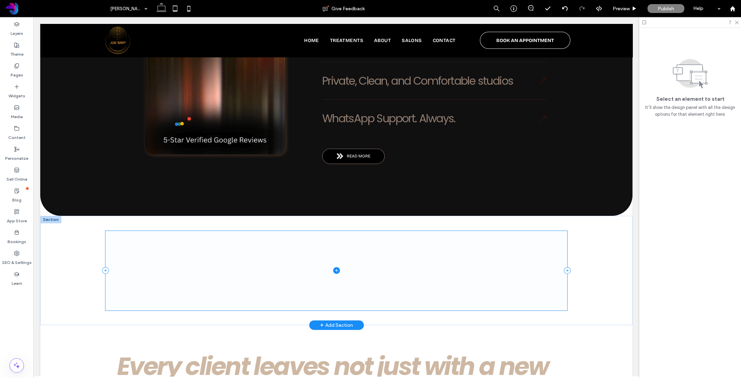
scroll to position [1160, 0]
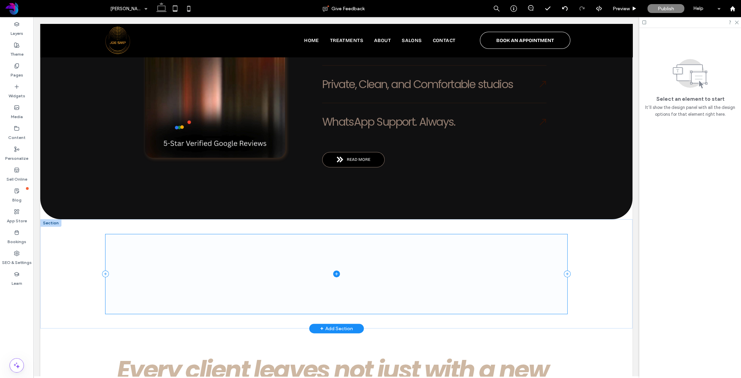
click at [204, 234] on span at bounding box center [337, 274] width 462 height 80
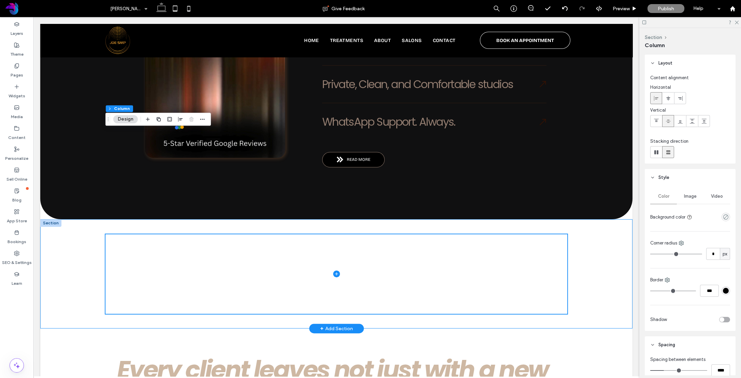
click at [80, 219] on div at bounding box center [336, 273] width 592 height 109
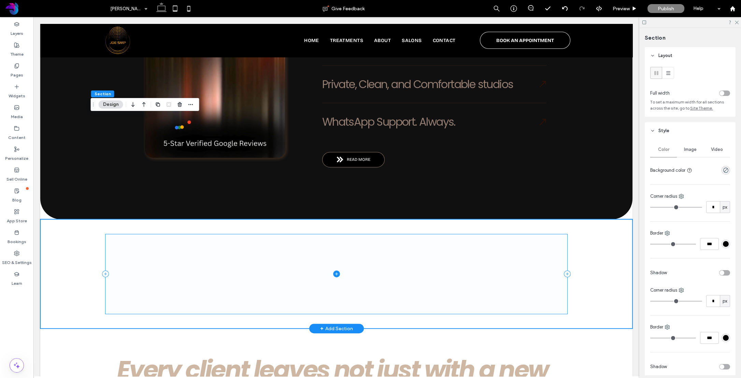
type input "*"
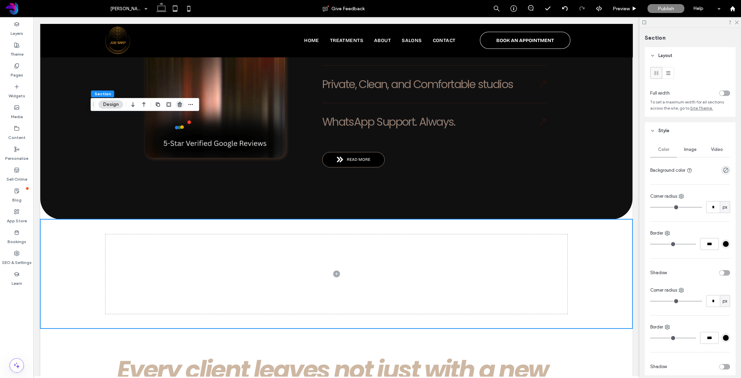
click at [181, 106] on icon "button" at bounding box center [179, 104] width 5 height 5
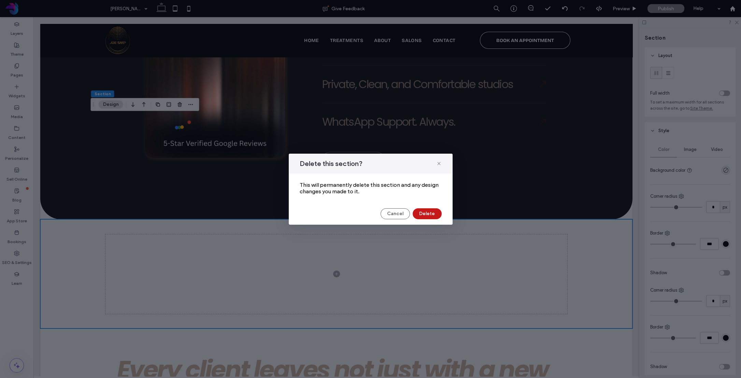
click at [430, 213] on button "Delete" at bounding box center [427, 213] width 29 height 11
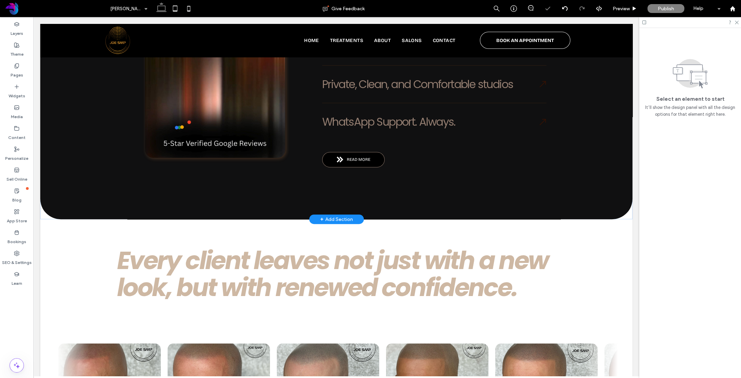
click at [319, 214] on div "+ Add Section" at bounding box center [336, 219] width 55 height 10
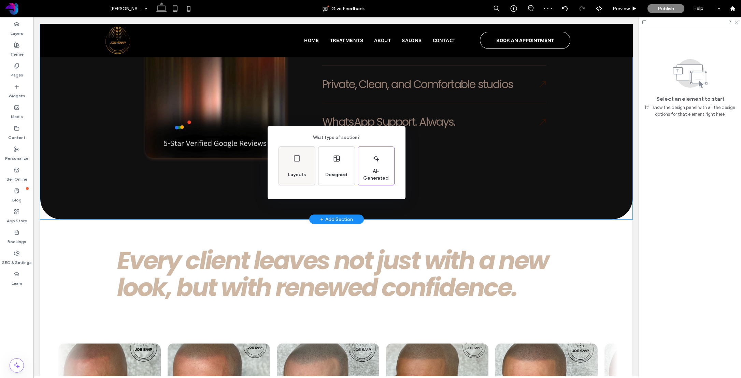
click at [300, 159] on icon at bounding box center [297, 158] width 8 height 8
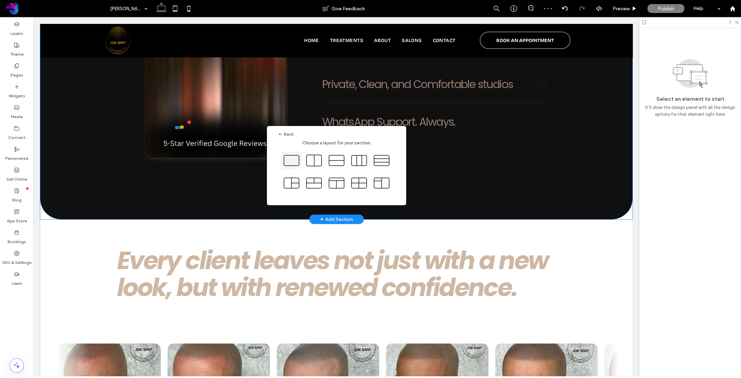
click at [294, 160] on icon at bounding box center [291, 160] width 17 height 17
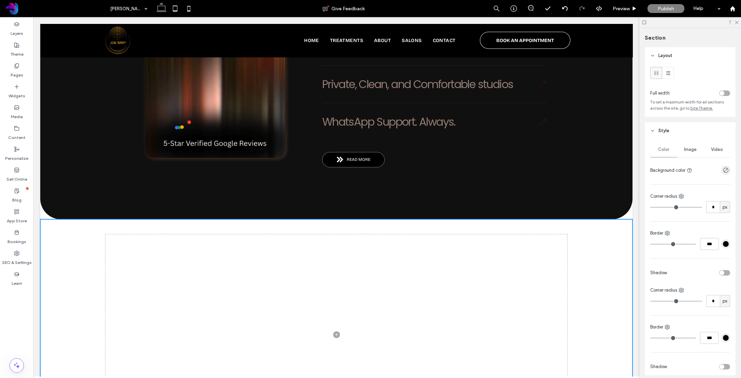
drag, startPoint x: 404, startPoint y: 223, endPoint x: 411, endPoint y: 343, distance: 120.4
type input "*"
type input "***"
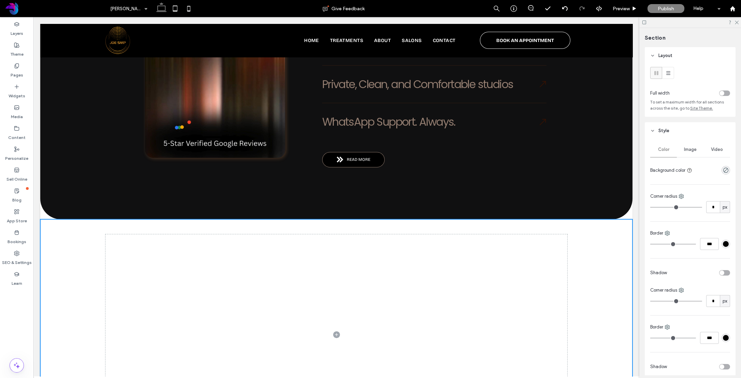
type input "*"
click at [10, 87] on div "Widgets" at bounding box center [16, 91] width 33 height 21
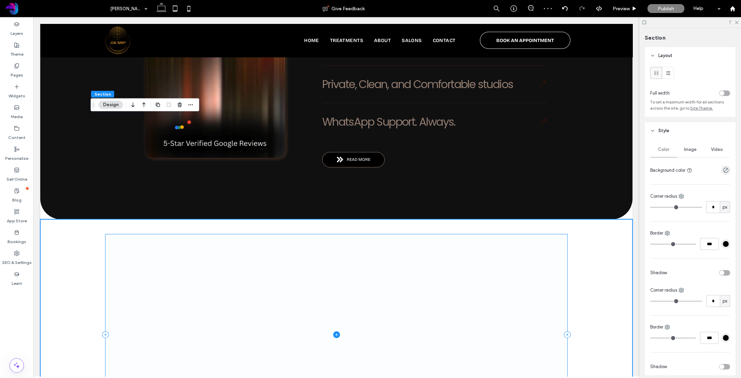
scroll to position [1159, 0]
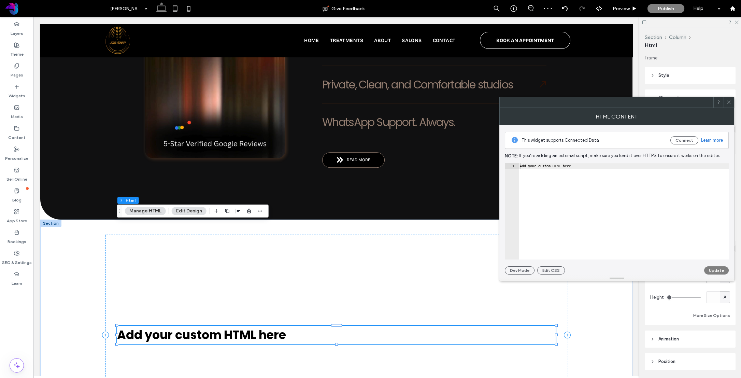
click at [569, 167] on div "Add your custom HTML here" at bounding box center [624, 216] width 211 height 107
paste textarea "**********"
type textarea "**********"
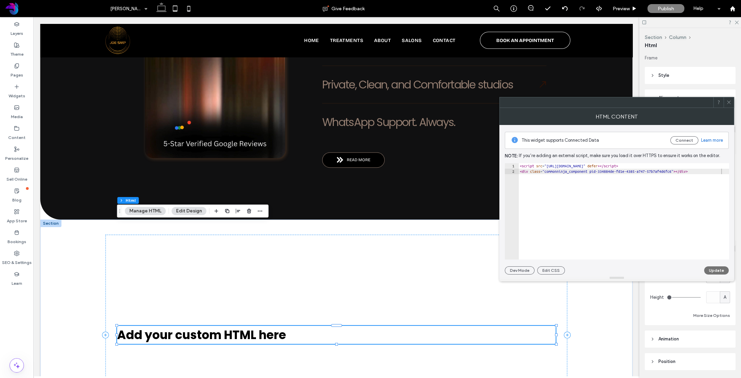
click at [722, 270] on button "Update" at bounding box center [716, 270] width 25 height 8
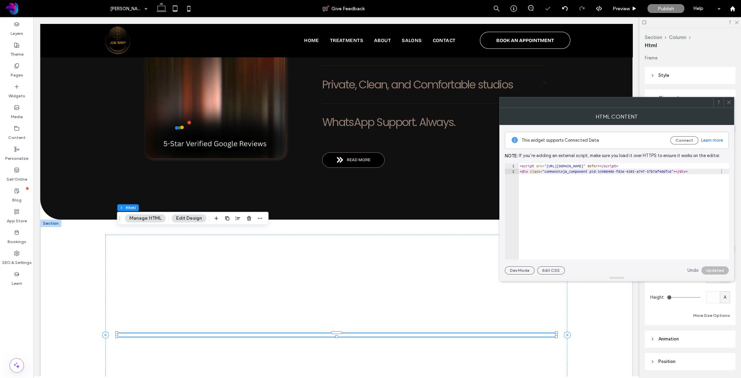
drag, startPoint x: 729, startPoint y: 102, endPoint x: 502, endPoint y: 202, distance: 247.5
click at [729, 102] on use at bounding box center [728, 102] width 3 height 3
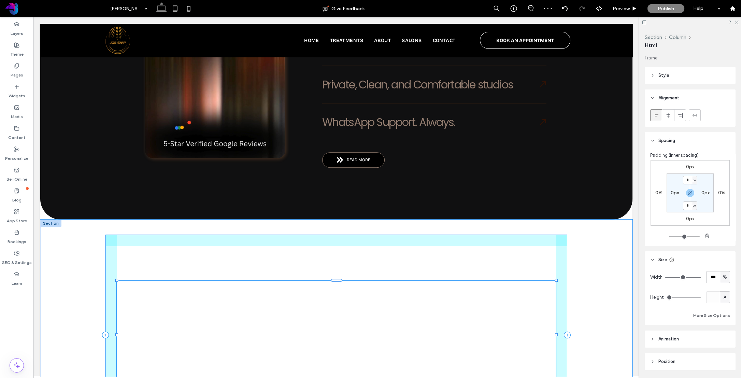
drag, startPoint x: 337, startPoint y: 233, endPoint x: 296, endPoint y: 153, distance: 89.3
type input "***"
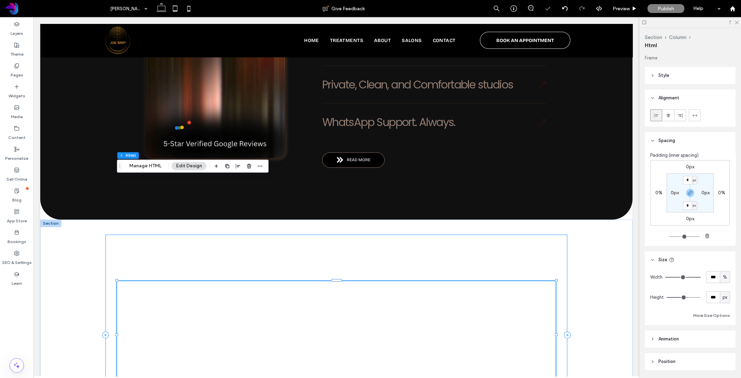
click at [267, 161] on div "Section Column Html Manage HTML Edit Design" at bounding box center [193, 165] width 152 height 13
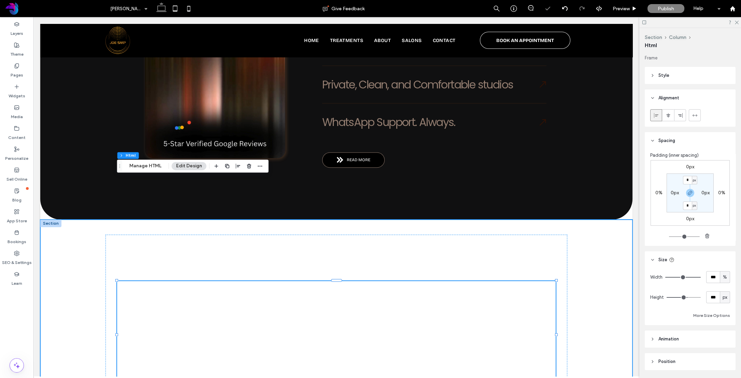
click at [80, 220] on div "100% , 316px" at bounding box center [336, 335] width 592 height 230
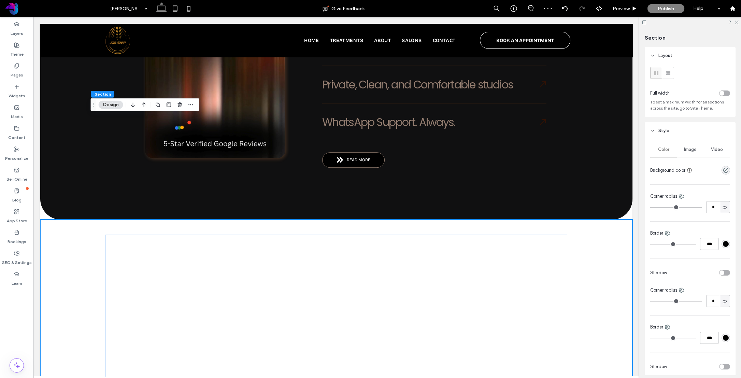
click at [729, 92] on div "toggle" at bounding box center [724, 92] width 11 height 5
type input "*"
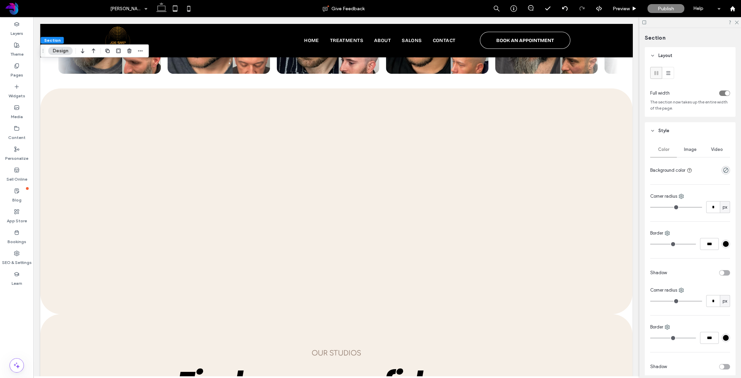
scroll to position [1764, 0]
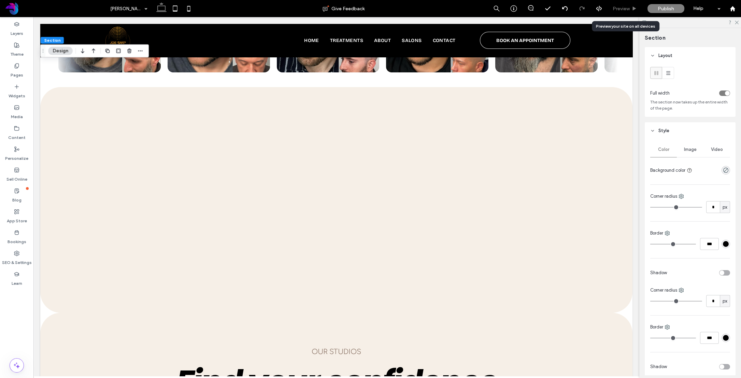
click at [627, 8] on span "Preview" at bounding box center [621, 9] width 17 height 6
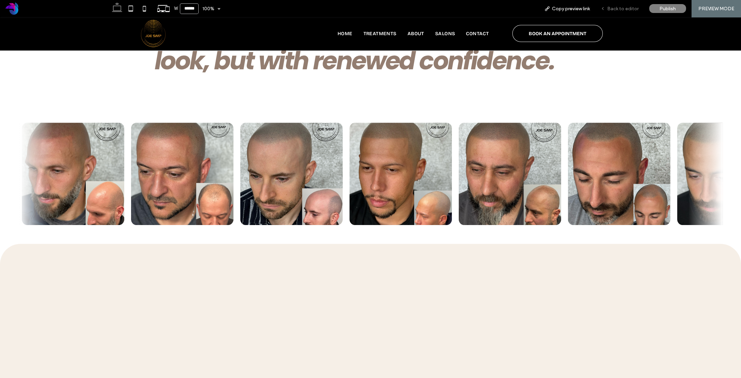
scroll to position [1636, 0]
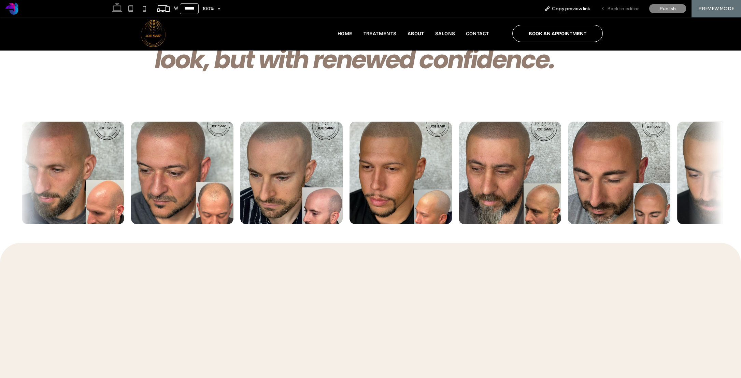
drag, startPoint x: 628, startPoint y: 4, endPoint x: 604, endPoint y: 17, distance: 27.0
click at [628, 4] on div "Back to editor" at bounding box center [619, 8] width 49 height 17
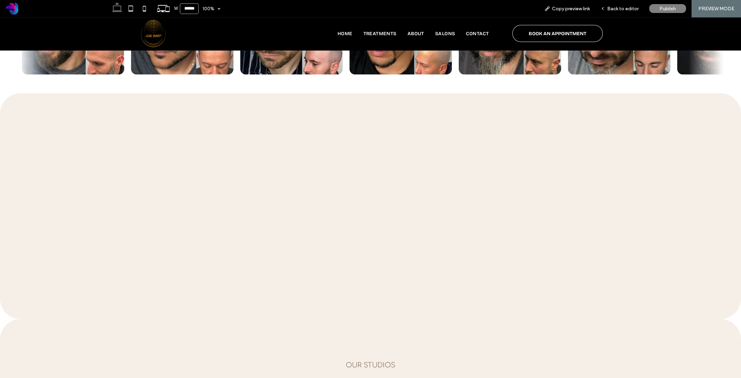
scroll to position [1786, 0]
click at [627, 7] on span "Back to editor" at bounding box center [622, 9] width 31 height 6
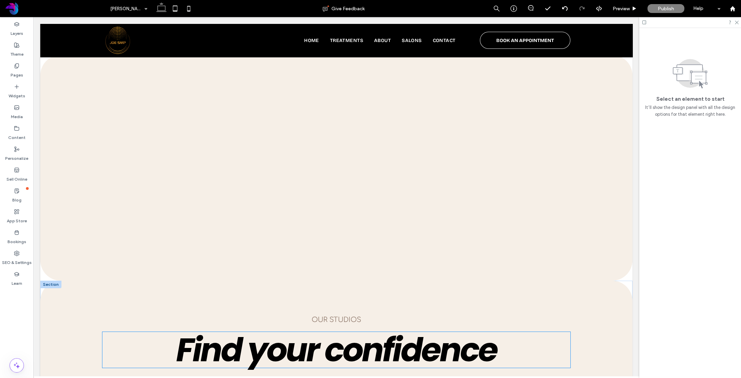
scroll to position [1794, 0]
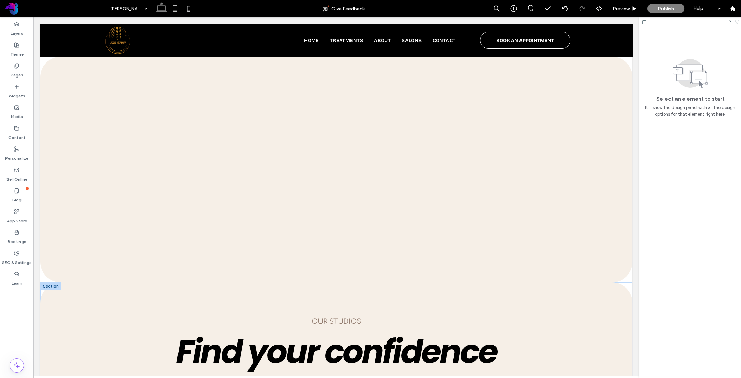
click at [53, 282] on div at bounding box center [50, 286] width 21 height 8
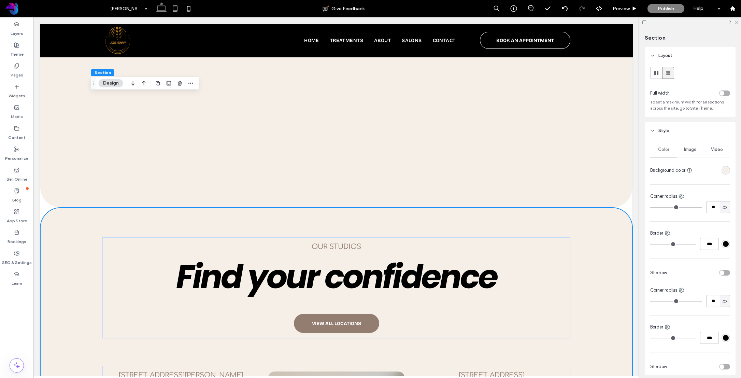
scroll to position [1916, 0]
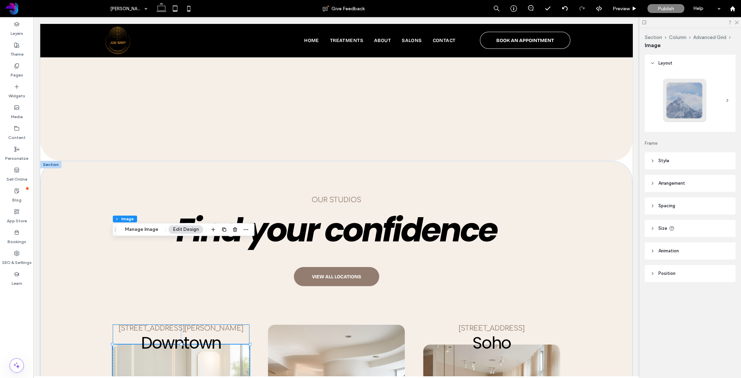
type input "**"
click at [665, 161] on span "Style" at bounding box center [664, 160] width 11 height 7
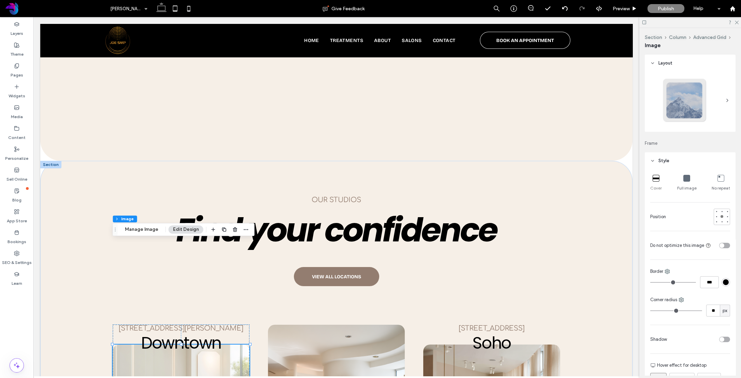
click at [665, 161] on span "Style" at bounding box center [664, 160] width 11 height 7
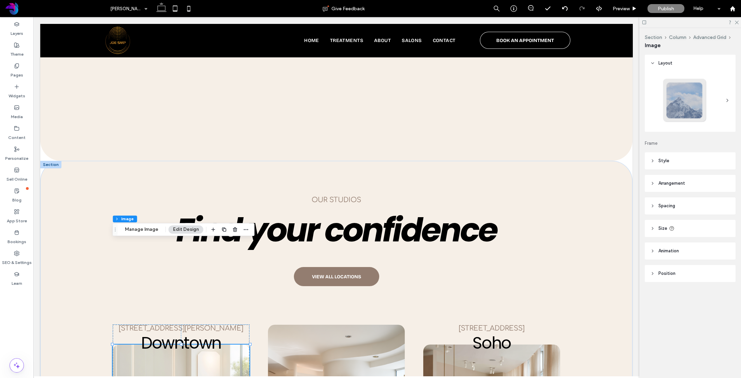
click at [662, 180] on span "Arrangement" at bounding box center [672, 183] width 27 height 7
click at [652, 183] on icon at bounding box center [652, 183] width 5 height 5
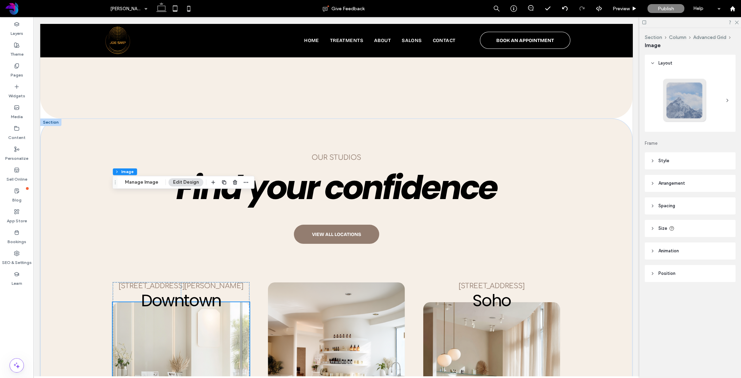
scroll to position [1964, 0]
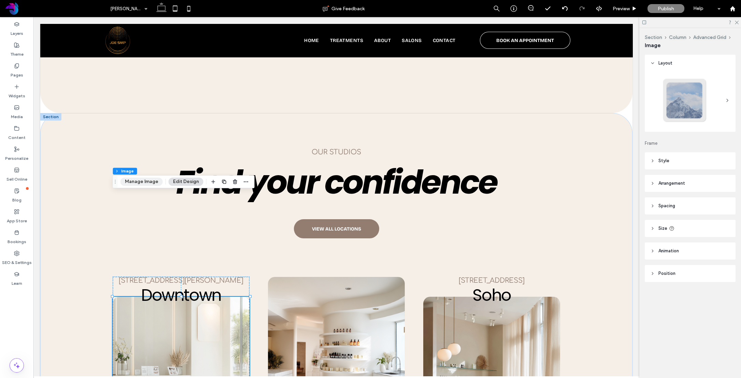
click at [143, 181] on button "Manage Image" at bounding box center [142, 182] width 42 height 8
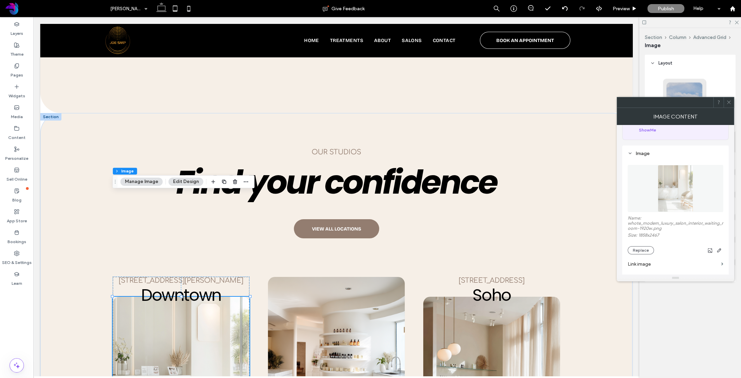
click at [630, 154] on use at bounding box center [630, 153] width 2 height 1
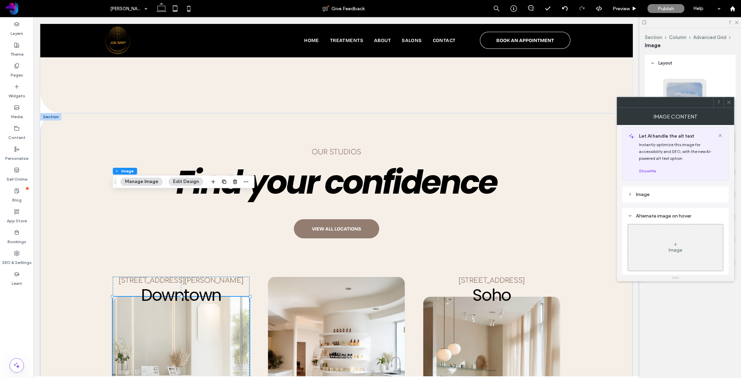
scroll to position [4, 0]
click at [631, 216] on icon at bounding box center [630, 215] width 5 height 5
click at [631, 198] on icon at bounding box center [630, 197] width 5 height 5
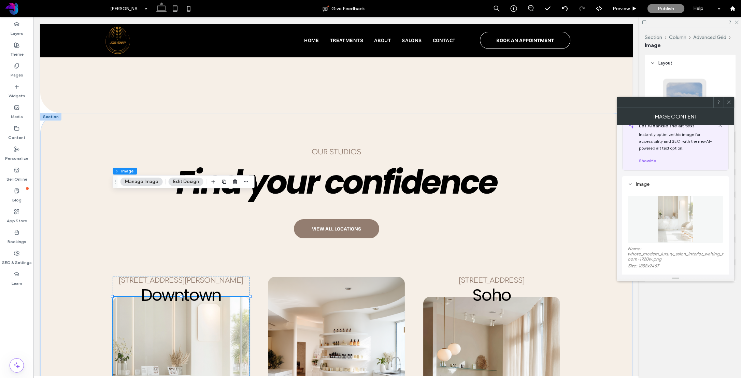
click at [729, 101] on use at bounding box center [728, 102] width 3 height 3
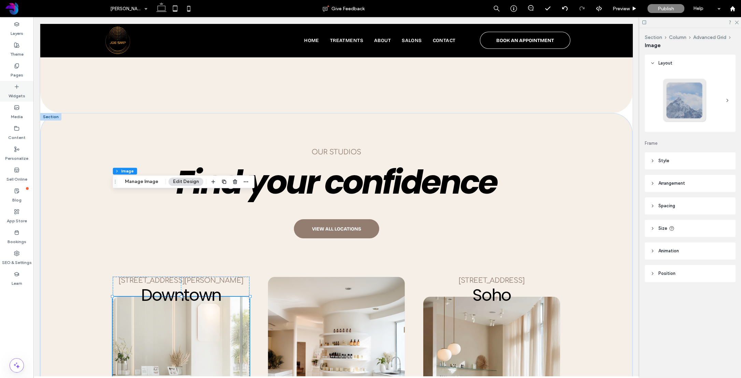
click at [18, 87] on icon at bounding box center [16, 86] width 5 height 5
click at [119, 296] on img at bounding box center [181, 377] width 137 height 162
click at [234, 180] on icon "button" at bounding box center [235, 180] width 5 height 5
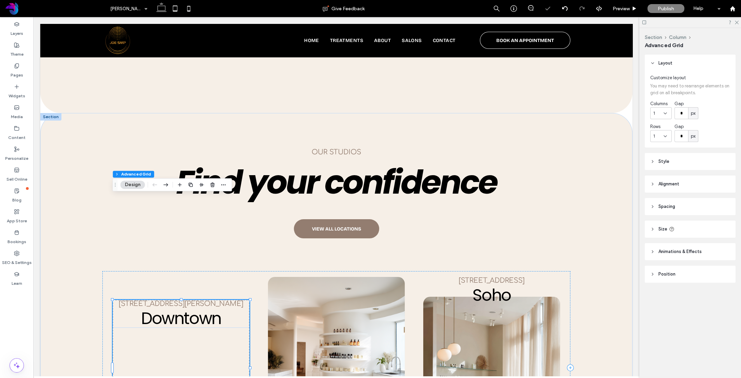
click at [196, 300] on div "124 Mercer St, NYC Downtown" at bounding box center [181, 368] width 137 height 136
click at [22, 97] on label "Widgets" at bounding box center [17, 94] width 17 height 10
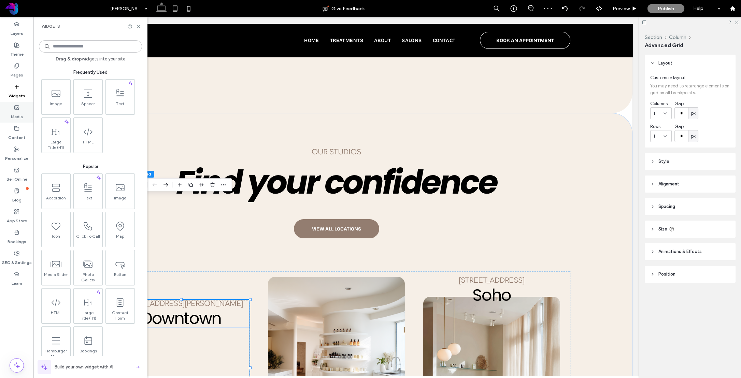
click at [16, 112] on label "Media" at bounding box center [17, 115] width 12 height 10
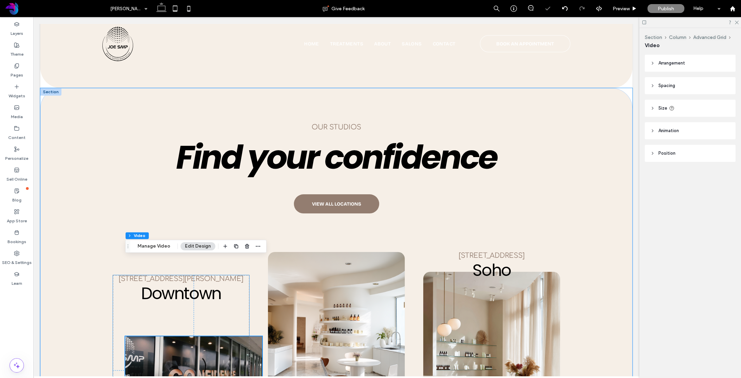
scroll to position [1963, 0]
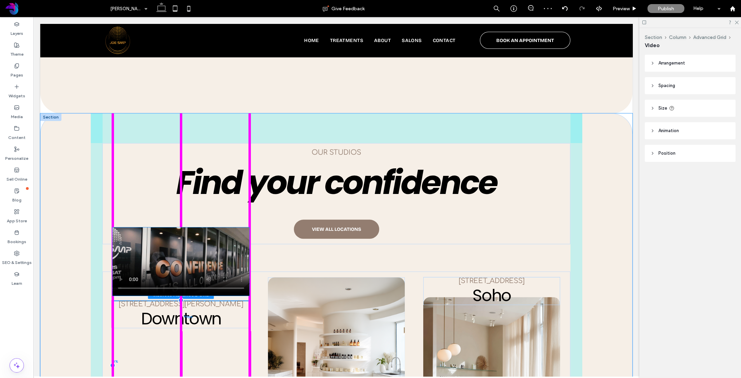
drag, startPoint x: 194, startPoint y: 266, endPoint x: 180, endPoint y: 284, distance: 23.4
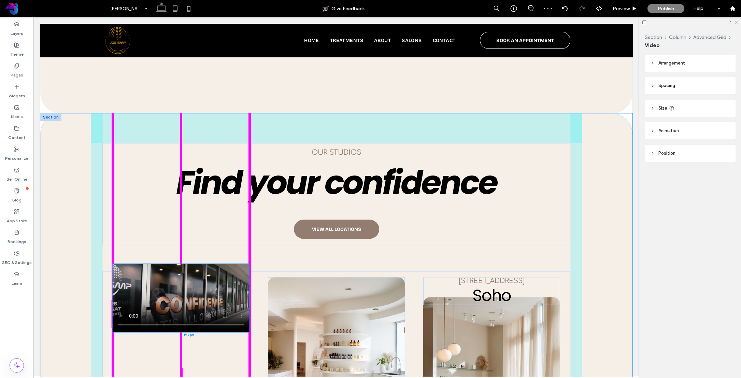
drag, startPoint x: 186, startPoint y: 259, endPoint x: 176, endPoint y: 287, distance: 29.9
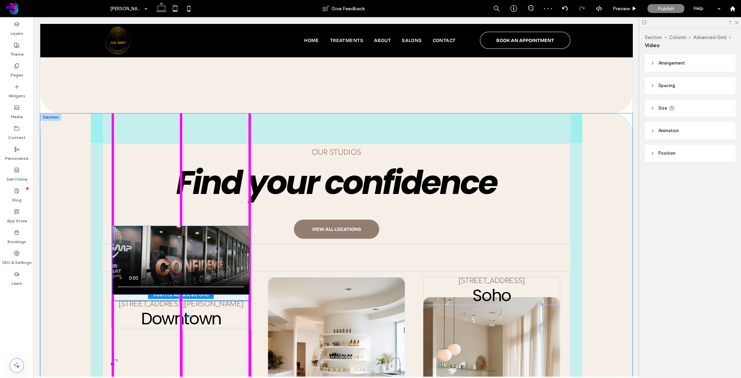
drag, startPoint x: 187, startPoint y: 284, endPoint x: 187, endPoint y: 247, distance: 37.6
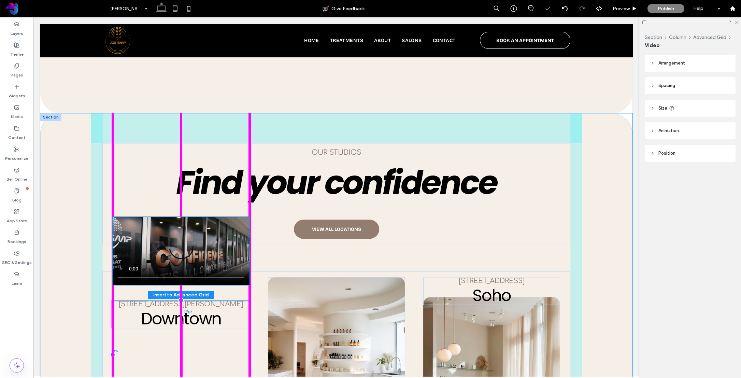
drag, startPoint x: 189, startPoint y: 242, endPoint x: 190, endPoint y: 246, distance: 3.8
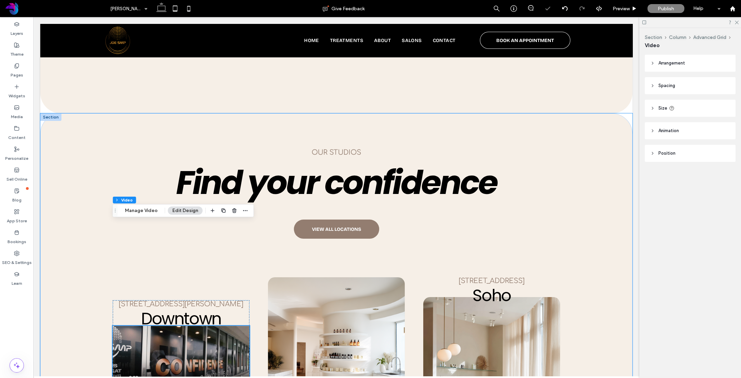
click at [185, 326] on video at bounding box center [181, 360] width 137 height 68
click at [184, 300] on div "124 Mercer St, NYC Downtown 0% 75px" at bounding box center [181, 368] width 137 height 136
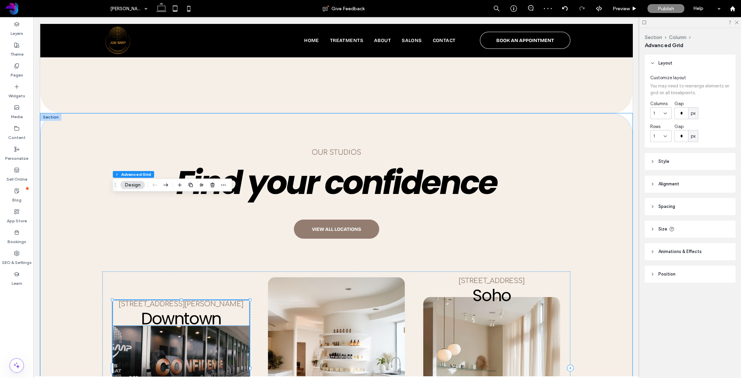
click at [180, 326] on video at bounding box center [181, 360] width 137 height 68
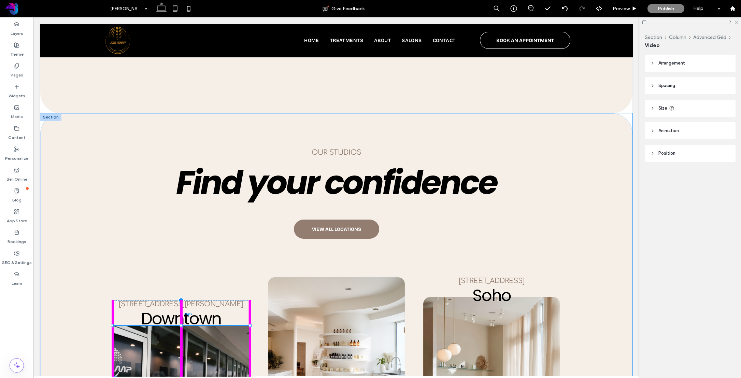
drag, startPoint x: 181, startPoint y: 300, endPoint x: 182, endPoint y: 328, distance: 28.0
type input "***"
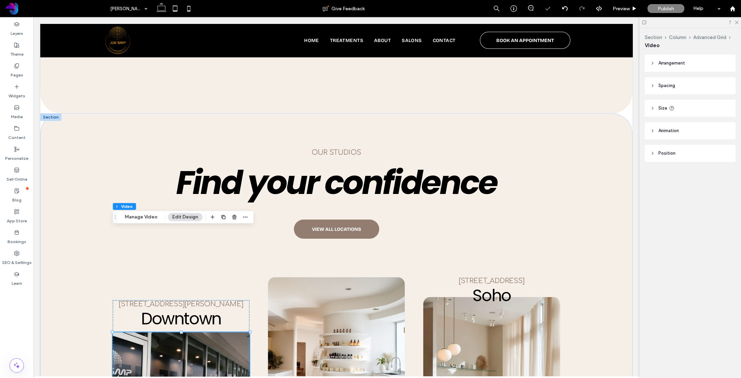
click at [659, 148] on header "Position" at bounding box center [690, 153] width 91 height 17
click at [659, 150] on span "Position" at bounding box center [667, 153] width 17 height 7
click at [661, 132] on span "Animation" at bounding box center [669, 130] width 20 height 7
click at [661, 108] on span "Size" at bounding box center [663, 108] width 9 height 7
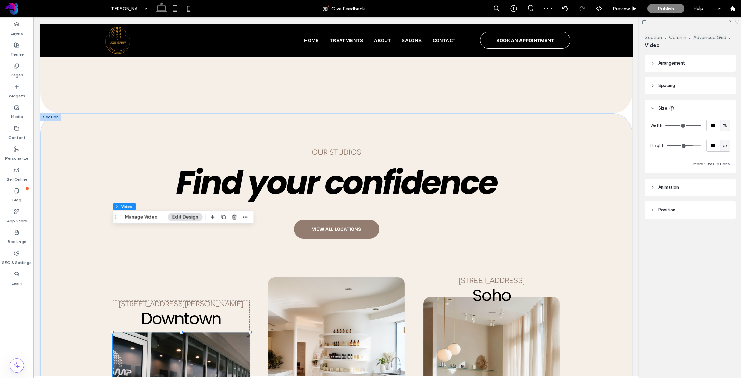
click at [661, 108] on span "Size" at bounding box center [663, 108] width 9 height 7
click at [659, 86] on span "Spacing" at bounding box center [667, 85] width 17 height 7
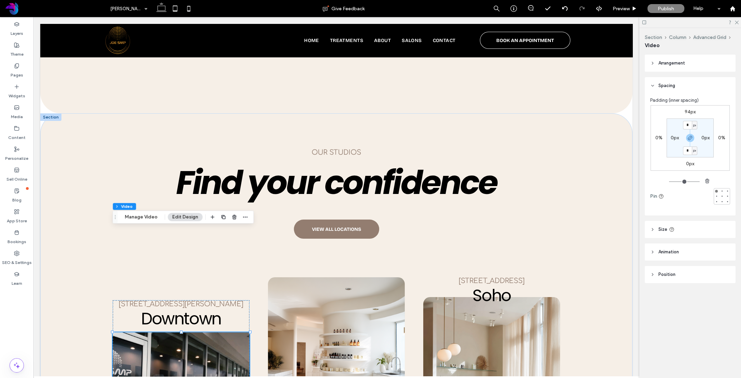
click at [659, 86] on span "Spacing" at bounding box center [667, 85] width 17 height 7
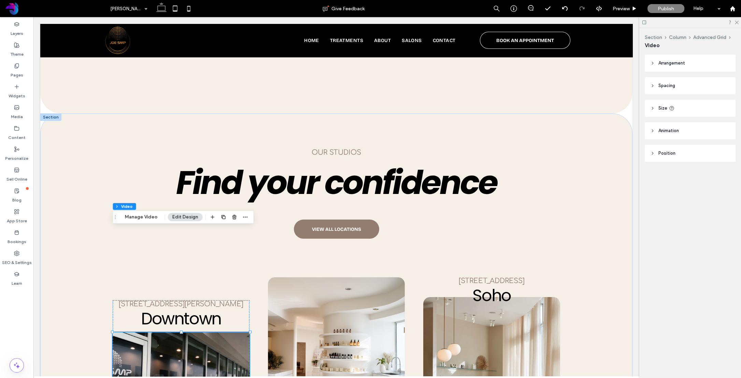
click at [663, 61] on span "Arrangement" at bounding box center [672, 63] width 27 height 7
click at [146, 218] on button "Manage Video" at bounding box center [142, 217] width 42 height 8
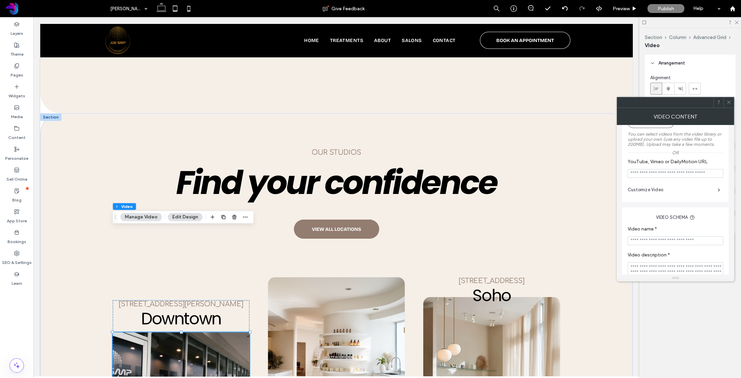
scroll to position [68, 0]
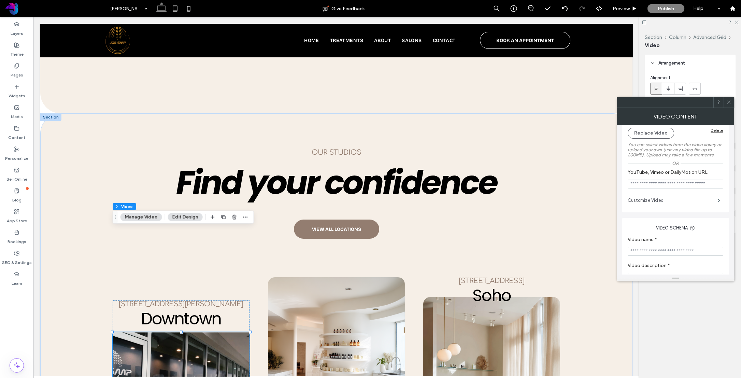
click at [688, 205] on label "Customize Video" at bounding box center [673, 201] width 90 height 14
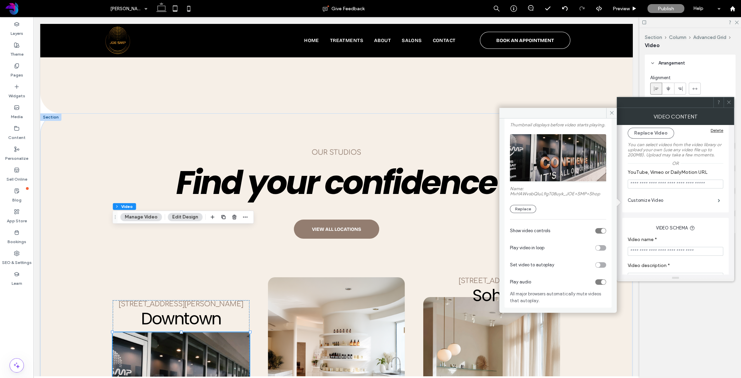
scroll to position [44, 0]
drag, startPoint x: 599, startPoint y: 245, endPoint x: 600, endPoint y: 262, distance: 17.4
click at [599, 245] on div "toggle" at bounding box center [600, 247] width 11 height 5
click at [600, 264] on div "toggle" at bounding box center [600, 264] width 11 height 5
click at [596, 230] on div "toggle" at bounding box center [600, 230] width 11 height 5
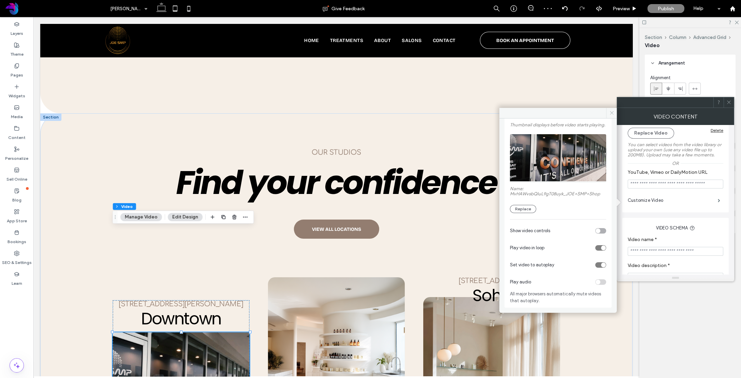
click at [612, 112] on use at bounding box center [611, 112] width 3 height 3
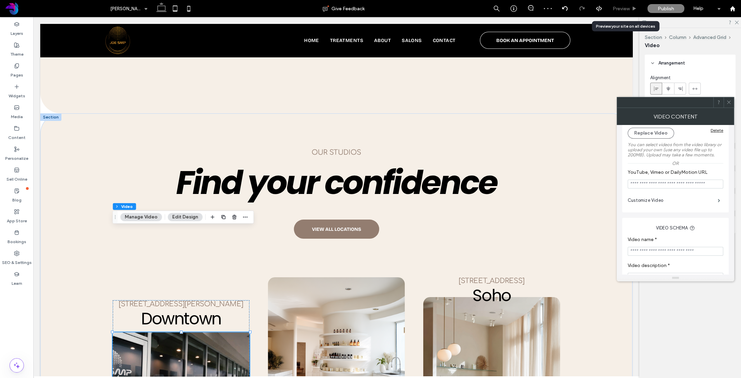
click at [620, 8] on span "Preview" at bounding box center [621, 9] width 17 height 6
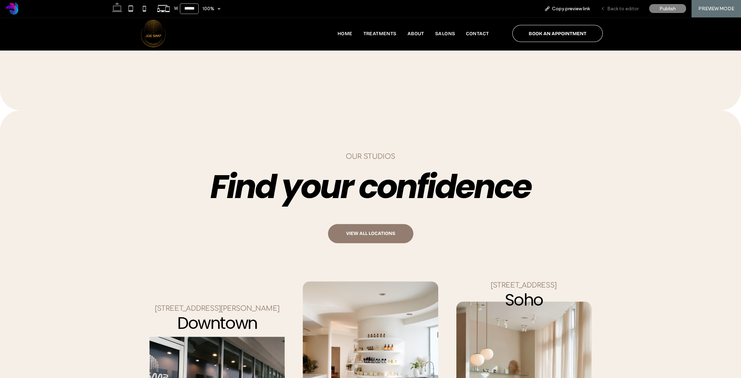
scroll to position [1994, 0]
click at [635, 7] on span "Back to editor" at bounding box center [622, 9] width 31 height 6
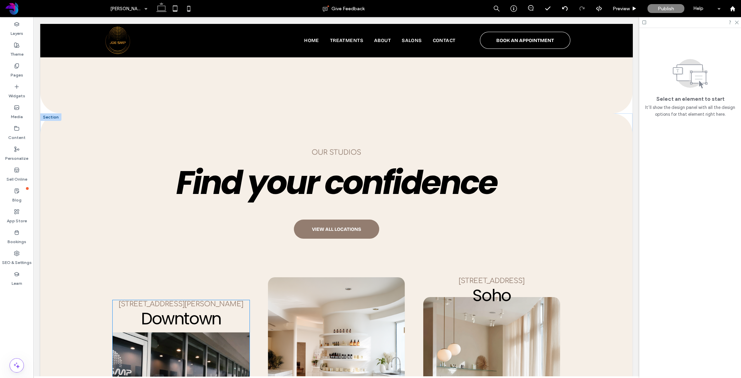
scroll to position [1963, 0]
click at [174, 332] on video at bounding box center [181, 384] width 137 height 104
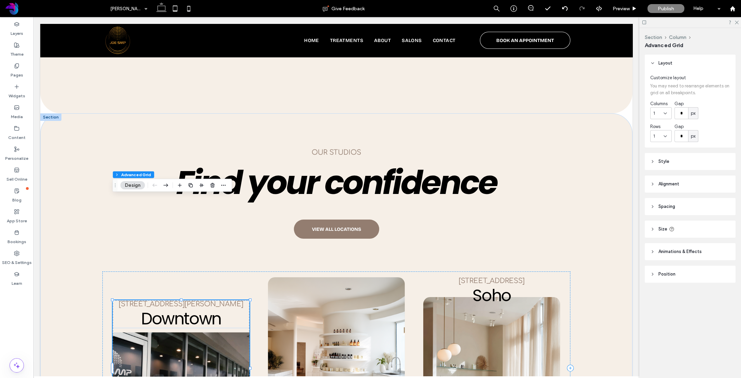
click at [176, 332] on video at bounding box center [181, 384] width 137 height 104
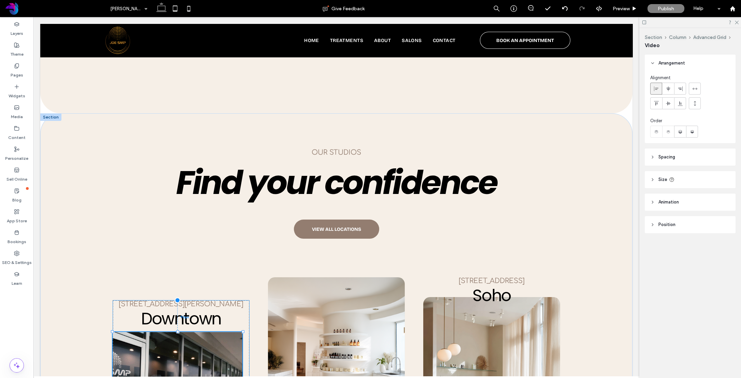
drag, startPoint x: 250, startPoint y: 280, endPoint x: 241, endPoint y: 280, distance: 9.2
click at [242, 378] on div at bounding box center [243, 383] width 3 height 3
type input "**"
type input "****"
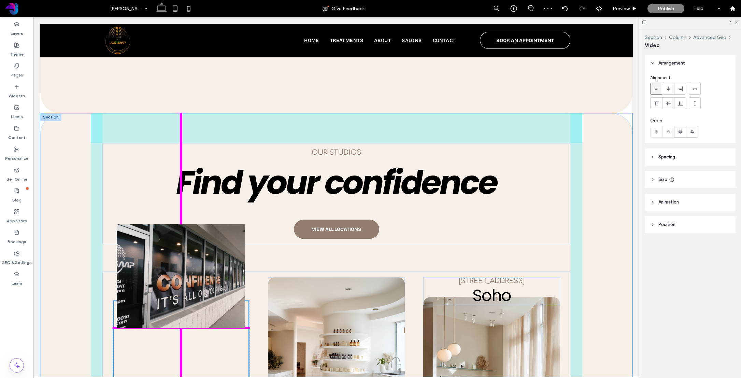
drag, startPoint x: 224, startPoint y: 280, endPoint x: 229, endPoint y: 276, distance: 6.5
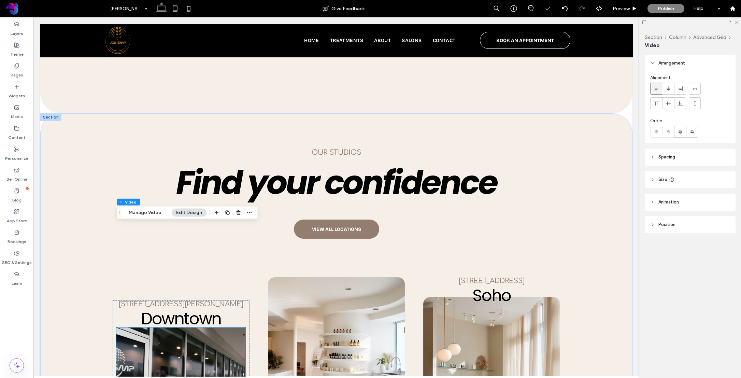
click at [663, 156] on span "Spacing" at bounding box center [667, 157] width 17 height 7
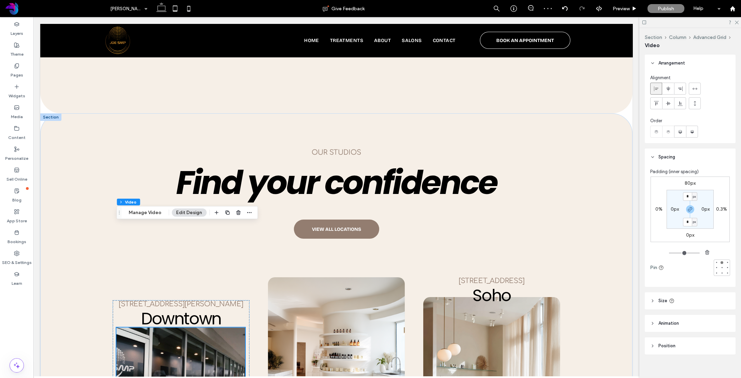
click at [663, 156] on span "Spacing" at bounding box center [667, 157] width 17 height 7
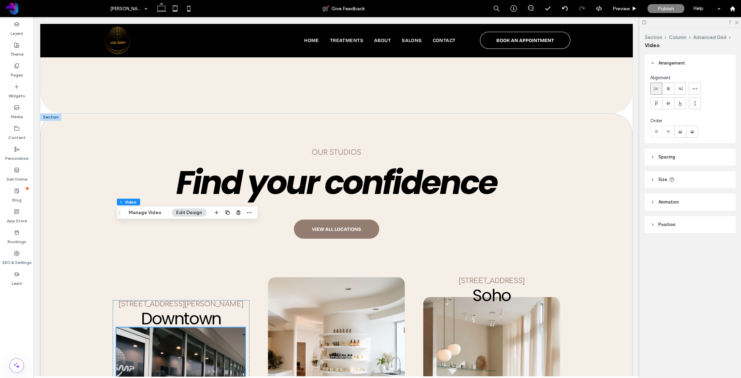
click at [661, 180] on span "Size" at bounding box center [663, 179] width 9 height 7
click at [657, 180] on header "Size" at bounding box center [690, 179] width 91 height 17
click at [658, 200] on header "Animation" at bounding box center [690, 202] width 91 height 17
click at [655, 180] on header "Size" at bounding box center [690, 179] width 91 height 17
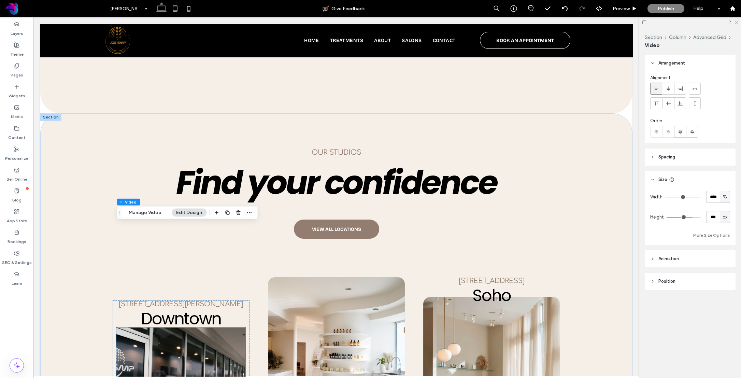
drag, startPoint x: 703, startPoint y: 238, endPoint x: 706, endPoint y: 235, distance: 4.1
click at [705, 236] on button "More Size Options" at bounding box center [711, 235] width 37 height 8
click at [706, 235] on button "Fewer Size Options" at bounding box center [711, 235] width 38 height 8
click at [653, 177] on icon at bounding box center [652, 179] width 5 height 5
click at [83, 266] on div "our STUDIOS Find your confidence VIEW ALL LOCATIONS [STREET_ADDRESS][PERSON_NAM…" at bounding box center [336, 303] width 592 height 381
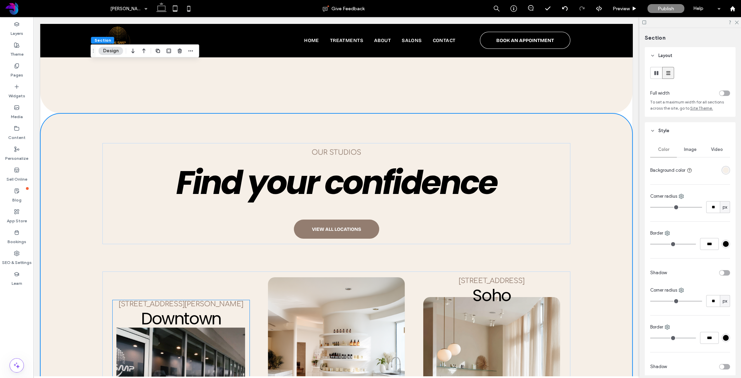
click at [177, 327] on video at bounding box center [180, 379] width 129 height 104
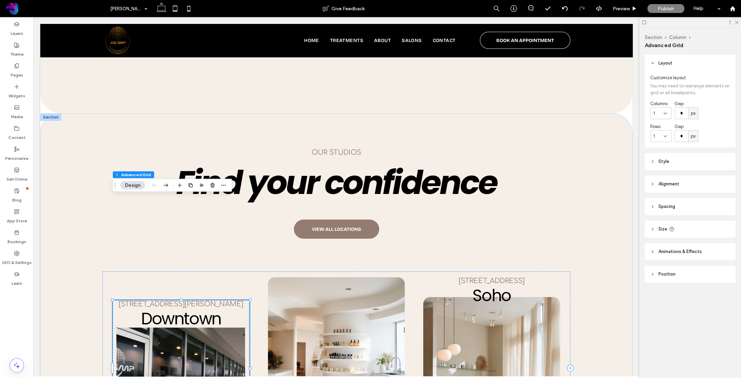
click at [177, 327] on video at bounding box center [180, 379] width 129 height 104
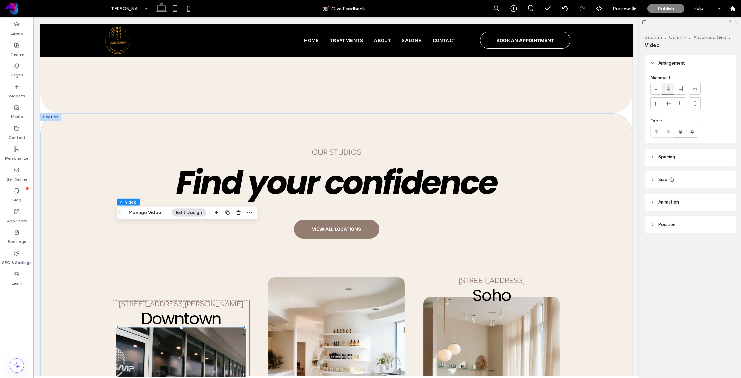
click at [209, 327] on video at bounding box center [180, 379] width 129 height 104
click at [293, 277] on img at bounding box center [336, 358] width 137 height 162
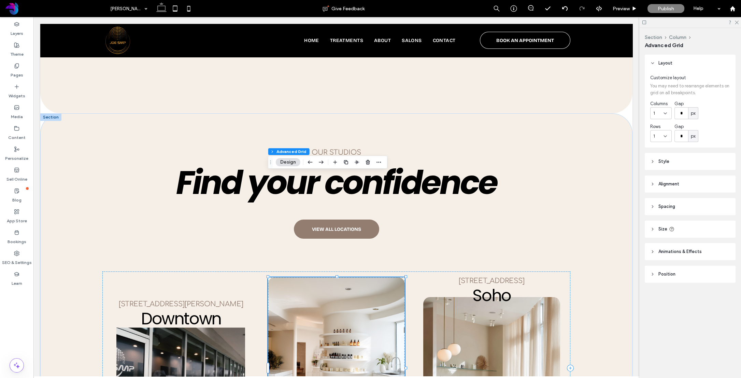
click at [293, 277] on img at bounding box center [336, 358] width 137 height 162
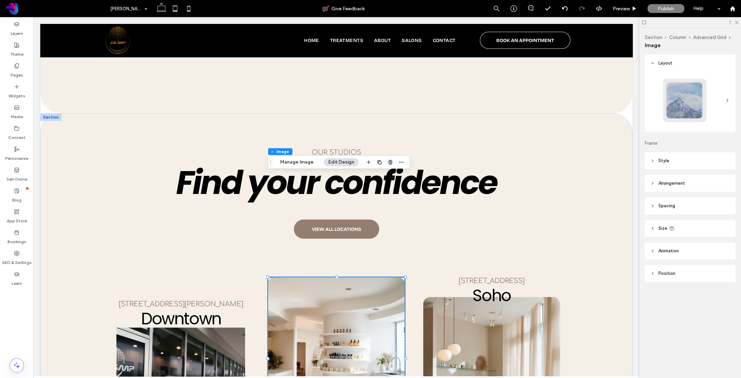
type input "**"
click at [294, 277] on img at bounding box center [336, 358] width 137 height 162
type input "**"
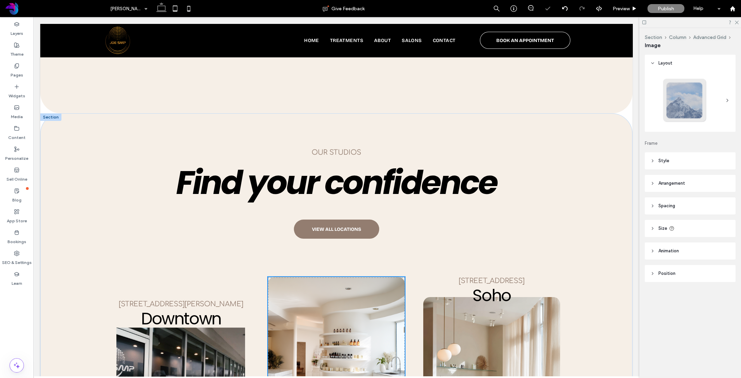
type input "**"
click at [442, 297] on img at bounding box center [491, 378] width 137 height 162
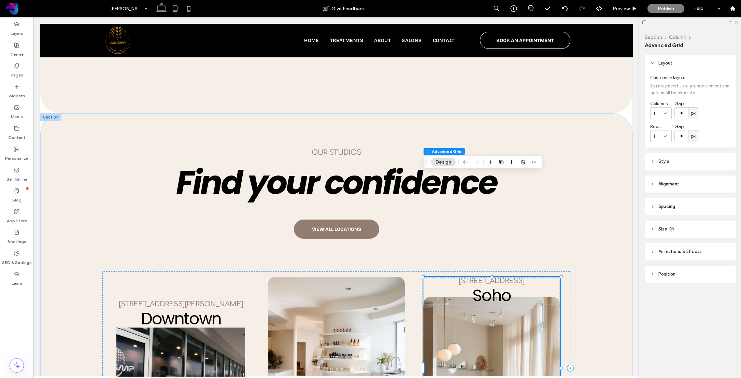
click at [446, 297] on img at bounding box center [491, 378] width 137 height 162
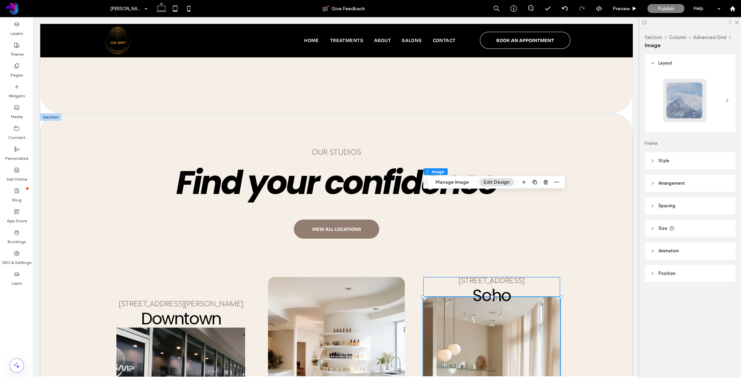
type input "**"
click at [564, 272] on div "[STREET_ADDRESS][PERSON_NAME] Downtown [GEOGRAPHIC_DATA] [STREET_ADDRESS] [STRE…" at bounding box center [336, 367] width 468 height 193
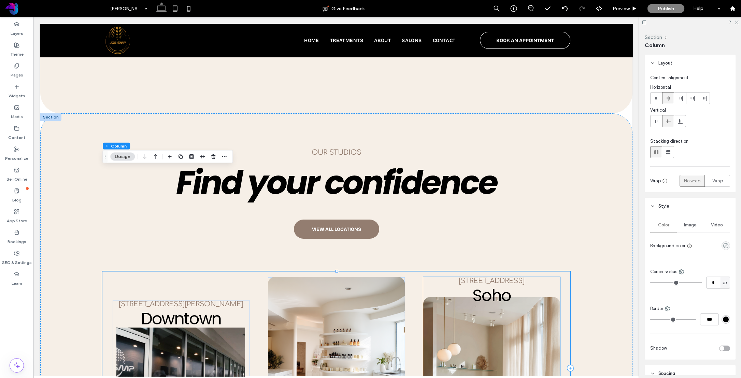
click at [554, 277] on p "[STREET_ADDRESS]" at bounding box center [491, 281] width 137 height 8
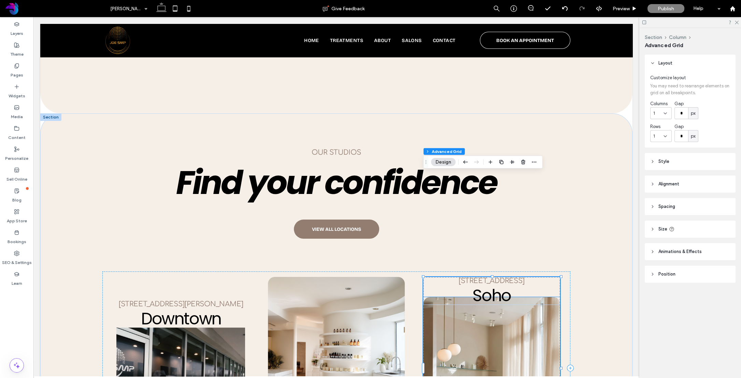
click at [483, 297] on img at bounding box center [491, 378] width 137 height 162
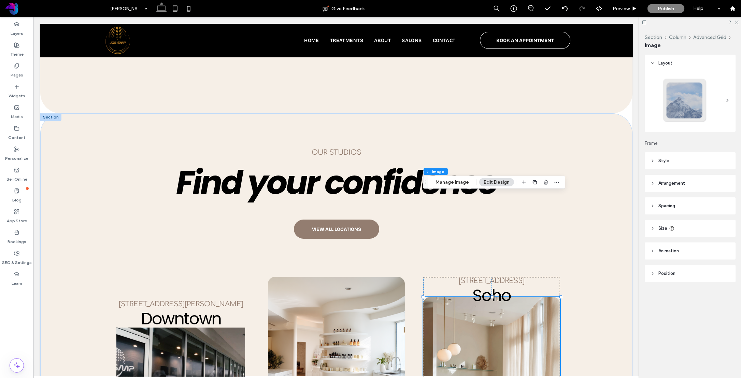
type input "**"
click at [663, 157] on span "Style" at bounding box center [664, 160] width 11 height 7
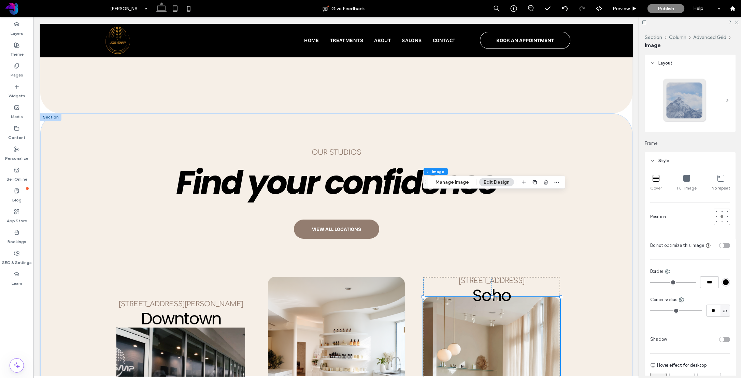
click at [662, 157] on header "Style" at bounding box center [690, 160] width 91 height 17
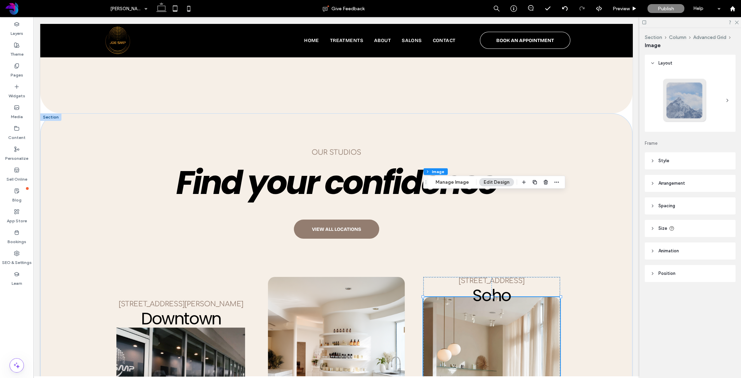
click at [665, 180] on span "Arrangement" at bounding box center [672, 183] width 27 height 7
drag, startPoint x: 665, startPoint y: 180, endPoint x: 661, endPoint y: 181, distance: 3.5
click at [665, 180] on span "Arrangement" at bounding box center [672, 183] width 27 height 7
click at [660, 162] on span "Style" at bounding box center [664, 160] width 11 height 7
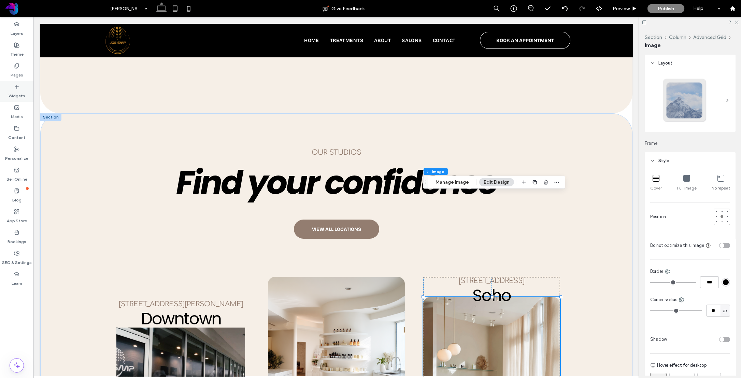
click at [20, 93] on label "Widgets" at bounding box center [17, 94] width 17 height 10
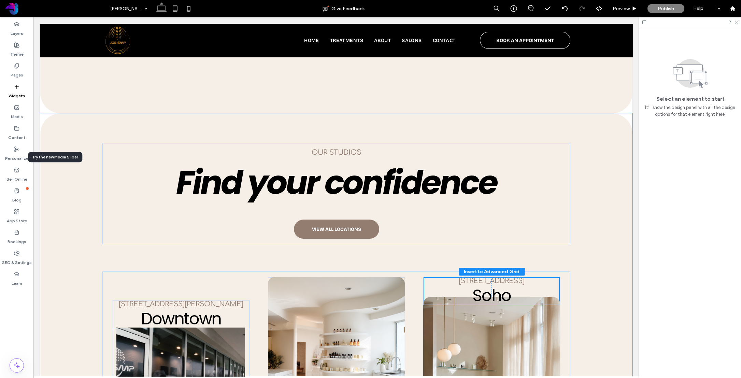
scroll to position [1963, 0]
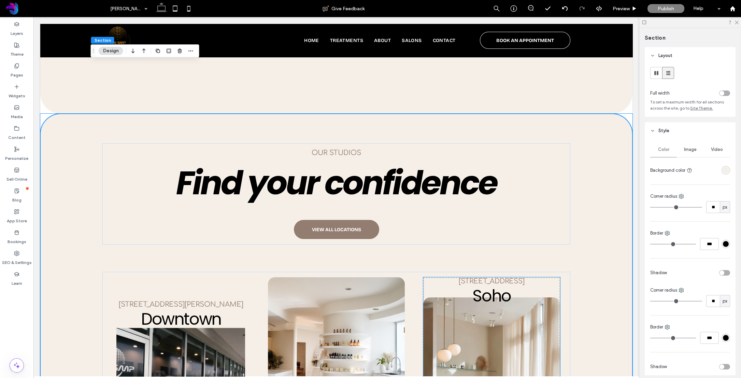
click at [554, 287] on h4 "Soho" at bounding box center [491, 296] width 137 height 18
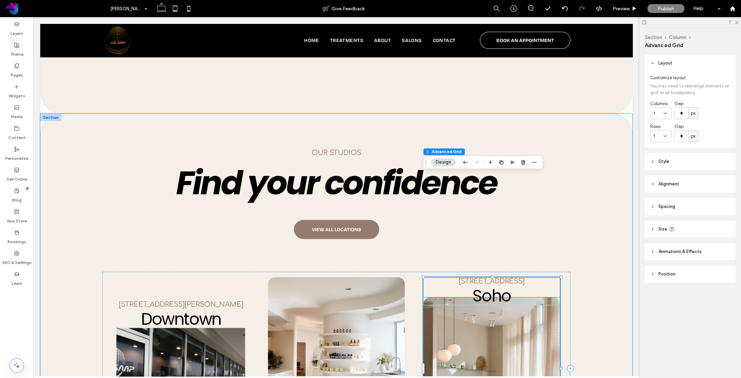
click at [548, 297] on img at bounding box center [491, 378] width 137 height 162
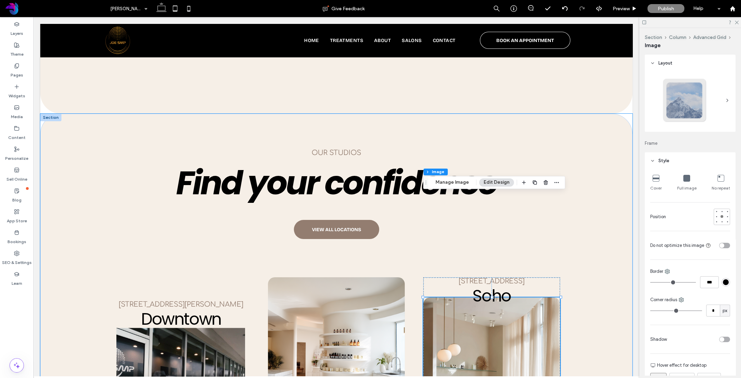
type input "**"
click at [548, 297] on img at bounding box center [491, 378] width 137 height 162
click at [545, 184] on use "button" at bounding box center [546, 182] width 4 height 4
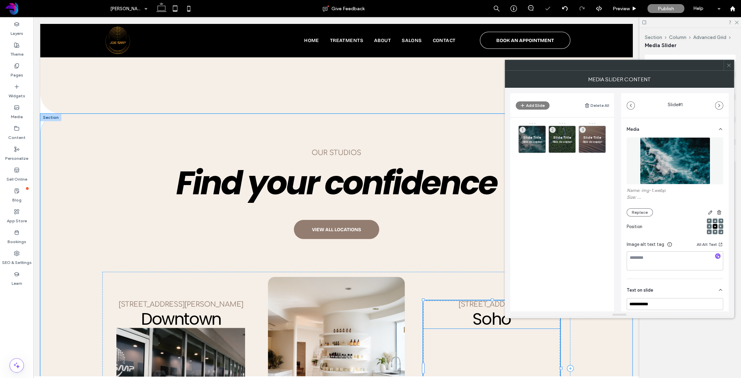
click at [540, 252] on main "Slide Title Slide description 1 Slide Title Slide description 2 Slide Title Sli…" at bounding box center [562, 228] width 104 height 223
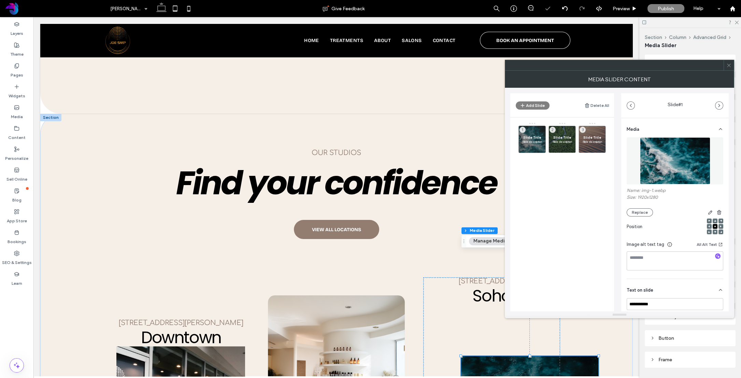
drag, startPoint x: 729, startPoint y: 69, endPoint x: 675, endPoint y: 131, distance: 82.8
click at [729, 68] on span at bounding box center [729, 65] width 5 height 10
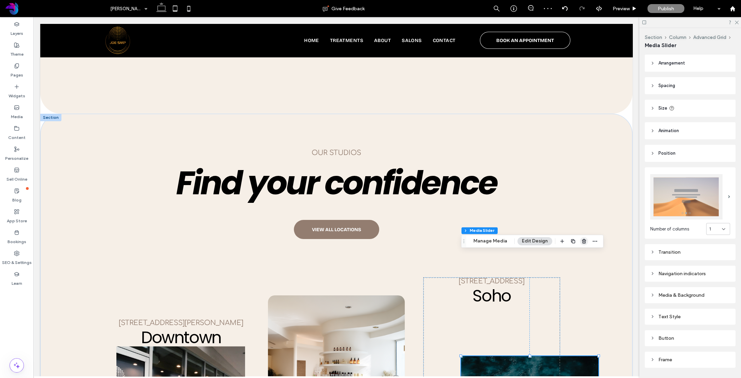
click at [583, 241] on icon "button" at bounding box center [583, 240] width 5 height 5
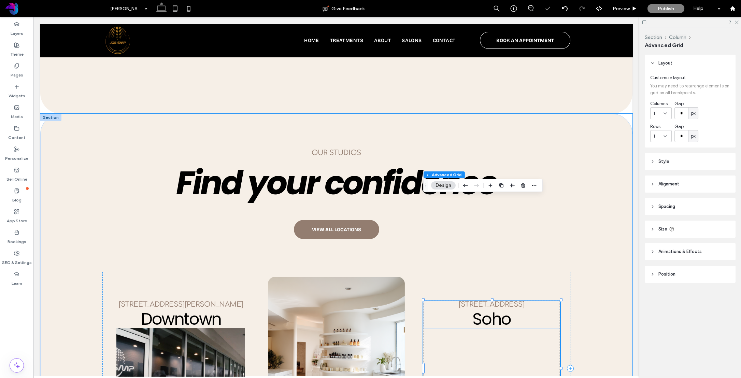
click at [508, 300] on div "[STREET_ADDRESS] Soho" at bounding box center [491, 368] width 137 height 136
click at [510, 300] on div "[STREET_ADDRESS] Soho" at bounding box center [491, 368] width 137 height 136
click at [18, 89] on icon at bounding box center [16, 86] width 5 height 5
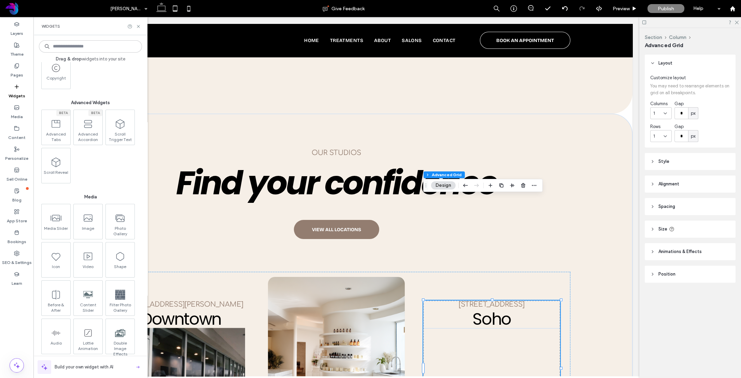
scroll to position [768, 0]
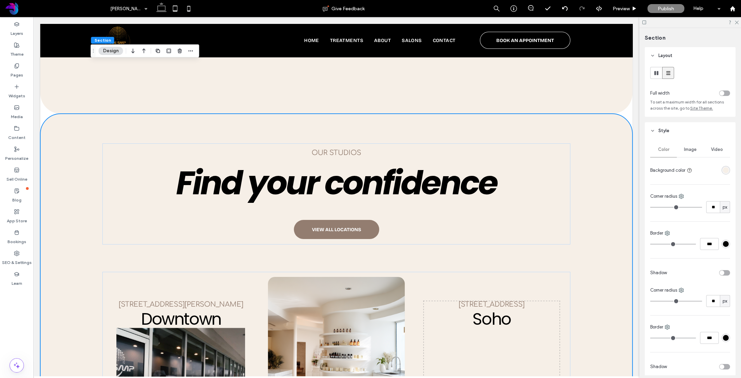
drag, startPoint x: 60, startPoint y: 191, endPoint x: 540, endPoint y: 5, distance: 514.3
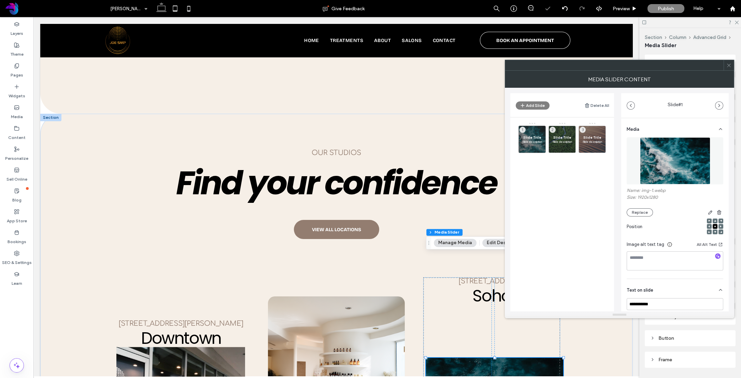
click at [730, 66] on icon at bounding box center [729, 65] width 5 height 5
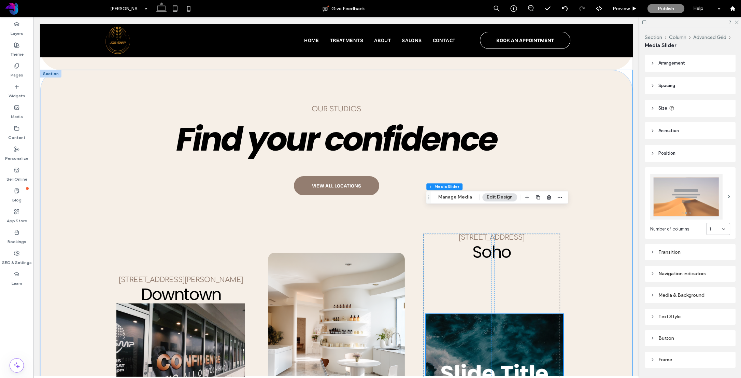
scroll to position [2006, 0]
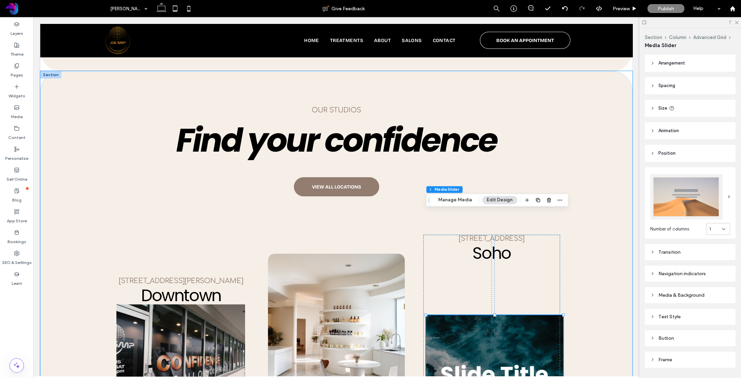
click at [520, 315] on div at bounding box center [494, 385] width 137 height 140
click at [546, 201] on icon "button" at bounding box center [548, 199] width 5 height 5
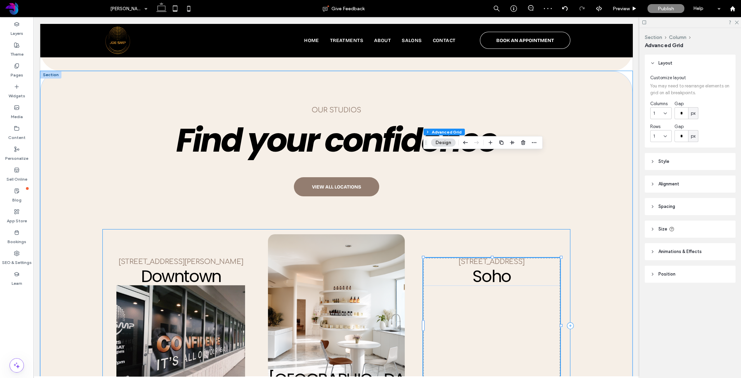
click at [550, 229] on div "[STREET_ADDRESS][PERSON_NAME] Downtown [GEOGRAPHIC_DATA] [STREET_ADDRESS] [STRE…" at bounding box center [336, 325] width 468 height 193
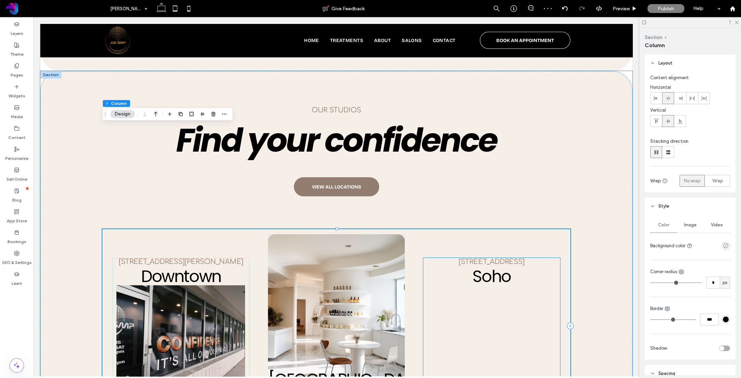
click at [543, 258] on div "[STREET_ADDRESS] Soho" at bounding box center [491, 326] width 137 height 136
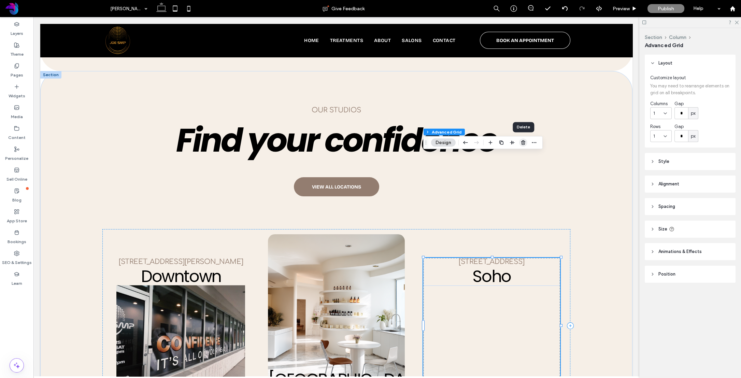
click at [525, 142] on icon "button" at bounding box center [523, 142] width 5 height 5
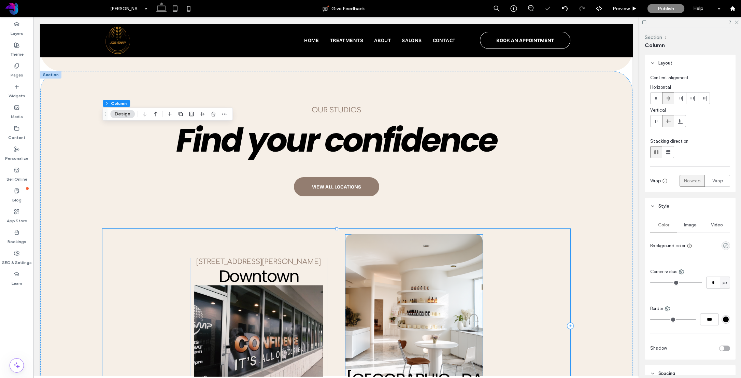
click at [375, 234] on img at bounding box center [414, 315] width 137 height 162
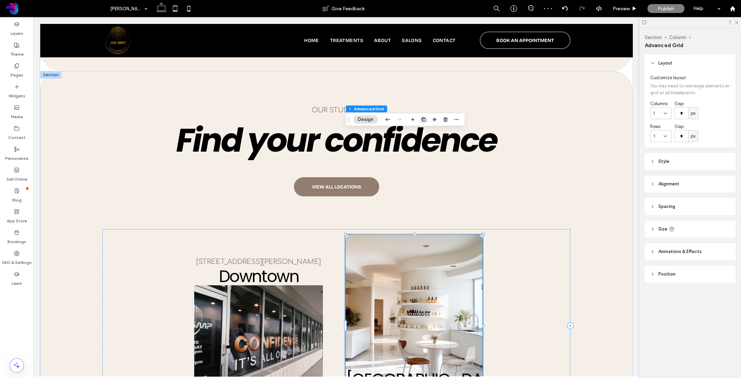
click at [425, 118] on use "button" at bounding box center [424, 119] width 4 height 4
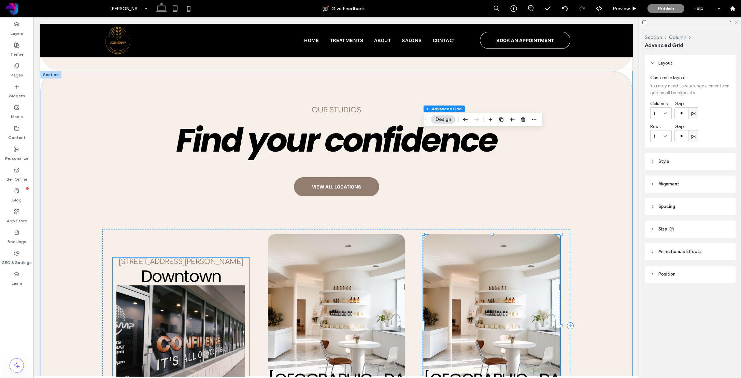
click at [244, 258] on p "[STREET_ADDRESS][PERSON_NAME]" at bounding box center [181, 262] width 137 height 8
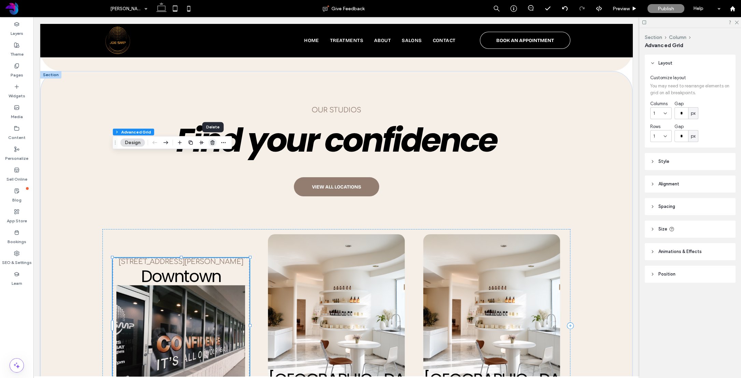
click at [212, 142] on icon "button" at bounding box center [212, 142] width 5 height 5
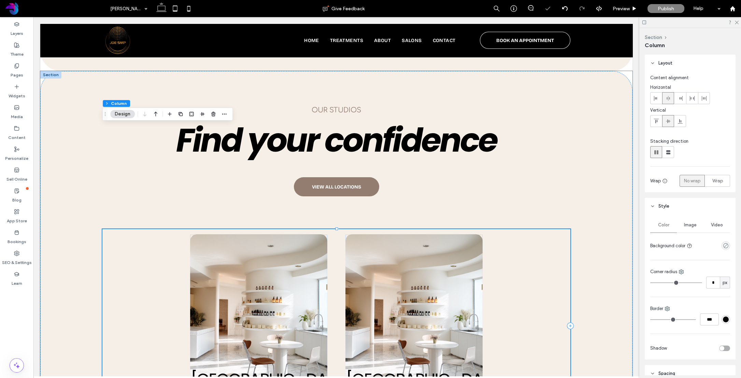
click at [527, 229] on div "[GEOGRAPHIC_DATA] [STREET_ADDRESS] Williamsburg [STREET_ADDRESS]" at bounding box center [336, 325] width 468 height 193
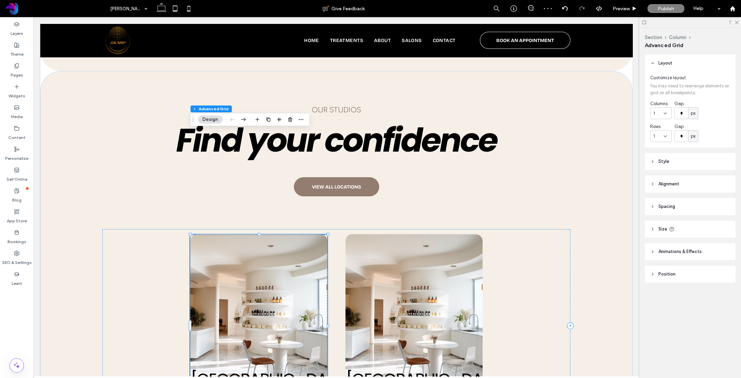
drag, startPoint x: 271, startPoint y: 119, endPoint x: 207, endPoint y: 163, distance: 77.3
click at [271, 119] on span "button" at bounding box center [268, 119] width 8 height 8
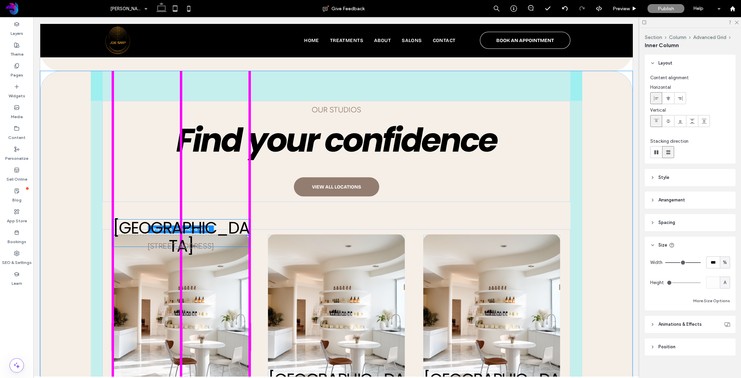
scroll to position [7, 0]
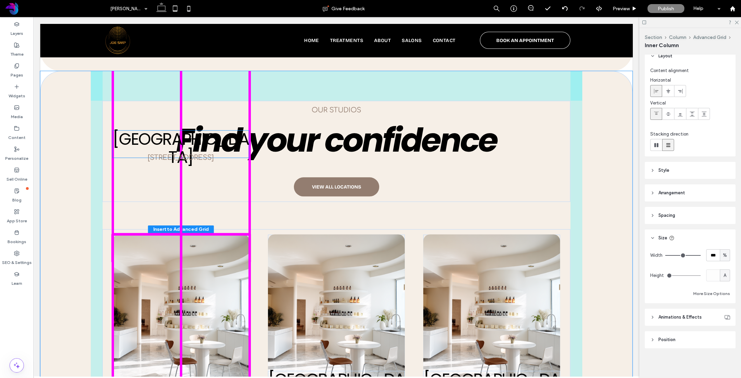
drag, startPoint x: 238, startPoint y: 292, endPoint x: 238, endPoint y: 137, distance: 154.7
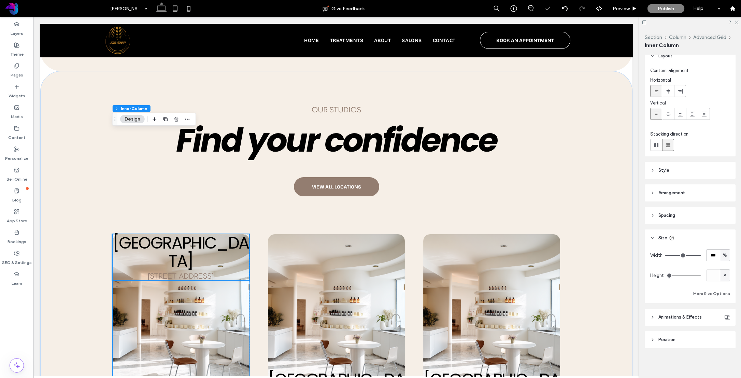
click at [228, 234] on img at bounding box center [181, 315] width 137 height 162
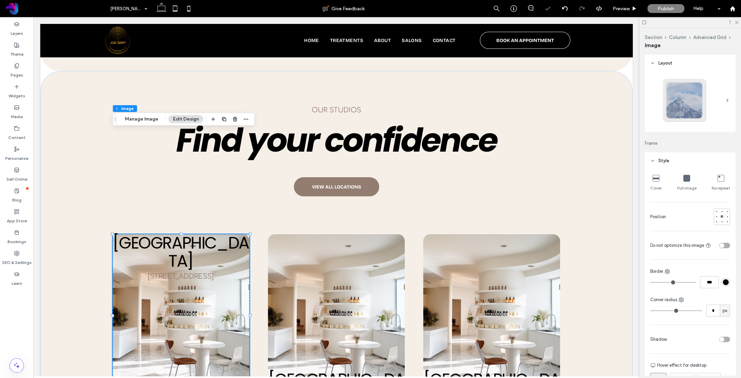
type input "**"
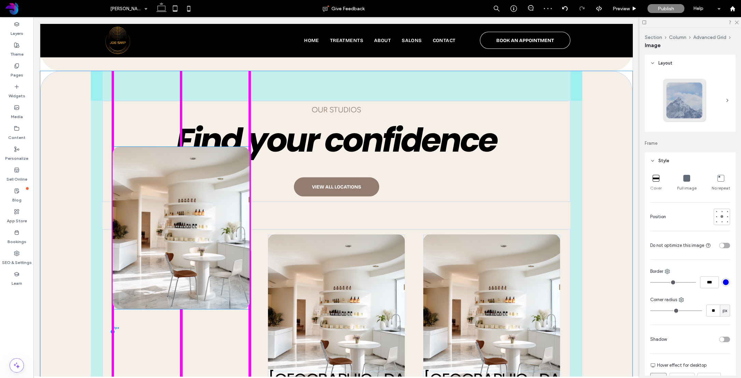
drag, startPoint x: 225, startPoint y: 170, endPoint x: 224, endPoint y: 186, distance: 16.4
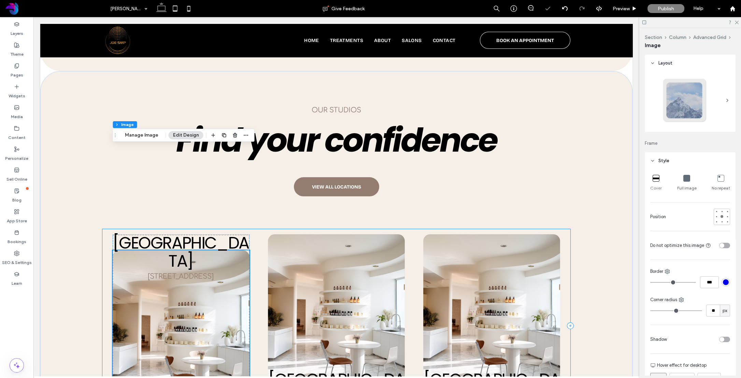
drag, startPoint x: 415, startPoint y: 185, endPoint x: 467, endPoint y: 180, distance: 51.7
click at [415, 229] on div "[GEOGRAPHIC_DATA] [STREET_ADDRESS] Williamsburg [STREET_ADDRESS] [STREET_ADDRES…" at bounding box center [336, 325] width 468 height 193
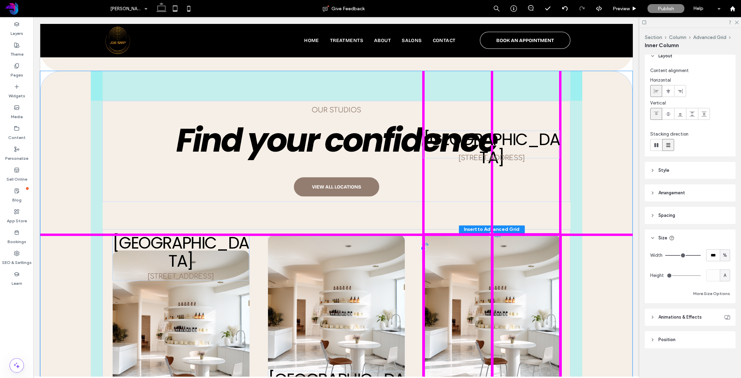
drag, startPoint x: 554, startPoint y: 175, endPoint x: 553, endPoint y: 140, distance: 35.5
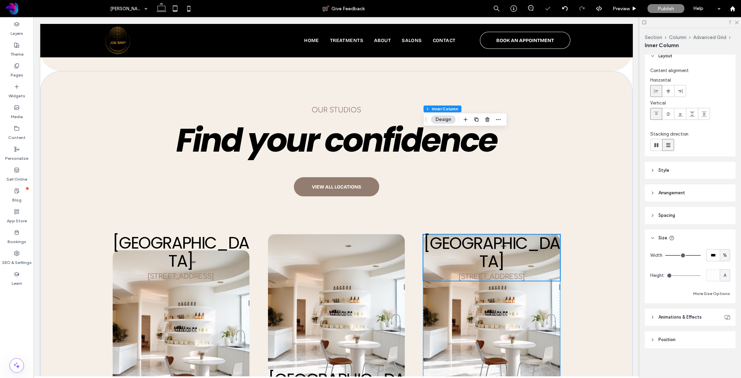
click at [550, 234] on img at bounding box center [491, 315] width 137 height 162
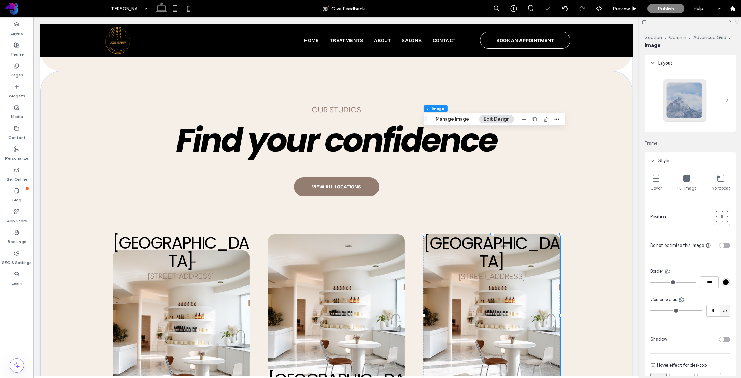
type input "**"
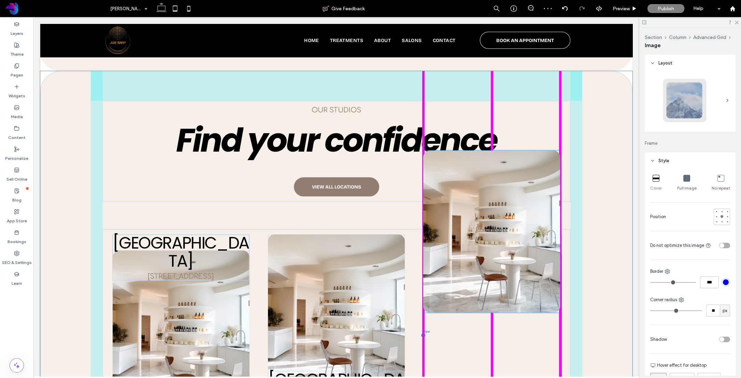
drag, startPoint x: 542, startPoint y: 185, endPoint x: 542, endPoint y: 203, distance: 18.4
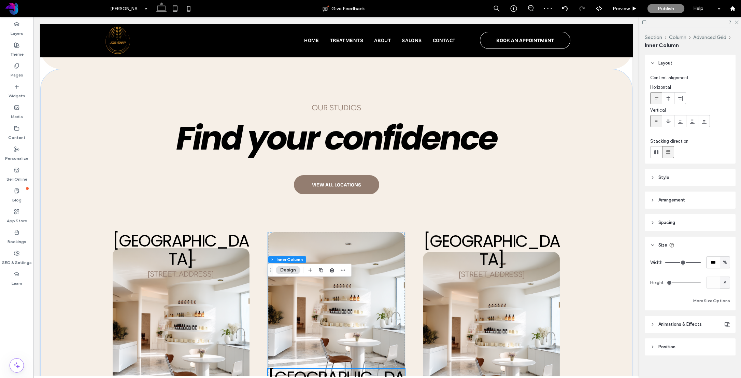
drag, startPoint x: 398, startPoint y: 303, endPoint x: 389, endPoint y: 185, distance: 117.8
click at [388, 233] on div "Williamsburg [STREET_ADDRESS] 0% -0px" at bounding box center [336, 324] width 137 height 182
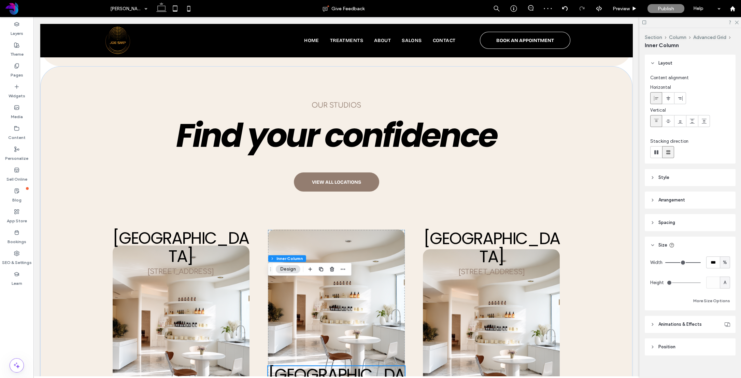
drag, startPoint x: 397, startPoint y: 292, endPoint x: 397, endPoint y: 297, distance: 5.1
click at [397, 366] on h4 "[GEOGRAPHIC_DATA]" at bounding box center [336, 384] width 137 height 36
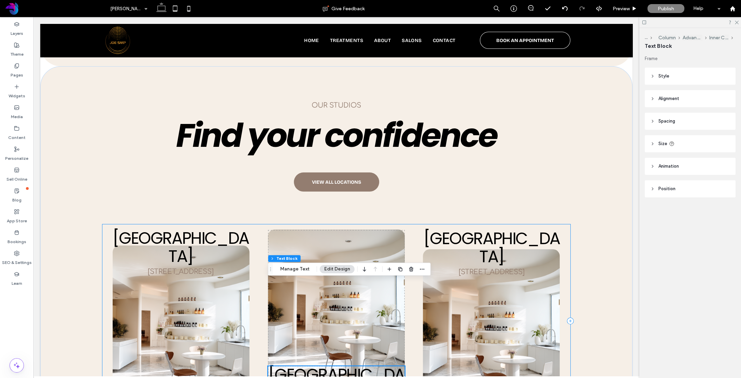
drag, startPoint x: 413, startPoint y: 312, endPoint x: 403, endPoint y: 302, distance: 14.3
click at [413, 312] on div "[GEOGRAPHIC_DATA] [STREET_ADDRESS] [GEOGRAPHIC_DATA] [STREET_ADDRESS] Williamsb…" at bounding box center [336, 320] width 468 height 193
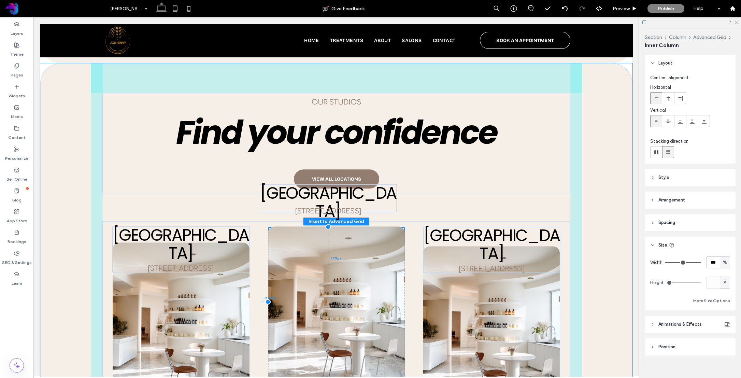
scroll to position [7, 0]
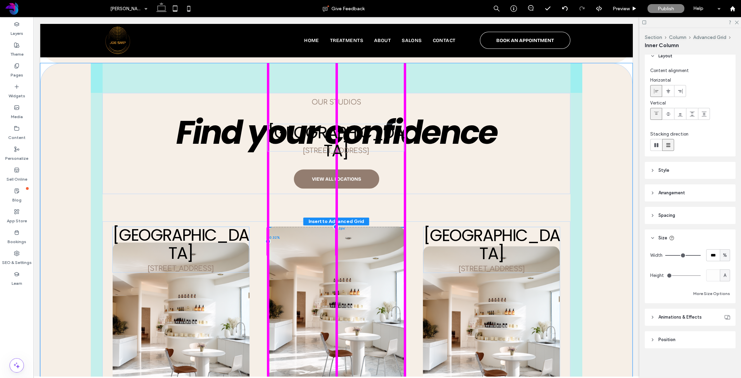
drag, startPoint x: 392, startPoint y: 221, endPoint x: 397, endPoint y: 147, distance: 74.0
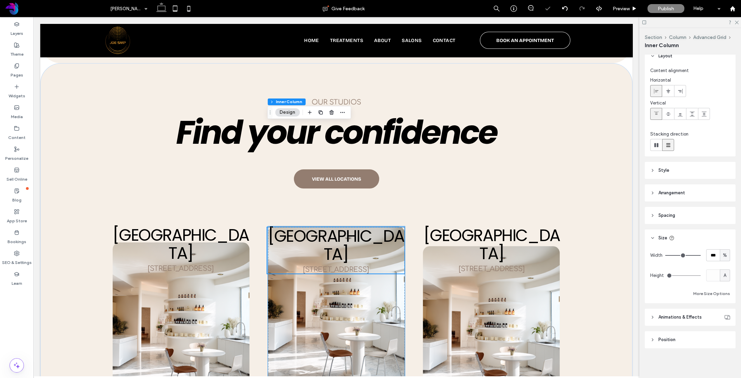
click at [388, 227] on img at bounding box center [336, 307] width 137 height 162
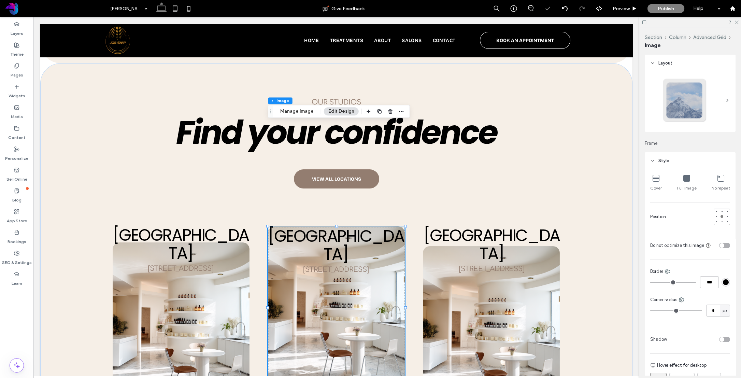
type input "**"
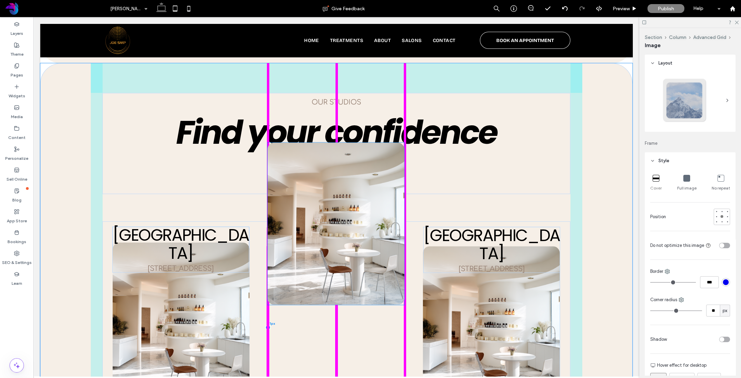
drag, startPoint x: 373, startPoint y: 218, endPoint x: 374, endPoint y: 227, distance: 9.6
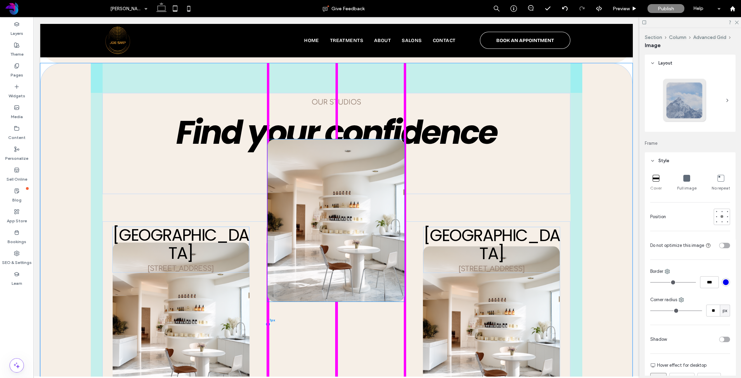
drag, startPoint x: 378, startPoint y: 240, endPoint x: 420, endPoint y: 236, distance: 42.2
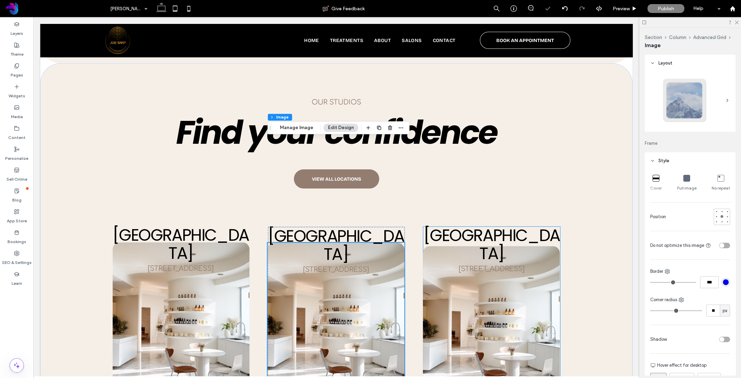
click at [477, 246] on img at bounding box center [491, 327] width 137 height 162
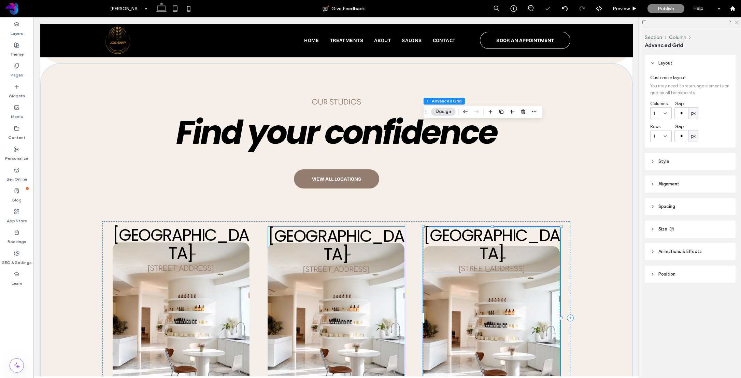
click at [386, 243] on img at bounding box center [336, 324] width 137 height 162
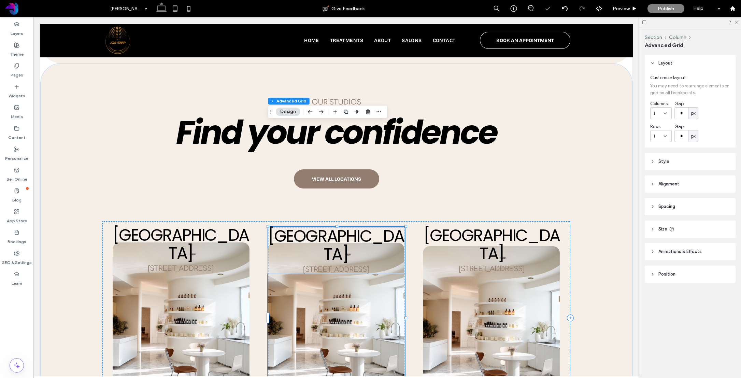
click at [372, 243] on img at bounding box center [336, 324] width 137 height 162
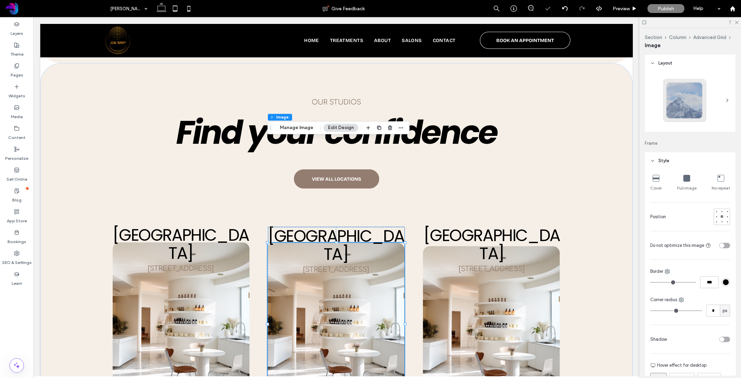
type input "**"
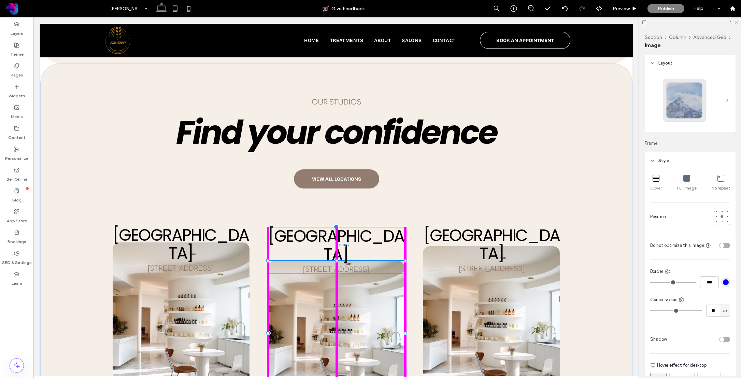
drag, startPoint x: 337, startPoint y: 144, endPoint x: 338, endPoint y: 157, distance: 12.7
click at [338, 259] on div at bounding box center [336, 260] width 3 height 3
type input "***"
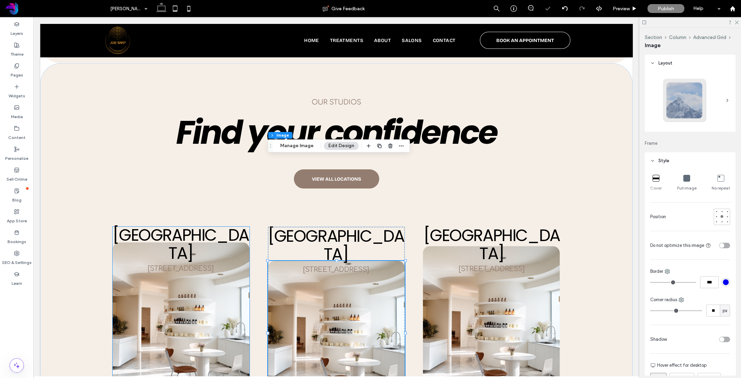
click at [237, 242] on img at bounding box center [181, 323] width 137 height 162
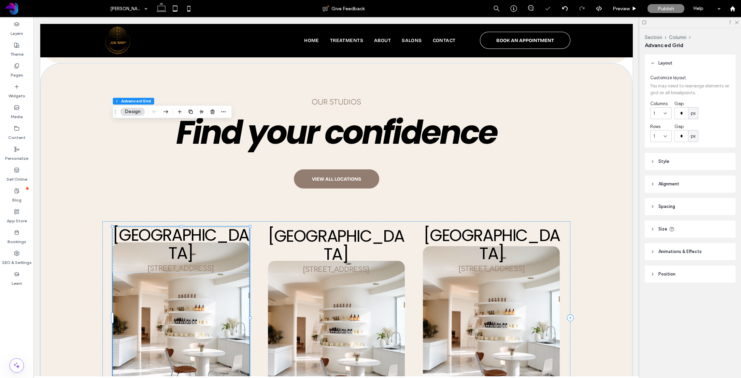
click at [235, 242] on img at bounding box center [181, 323] width 137 height 162
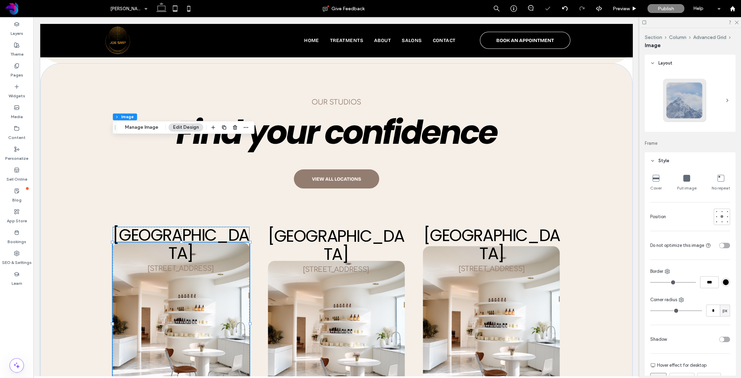
type input "**"
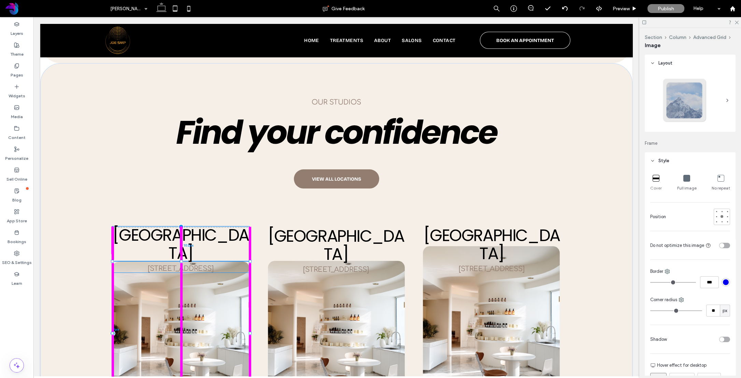
drag, startPoint x: 180, startPoint y: 138, endPoint x: 419, endPoint y: 177, distance: 241.9
click at [182, 260] on div at bounding box center [181, 261] width 3 height 3
type input "***"
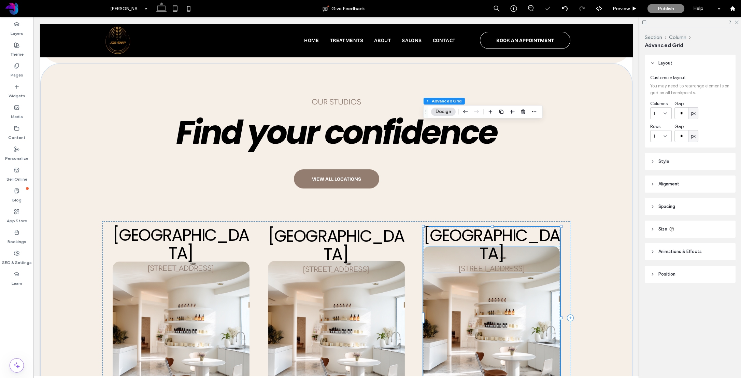
click at [454, 246] on img at bounding box center [491, 327] width 137 height 162
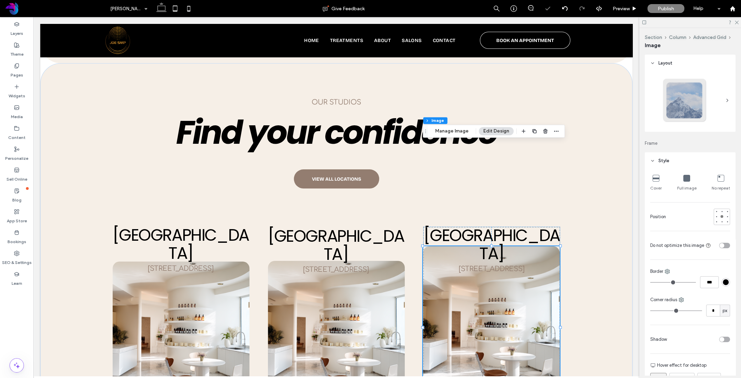
type input "**"
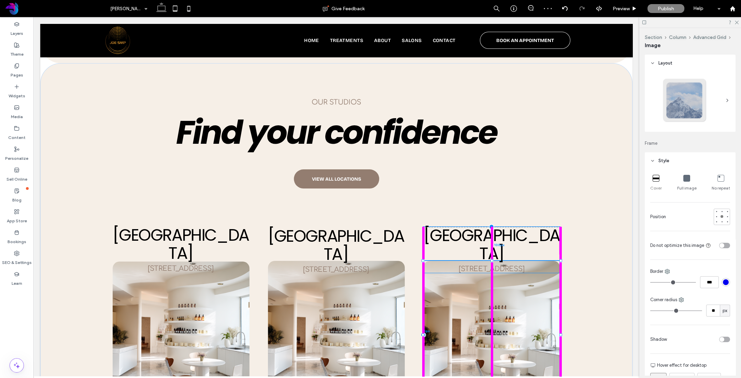
drag, startPoint x: 492, startPoint y: 142, endPoint x: 492, endPoint y: 157, distance: 14.7
click at [492, 259] on div at bounding box center [492, 260] width 3 height 3
type input "***"
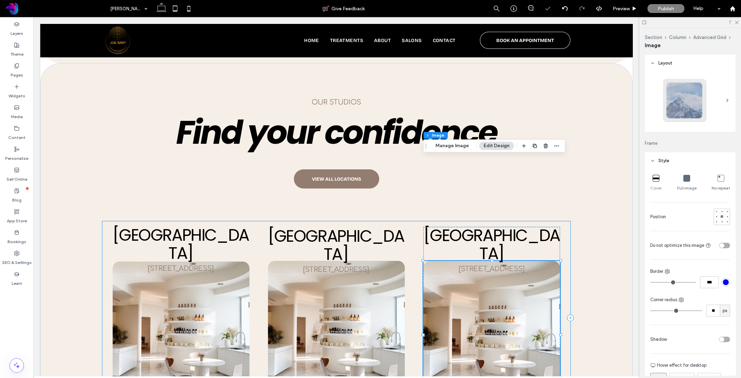
click at [413, 221] on div "[GEOGRAPHIC_DATA] [STREET_ADDRESS] [GEOGRAPHIC_DATA] [STREET_ADDRESS], BK 100% …" at bounding box center [336, 317] width 468 height 193
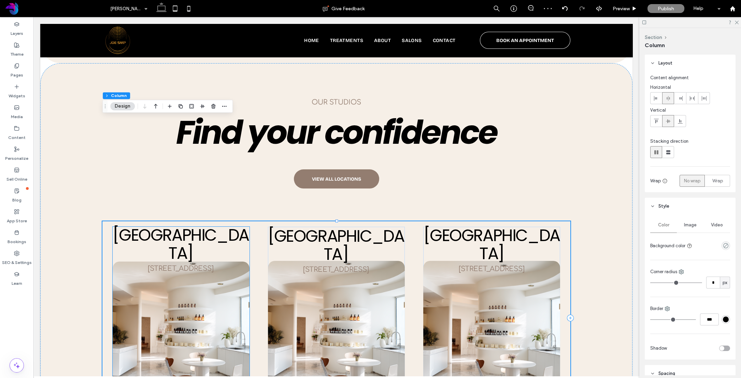
click at [240, 226] on h4 "[GEOGRAPHIC_DATA]" at bounding box center [180, 244] width 137 height 36
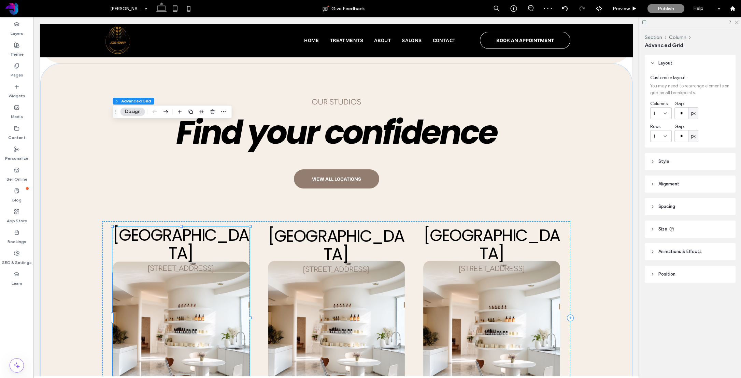
click at [244, 226] on h4 "[GEOGRAPHIC_DATA]" at bounding box center [180, 244] width 137 height 36
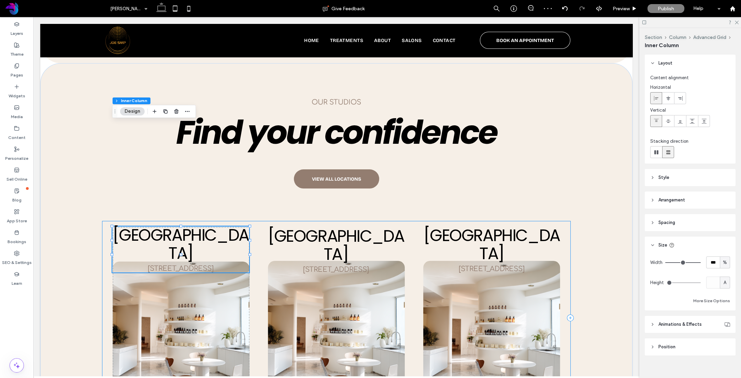
click at [264, 221] on div "[GEOGRAPHIC_DATA] [STREET_ADDRESS] -0.20% -1px Williamsburg [STREET_ADDRESS] [S…" at bounding box center [336, 317] width 468 height 193
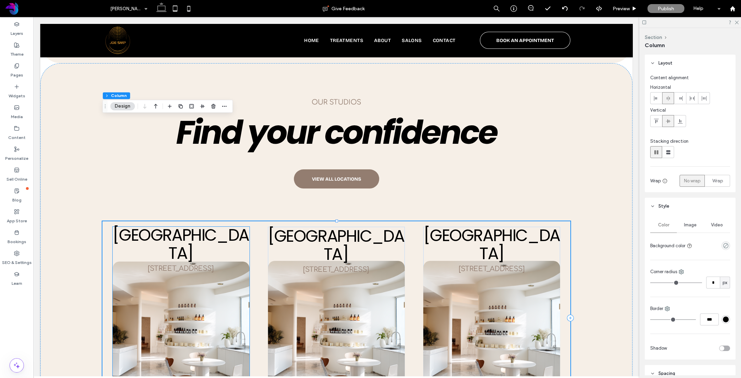
click at [225, 262] on img at bounding box center [181, 333] width 137 height 143
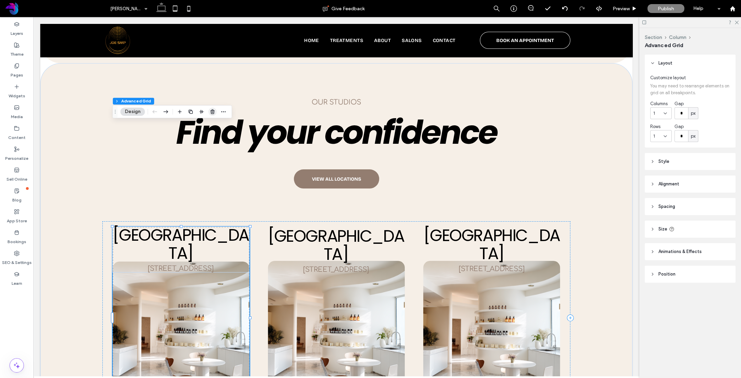
click at [211, 109] on icon "button" at bounding box center [212, 111] width 5 height 5
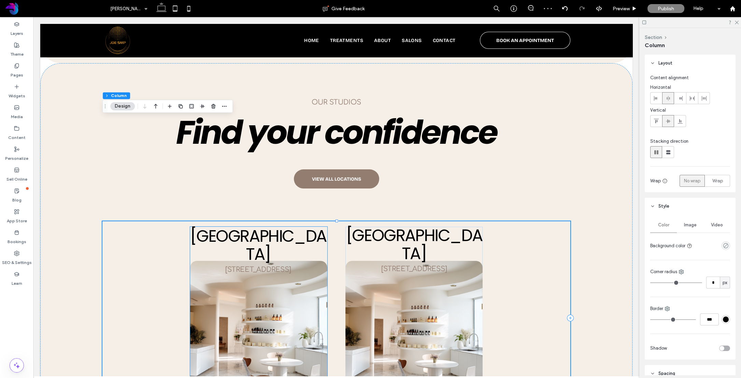
click at [276, 225] on span "[GEOGRAPHIC_DATA]" at bounding box center [258, 245] width 136 height 41
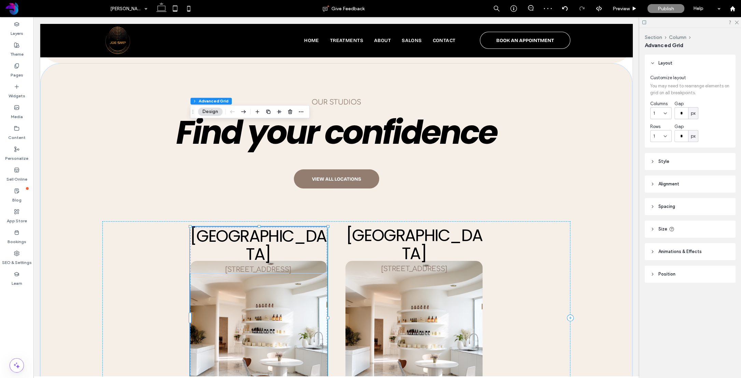
click at [276, 225] on span "[GEOGRAPHIC_DATA]" at bounding box center [258, 245] width 136 height 41
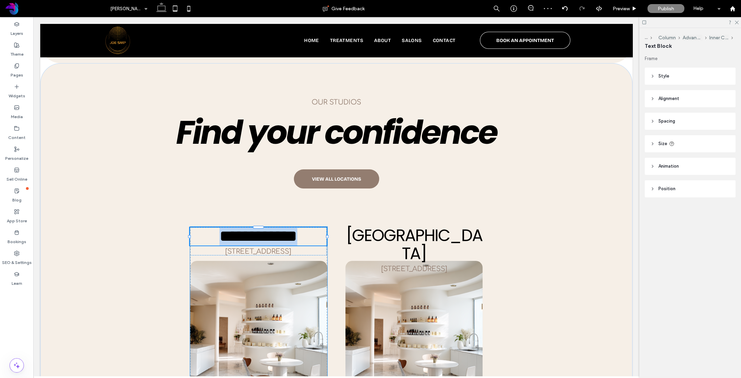
type input "*******"
type input "**"
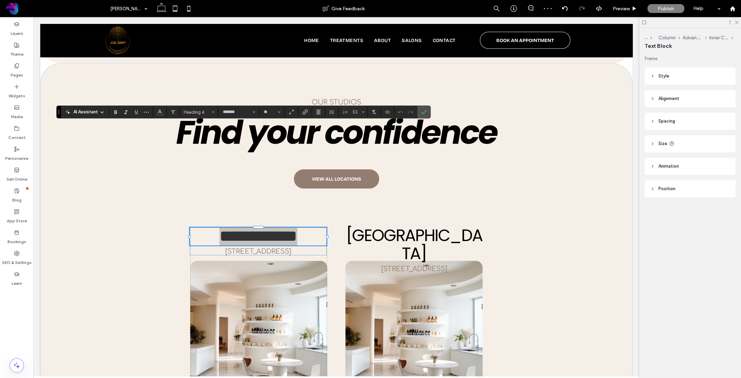
click at [408, 117] on div "AI Assistant Heading 4 ******* **" at bounding box center [243, 112] width 374 height 13
click at [421, 114] on icon "Confirm" at bounding box center [423, 111] width 5 height 5
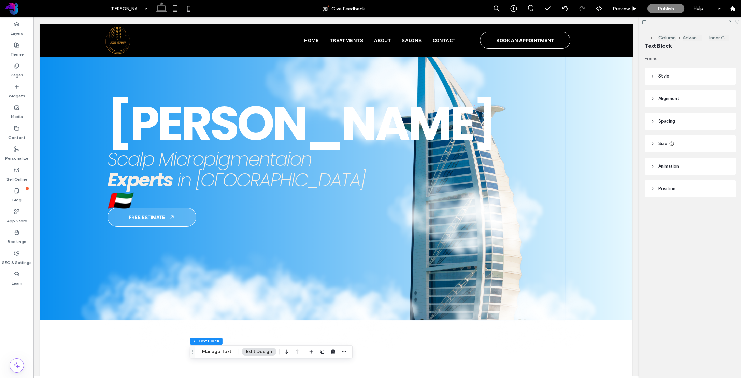
scroll to position [0, 0]
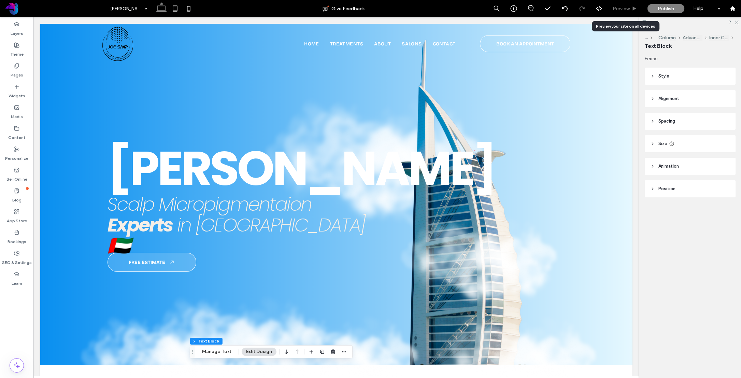
click at [623, 7] on span "Preview" at bounding box center [621, 9] width 17 height 6
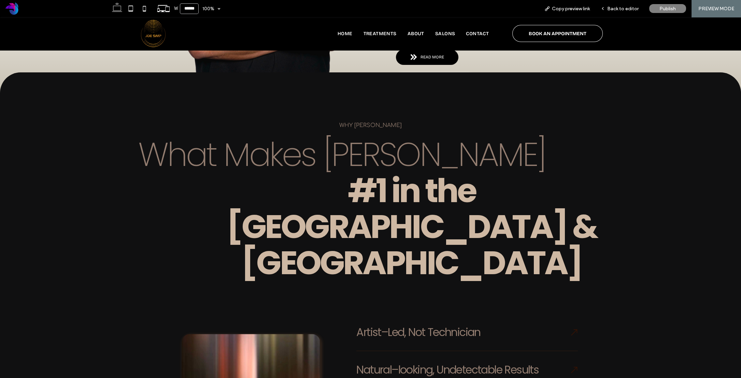
scroll to position [770, 0]
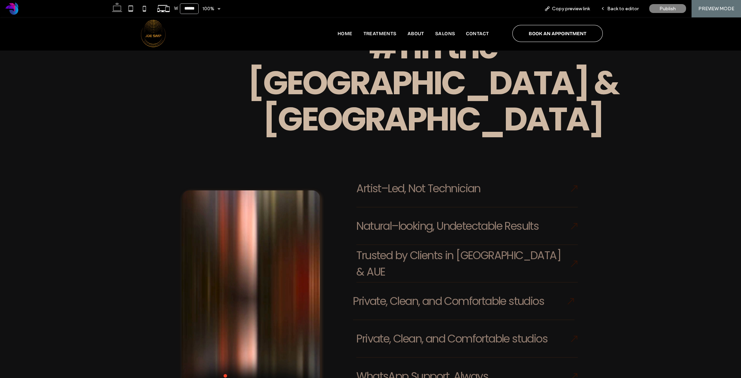
scroll to position [912, 0]
click at [619, 7] on span "Back to editor" at bounding box center [622, 9] width 31 height 6
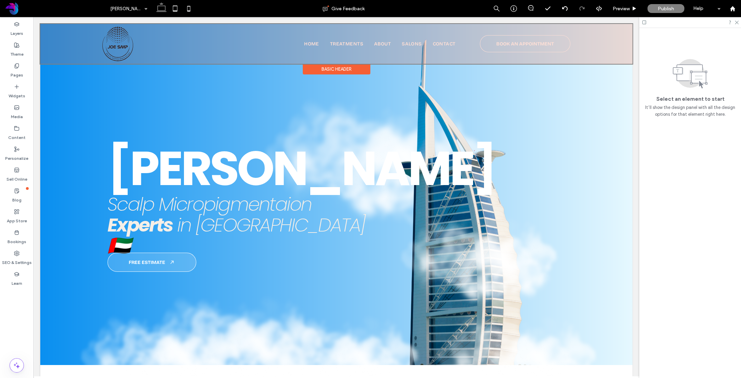
click at [365, 47] on div at bounding box center [336, 44] width 592 height 40
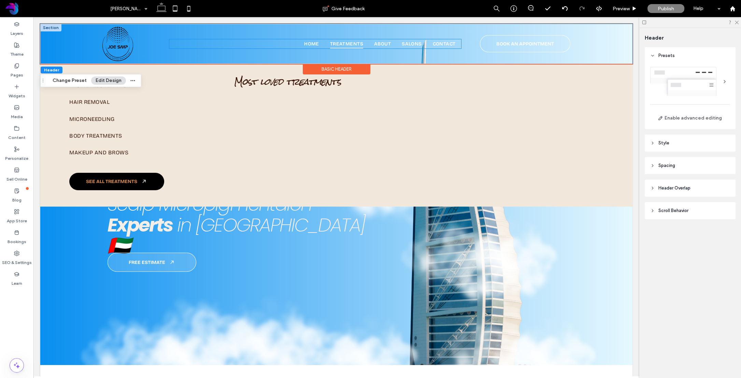
click at [365, 46] on link "Treatments" at bounding box center [347, 43] width 44 height 9
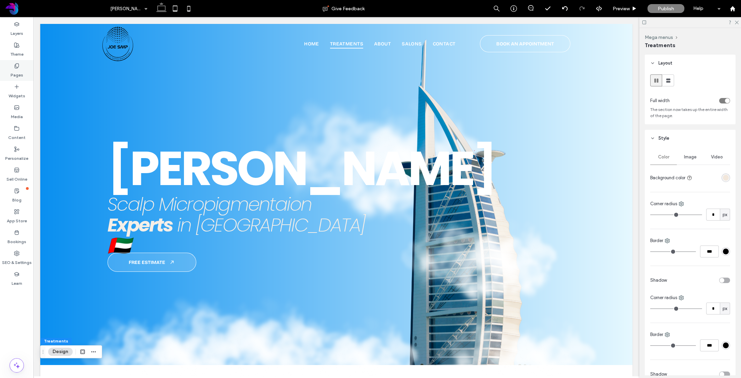
click at [16, 67] on use at bounding box center [17, 66] width 4 height 4
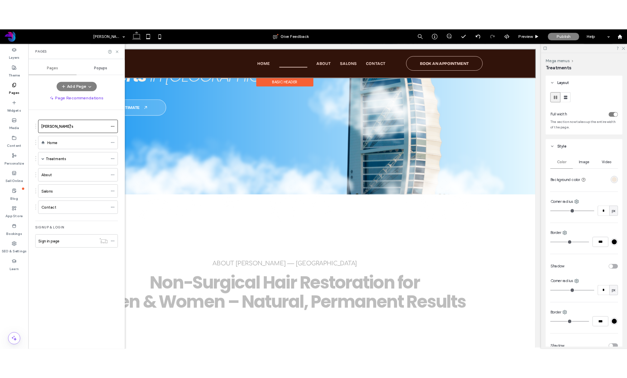
scroll to position [177, 0]
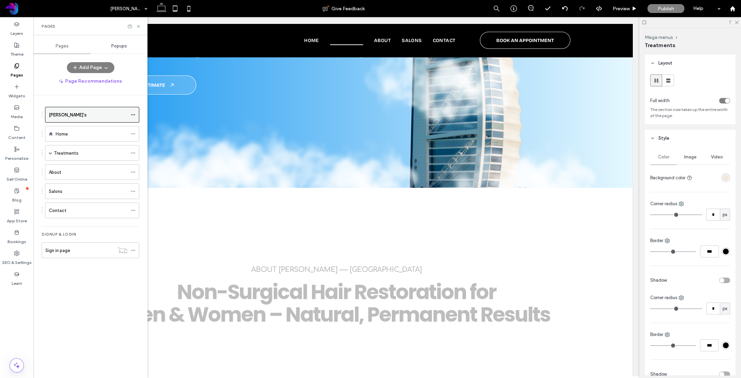
click at [135, 113] on icon at bounding box center [133, 114] width 5 height 5
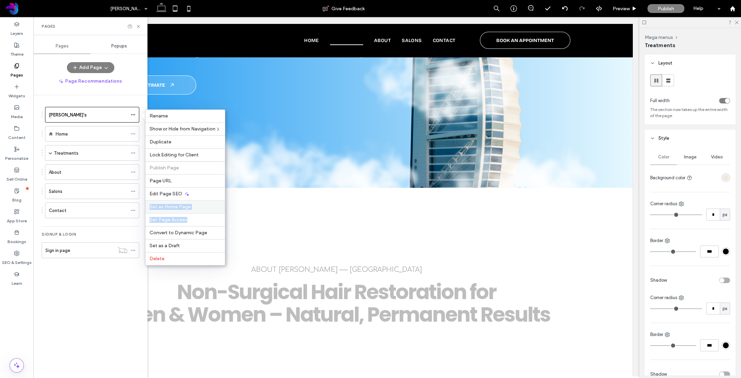
drag, startPoint x: 188, startPoint y: 220, endPoint x: 194, endPoint y: 203, distance: 18.0
click at [192, 198] on div "Rename Show or Hide from Navigation Duplicate Lock Editing for Client Publish P…" at bounding box center [185, 187] width 80 height 156
click at [201, 207] on label "Set as Home Page" at bounding box center [185, 207] width 71 height 6
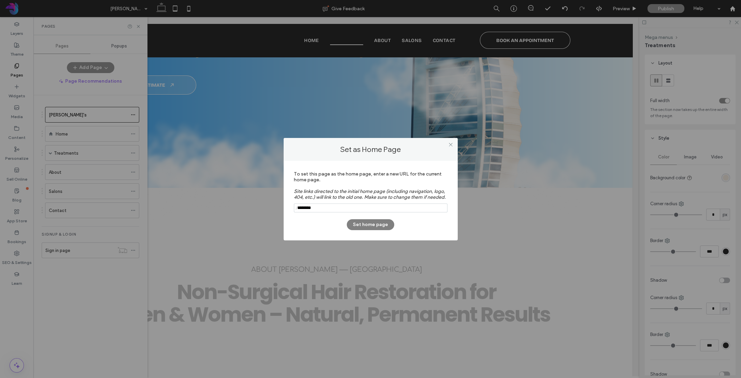
click at [331, 208] on input "notEmpty" at bounding box center [371, 207] width 154 height 9
type input "***"
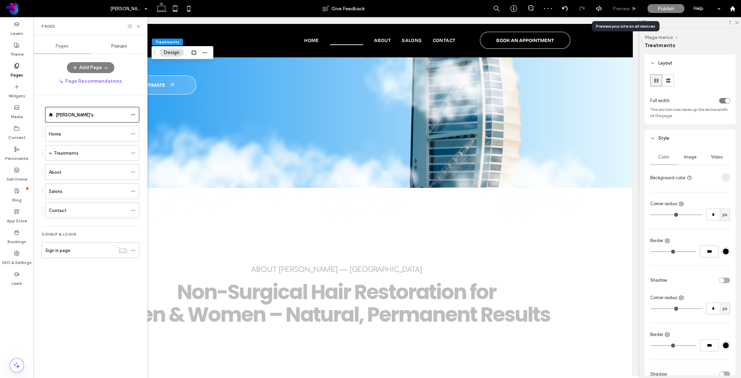
click at [627, 9] on span "Preview" at bounding box center [621, 9] width 17 height 6
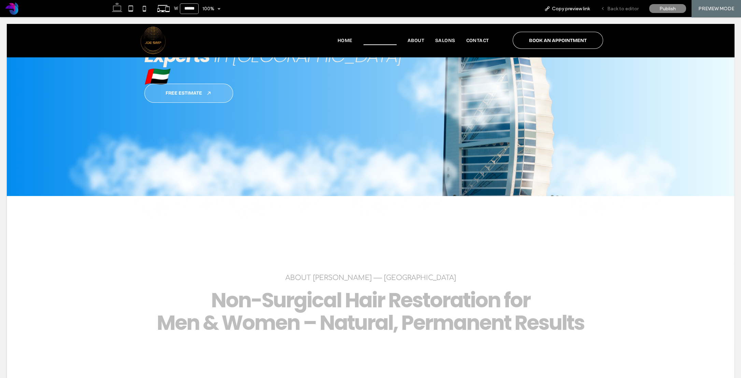
click at [628, 8] on span "Back to editor" at bounding box center [622, 9] width 31 height 6
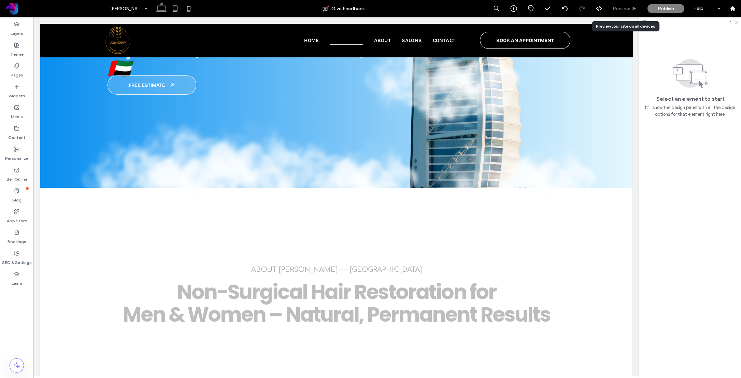
click at [624, 8] on span "Preview" at bounding box center [621, 9] width 17 height 6
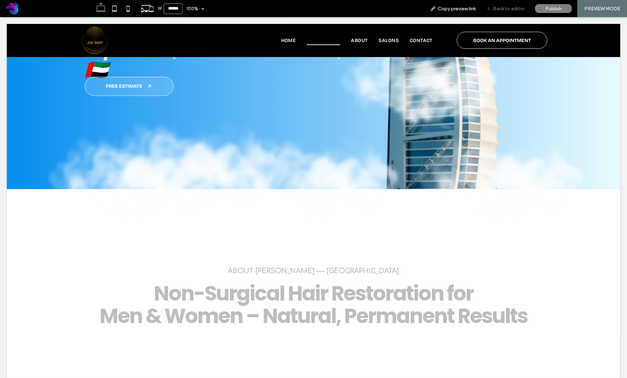
click at [508, 8] on span "Back to editor" at bounding box center [508, 9] width 31 height 6
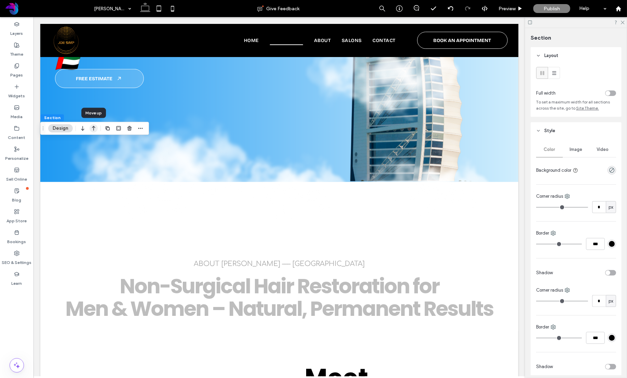
click at [93, 130] on icon "button" at bounding box center [93, 128] width 8 height 12
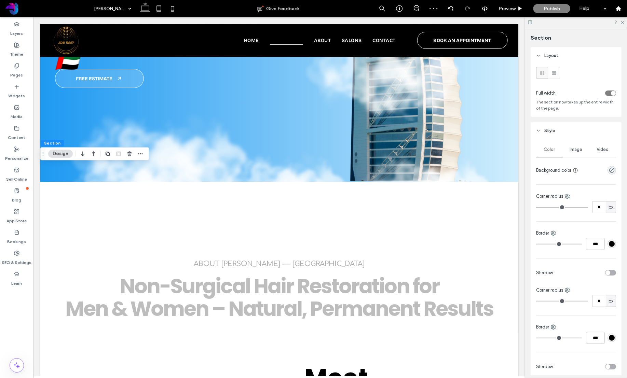
type input "*"
click at [84, 155] on icon "button" at bounding box center [83, 153] width 8 height 12
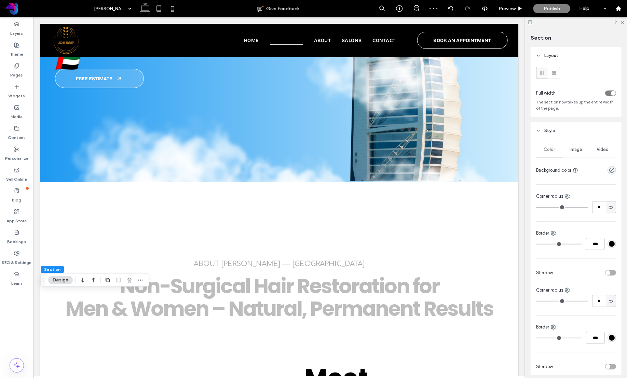
type input "*"
click at [81, 281] on icon "button" at bounding box center [83, 280] width 8 height 12
type input "*"
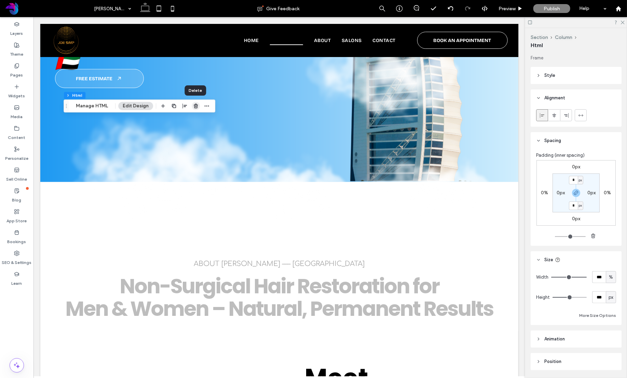
click at [195, 106] on icon "button" at bounding box center [195, 105] width 5 height 5
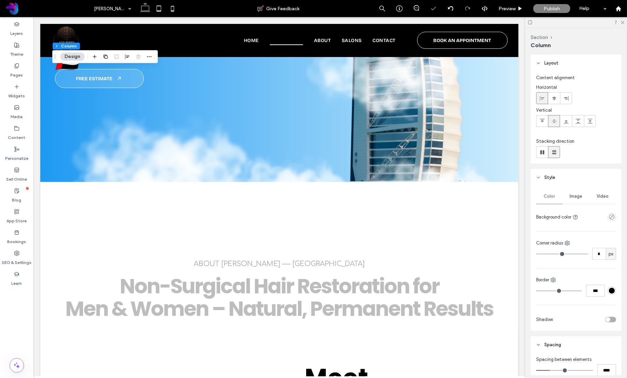
type input "*"
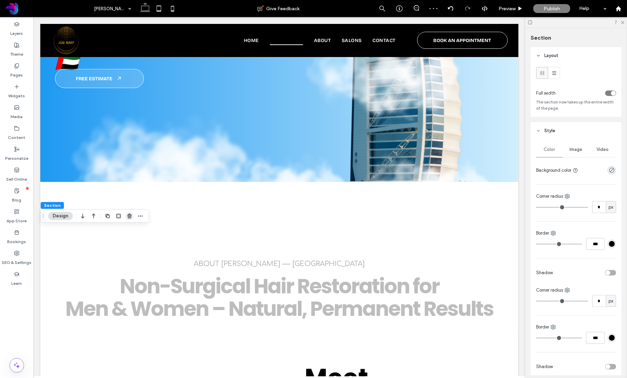
click at [129, 215] on icon "button" at bounding box center [129, 215] width 5 height 5
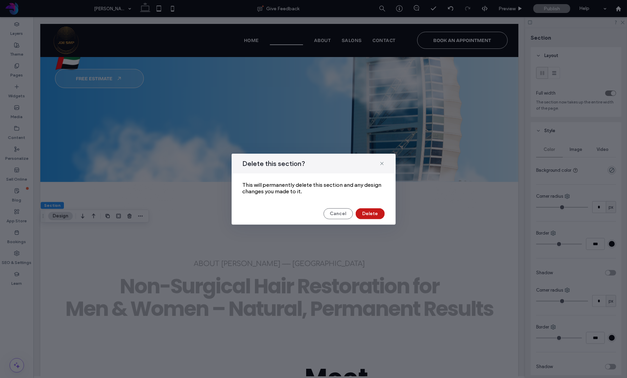
click at [376, 212] on button "Delete" at bounding box center [369, 213] width 29 height 11
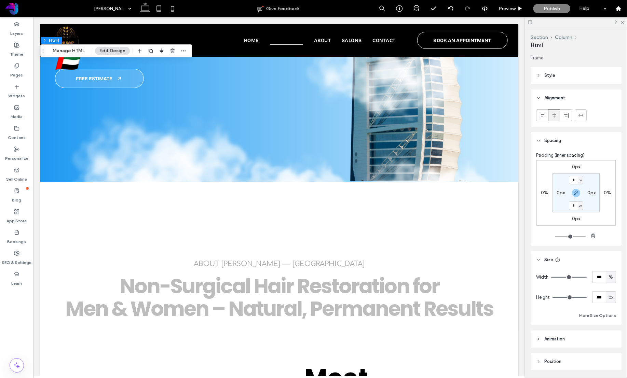
click at [545, 76] on span "Style" at bounding box center [549, 75] width 11 height 7
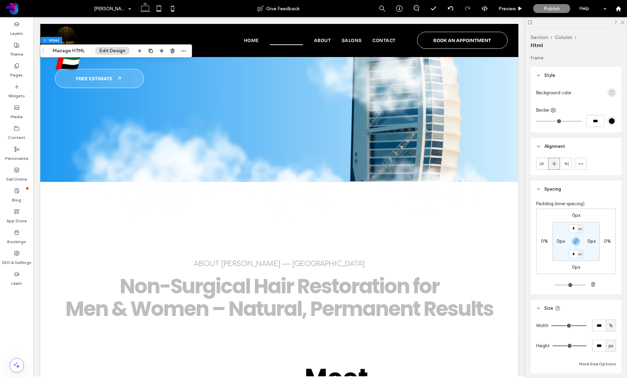
click at [614, 93] on icon "rgba(0, 0, 0, 0)" at bounding box center [611, 93] width 6 height 6
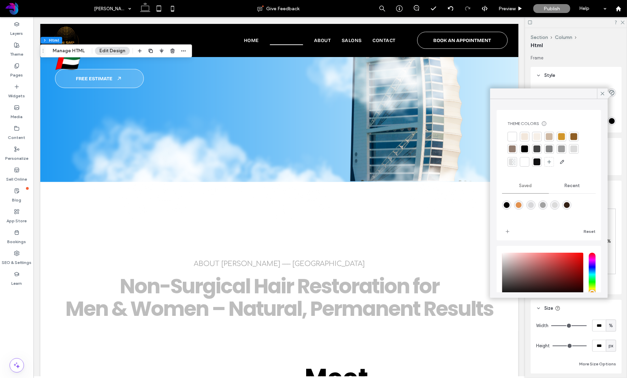
click at [516, 137] on div at bounding box center [512, 137] width 10 height 10
click at [603, 92] on icon at bounding box center [602, 93] width 6 height 6
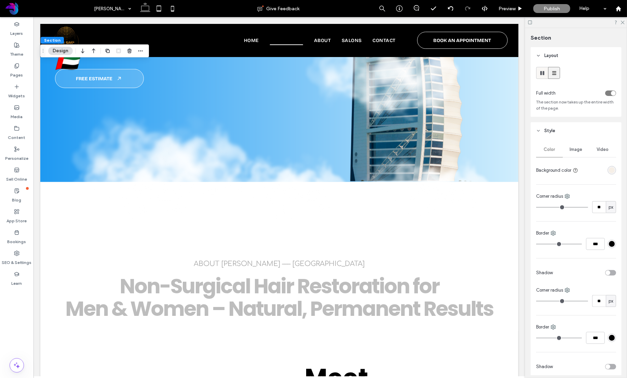
click at [541, 73] on use at bounding box center [542, 73] width 4 height 4
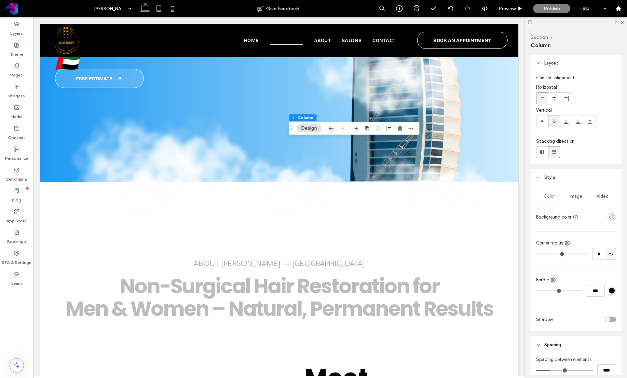
type input "*"
click at [399, 128] on use "button" at bounding box center [400, 128] width 4 height 4
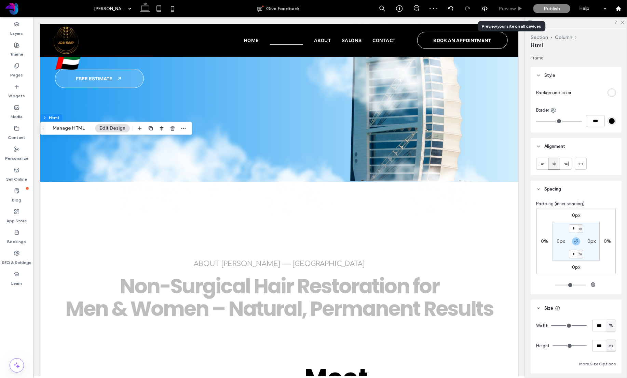
click at [510, 6] on span "Preview" at bounding box center [506, 9] width 17 height 6
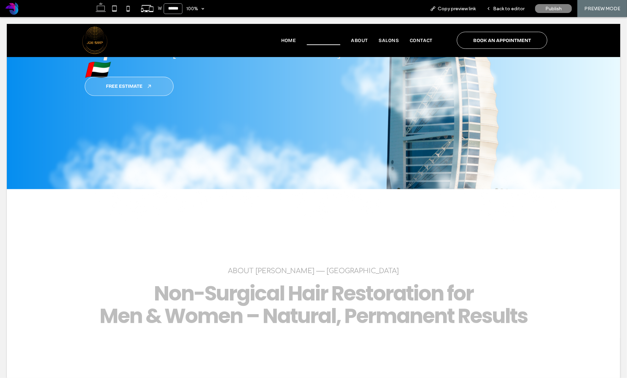
click at [510, 6] on span "Back to editor" at bounding box center [508, 9] width 31 height 6
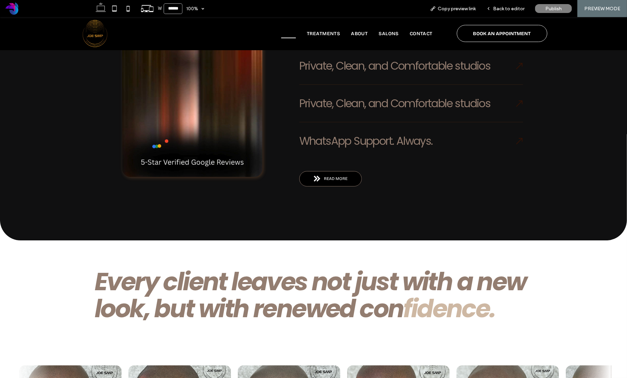
scroll to position [1137, 0]
